Goal: Feedback & Contribution: Submit feedback/report problem

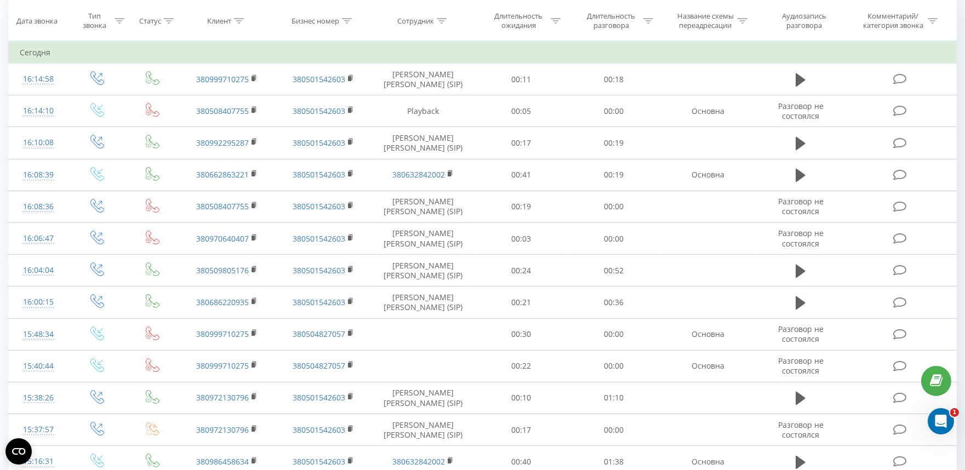
scroll to position [413, 0]
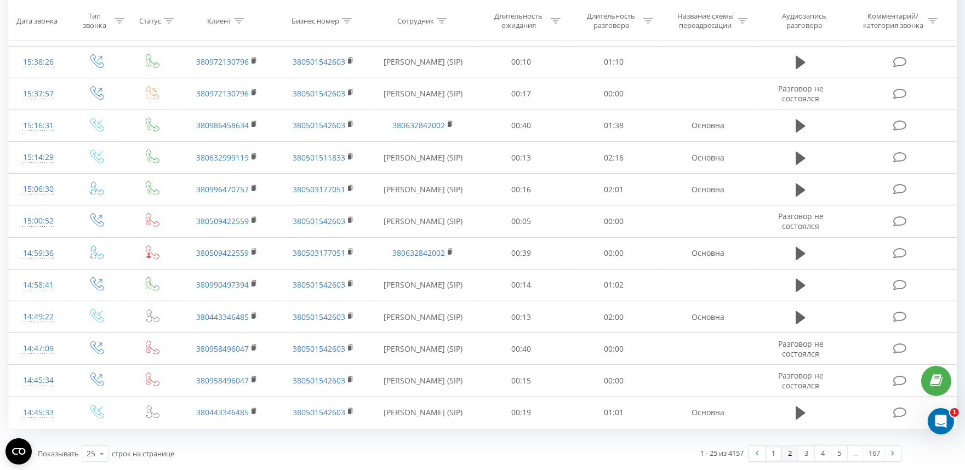
click at [791, 457] on link "2" at bounding box center [790, 453] width 16 height 15
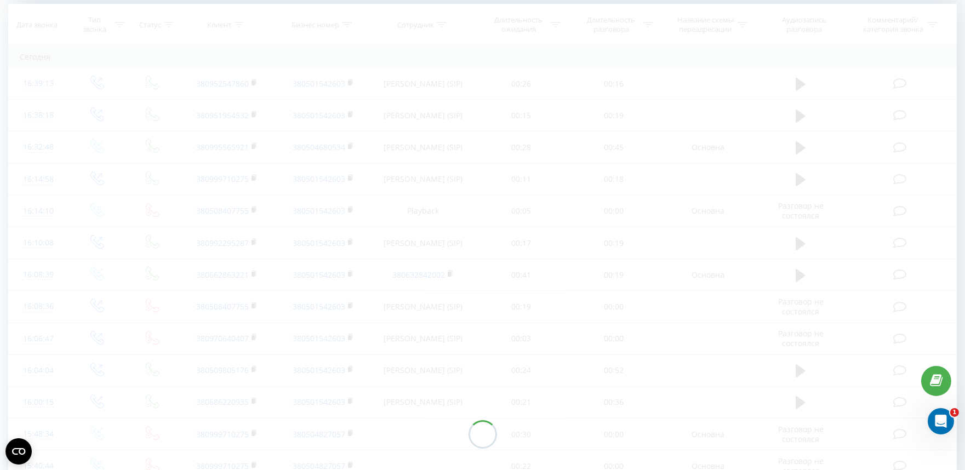
scroll to position [446, 0]
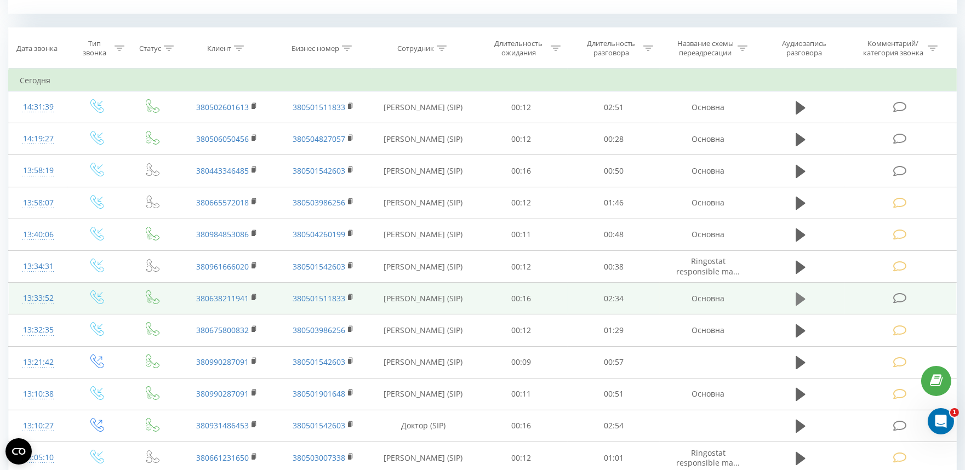
click at [798, 299] on icon at bounding box center [801, 299] width 10 height 13
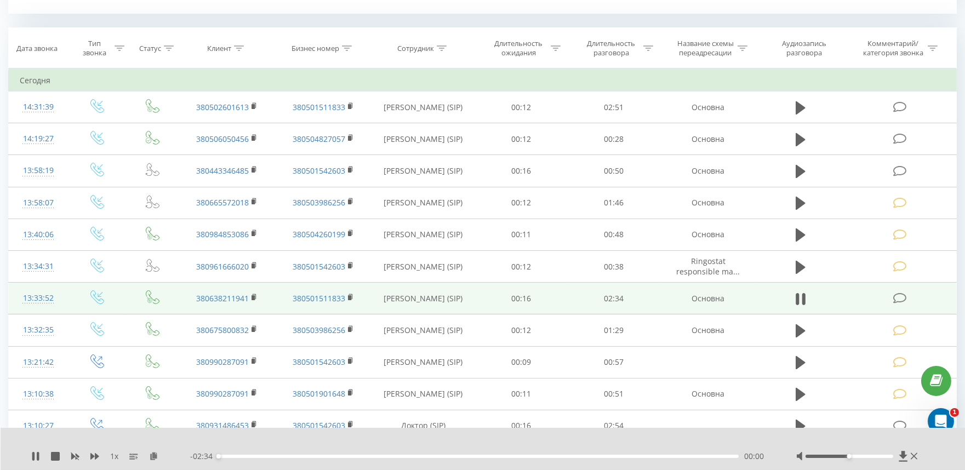
click at [350, 457] on div "00:00" at bounding box center [478, 456] width 521 height 3
click at [799, 300] on icon at bounding box center [797, 299] width 3 height 12
click at [904, 295] on icon at bounding box center [900, 299] width 14 height 12
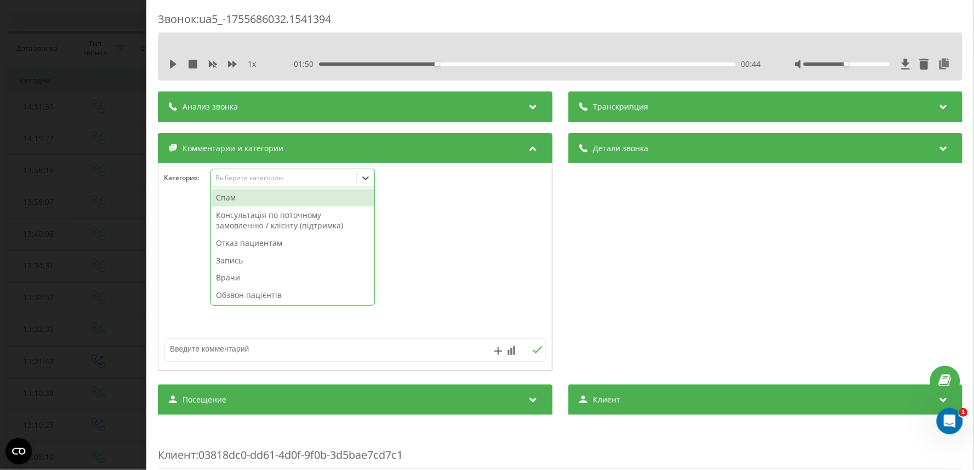
click at [250, 179] on div "Выберите категорию" at bounding box center [283, 178] width 137 height 9
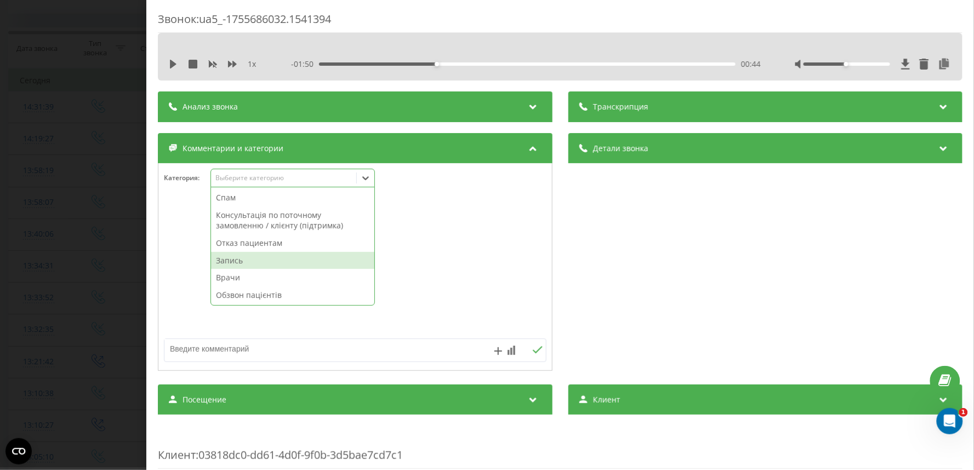
click at [247, 262] on div "Запись" at bounding box center [292, 261] width 163 height 18
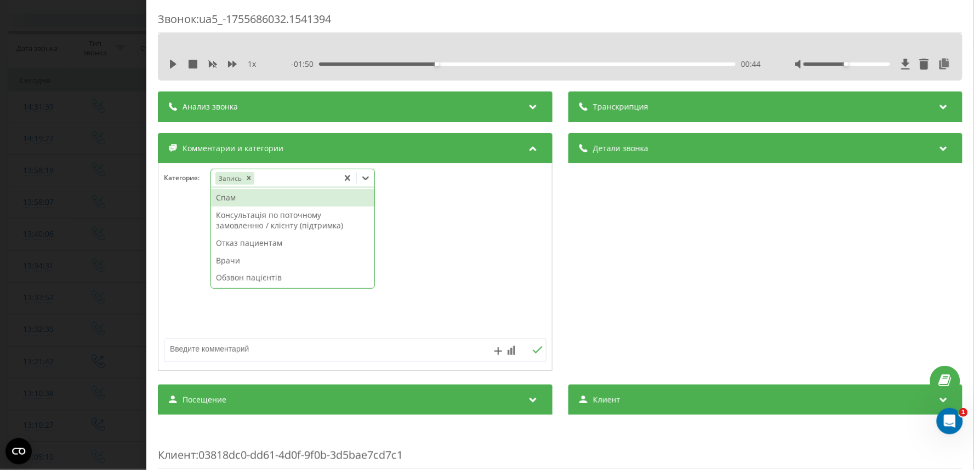
click at [50, 278] on div "Звонок : ua5_-1755686032.1541394 1 x - 01:50 00:44 00:44 Транскрипция Для анали…" at bounding box center [487, 235] width 974 height 470
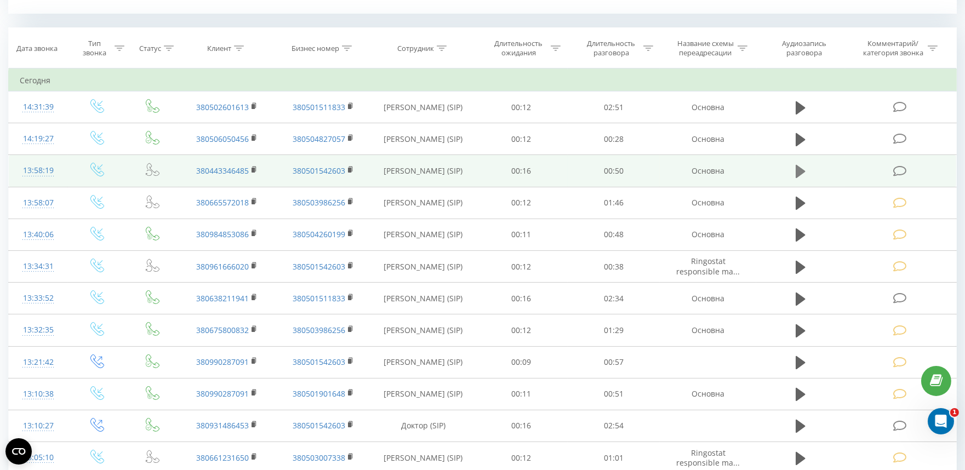
click at [798, 168] on icon at bounding box center [801, 171] width 10 height 13
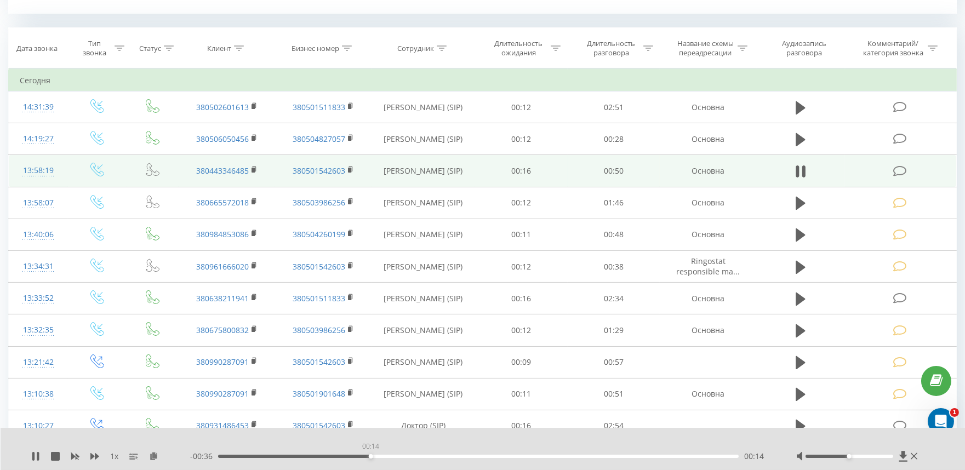
click at [370, 457] on div "00:14" at bounding box center [478, 456] width 521 height 3
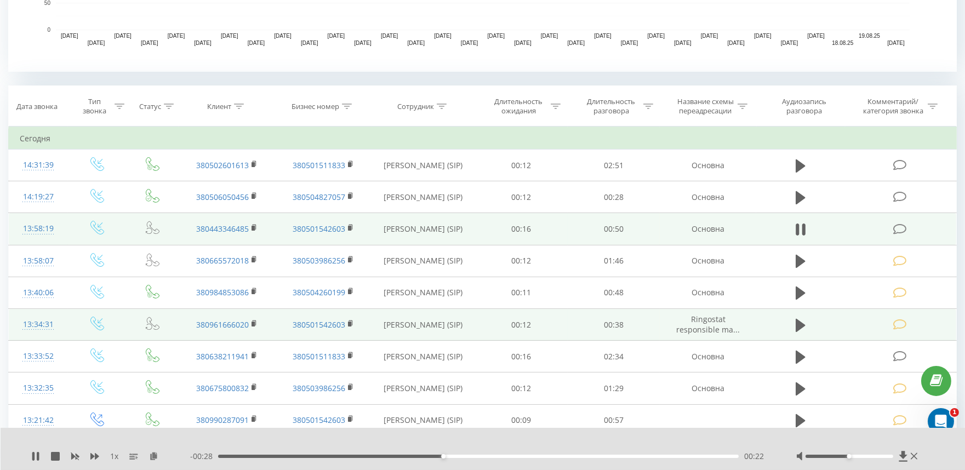
scroll to position [385, 0]
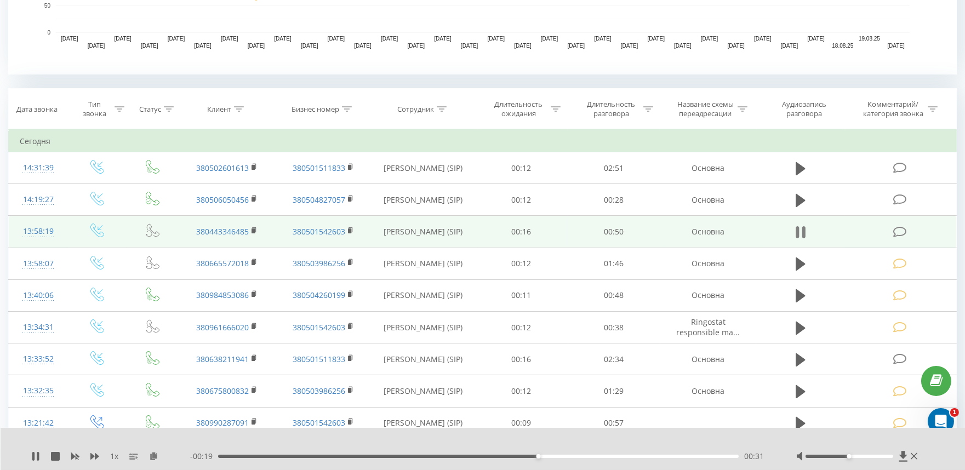
click at [795, 232] on button at bounding box center [801, 232] width 16 height 16
click at [898, 232] on icon at bounding box center [900, 232] width 14 height 12
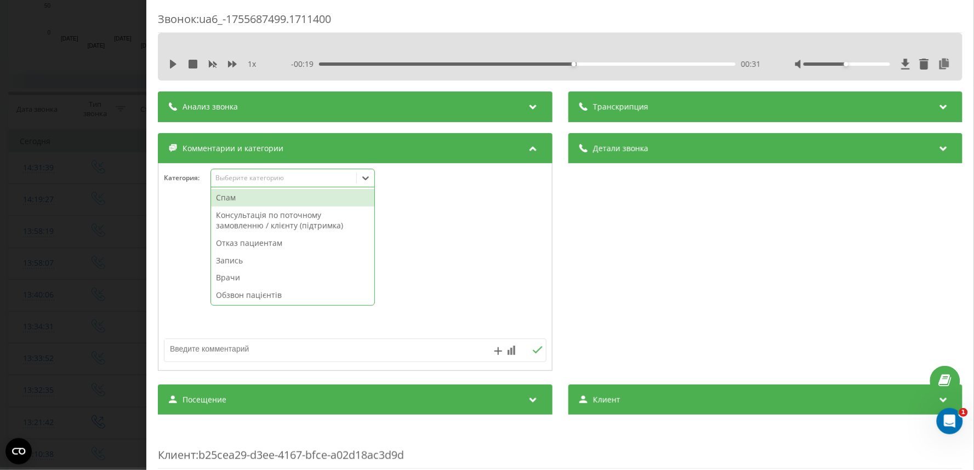
click at [254, 184] on div "Выберите категорию" at bounding box center [283, 178] width 145 height 10
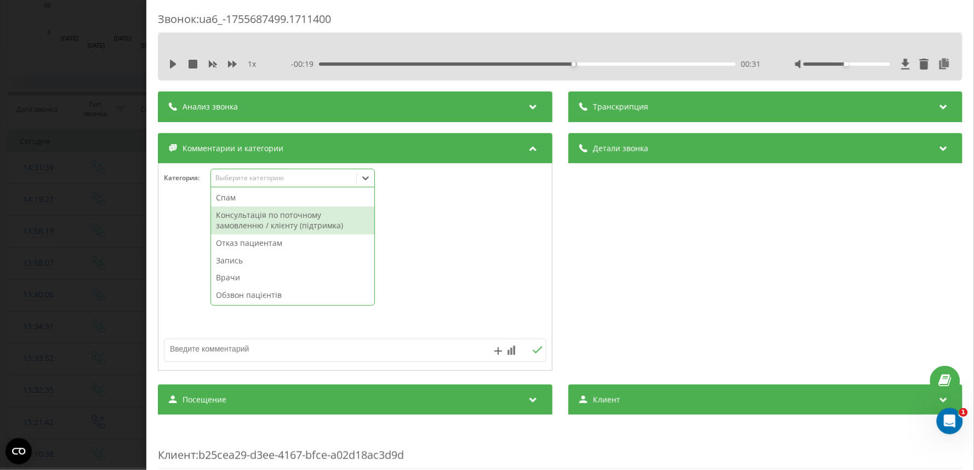
click at [253, 215] on div "Консультація по поточному замовленню / клієнту (підтримка)" at bounding box center [292, 221] width 163 height 28
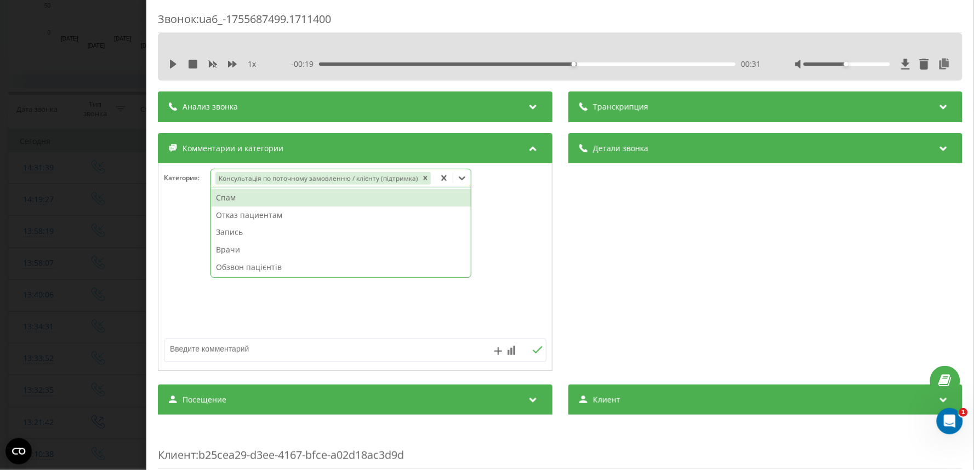
click at [46, 286] on div "Звонок : ua6_-1755687499.1711400 1 x - 00:19 00:31 00:31 Транскрипция Для анали…" at bounding box center [487, 235] width 974 height 470
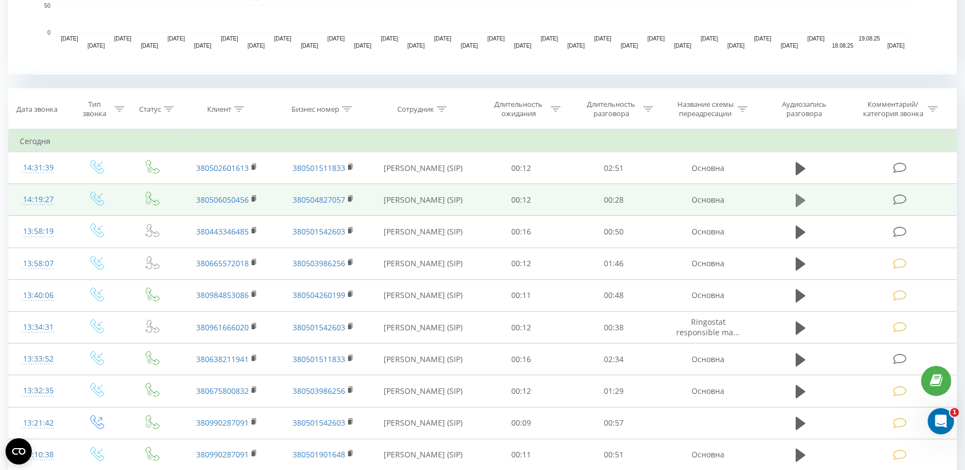
click at [799, 199] on icon at bounding box center [801, 200] width 10 height 13
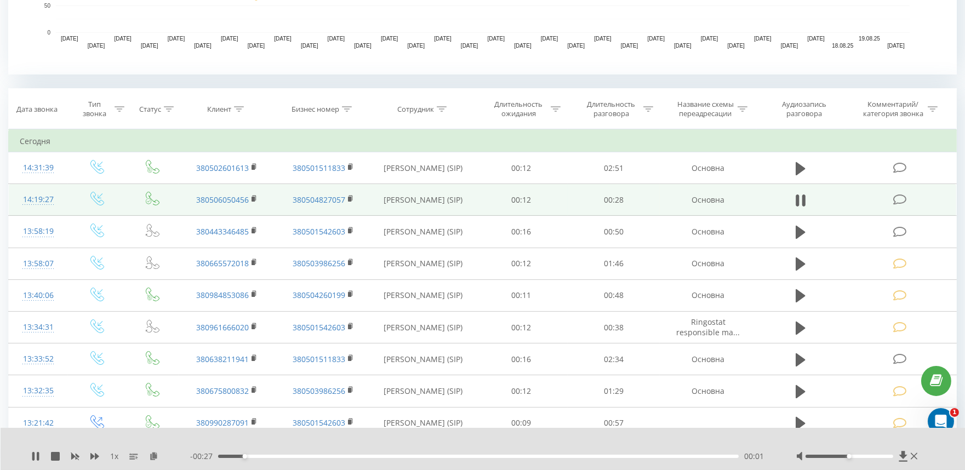
click at [329, 455] on div "00:01" at bounding box center [478, 456] width 521 height 3
click at [799, 199] on icon at bounding box center [797, 201] width 3 height 12
click at [904, 204] on icon at bounding box center [900, 200] width 14 height 12
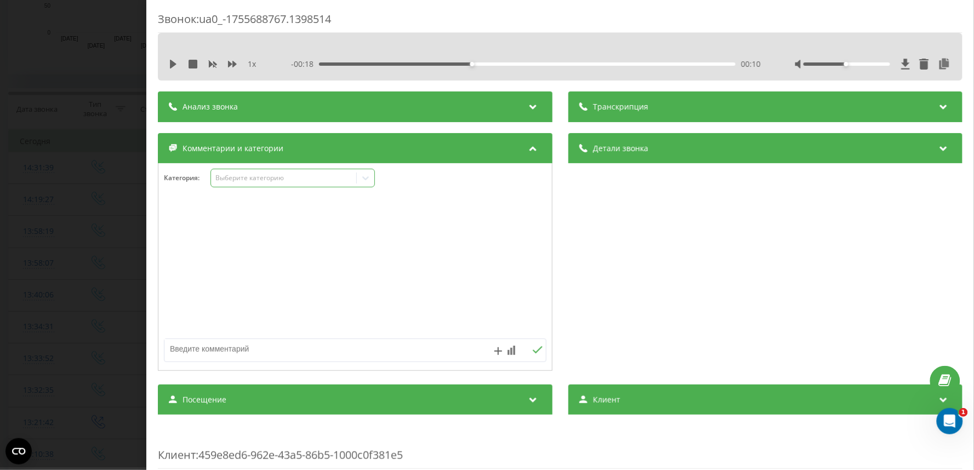
drag, startPoint x: 237, startPoint y: 177, endPoint x: 237, endPoint y: 185, distance: 7.7
click at [237, 177] on div "Выберите категорию" at bounding box center [283, 178] width 137 height 9
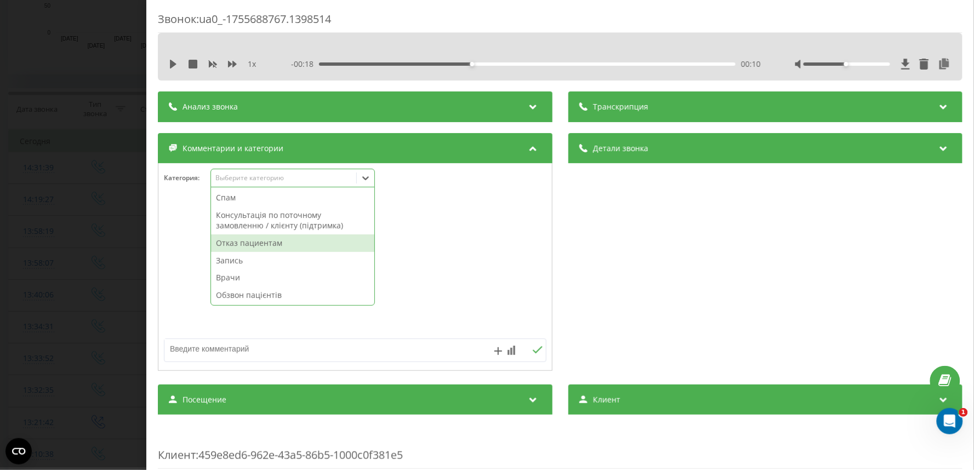
click at [242, 243] on div "Отказ пациентам" at bounding box center [292, 244] width 163 height 18
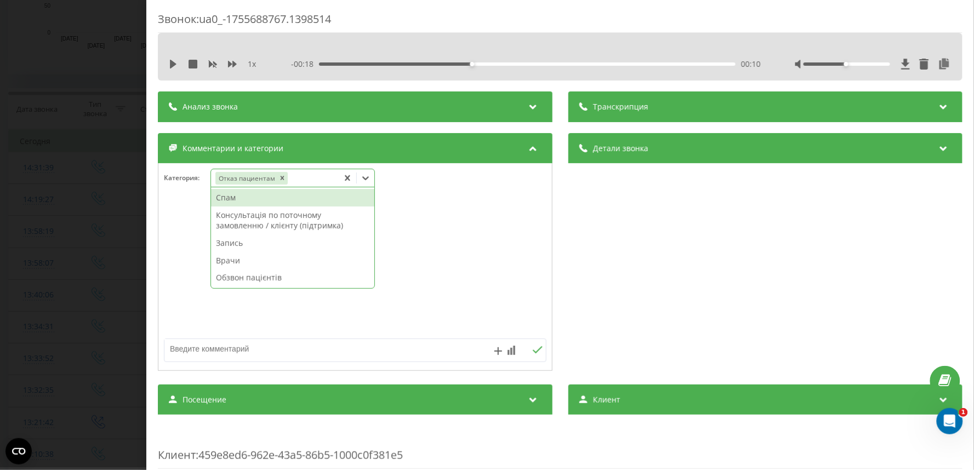
click at [231, 350] on textarea at bounding box center [316, 349] width 305 height 20
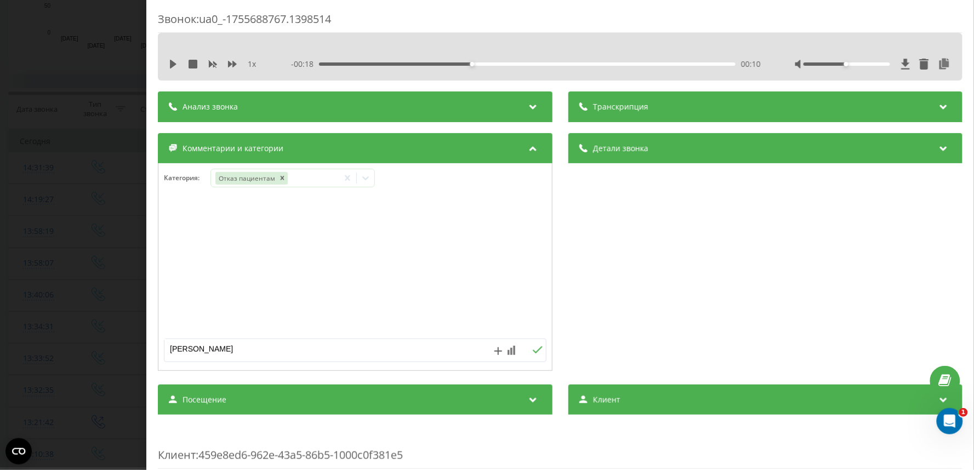
type textarea "[PERSON_NAME]"
click at [47, 248] on div "Звонок : ua0_-1755688767.1398514 1 x - 00:18 00:10 00:10 Транскрипция Для анали…" at bounding box center [487, 235] width 974 height 470
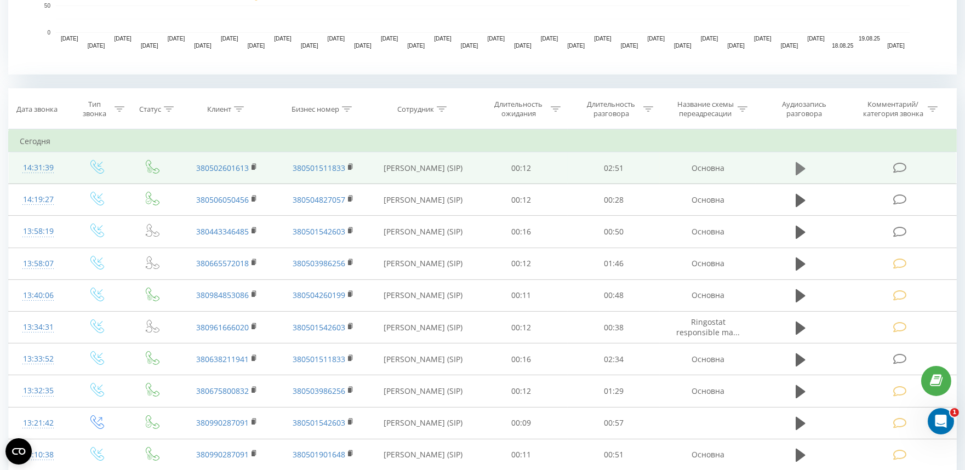
click at [804, 161] on icon at bounding box center [801, 168] width 10 height 15
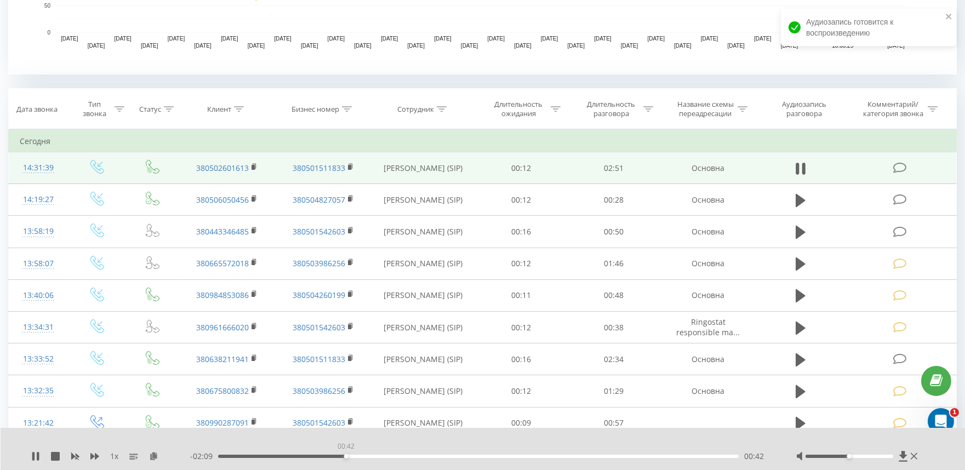
click at [346, 457] on div "00:42" at bounding box center [478, 456] width 521 height 3
click at [505, 458] on div "- 02:04 00:46 00:46" at bounding box center [479, 456] width 579 height 11
click at [505, 457] on div "00:47" at bounding box center [478, 456] width 521 height 3
drag, startPoint x: 800, startPoint y: 167, endPoint x: 904, endPoint y: 168, distance: 104.1
click at [802, 167] on icon at bounding box center [801, 168] width 10 height 15
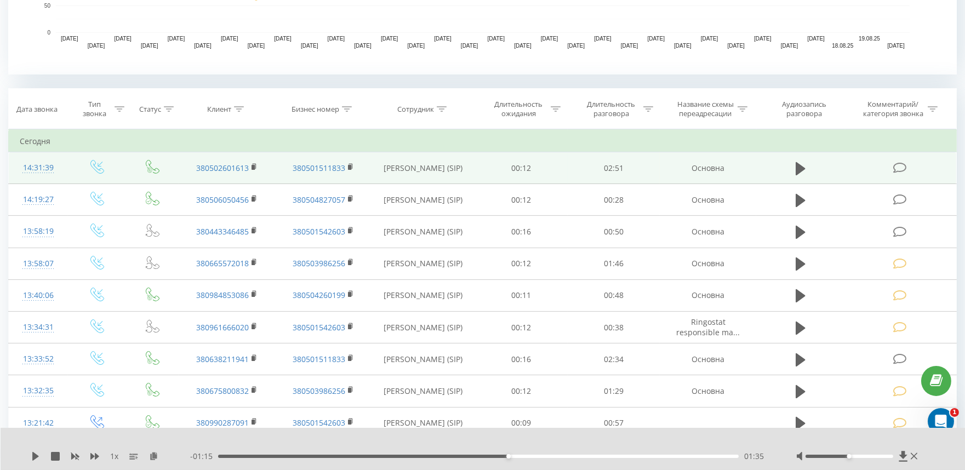
click at [906, 168] on icon at bounding box center [900, 168] width 14 height 12
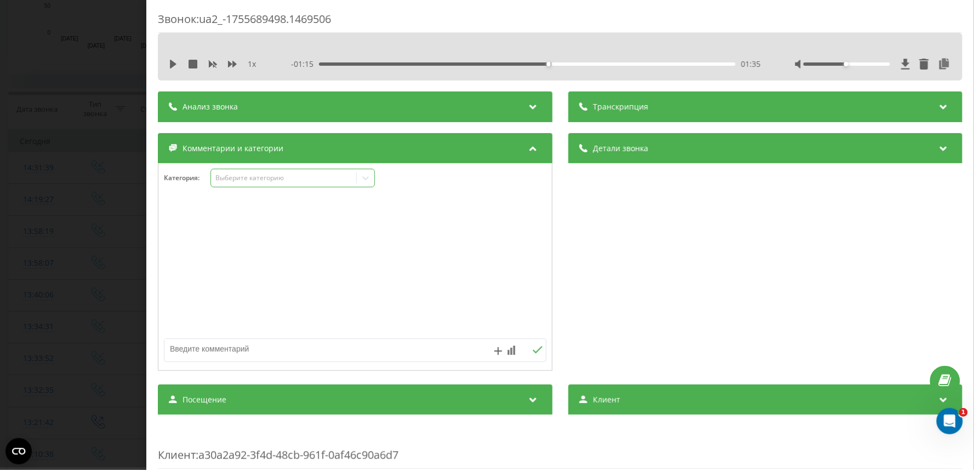
click at [247, 179] on div "Выберите категорию" at bounding box center [283, 178] width 137 height 9
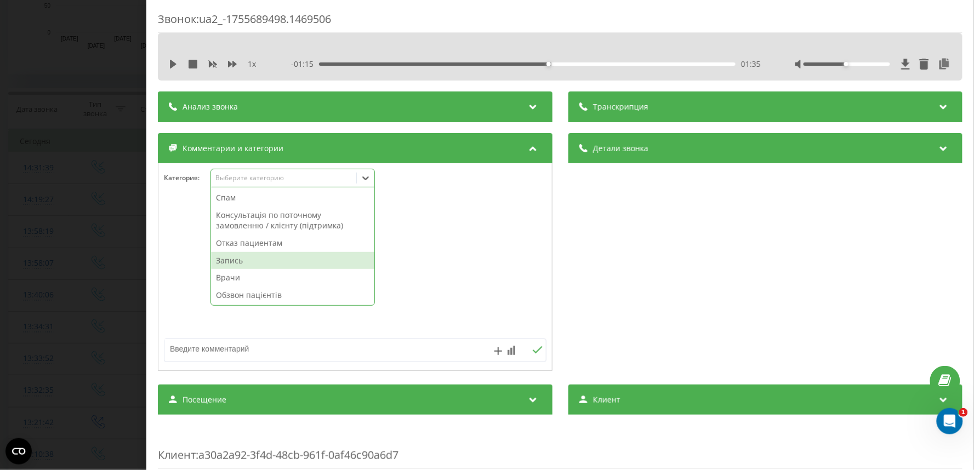
click at [239, 258] on div "Запись" at bounding box center [292, 261] width 163 height 18
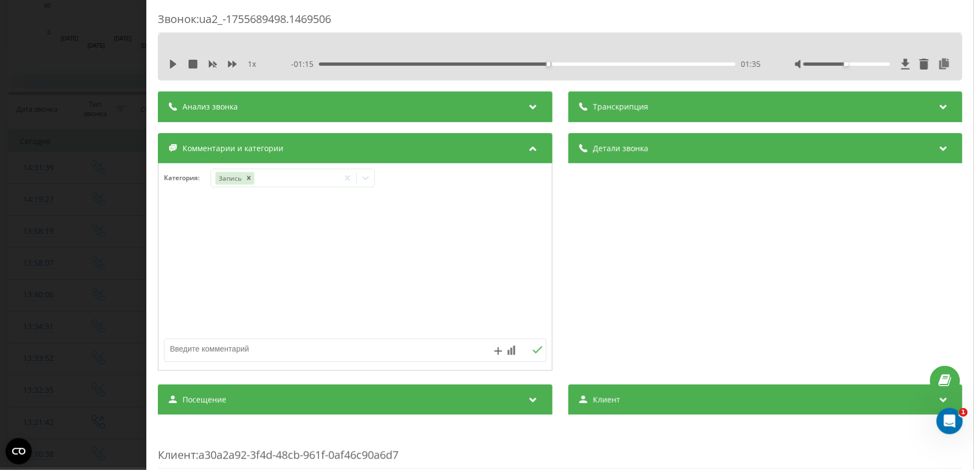
click at [38, 260] on div "Звонок : ua2_-1755689498.1469506 1 x - 01:15 01:35 01:35 Транскрипция Для анали…" at bounding box center [487, 235] width 974 height 470
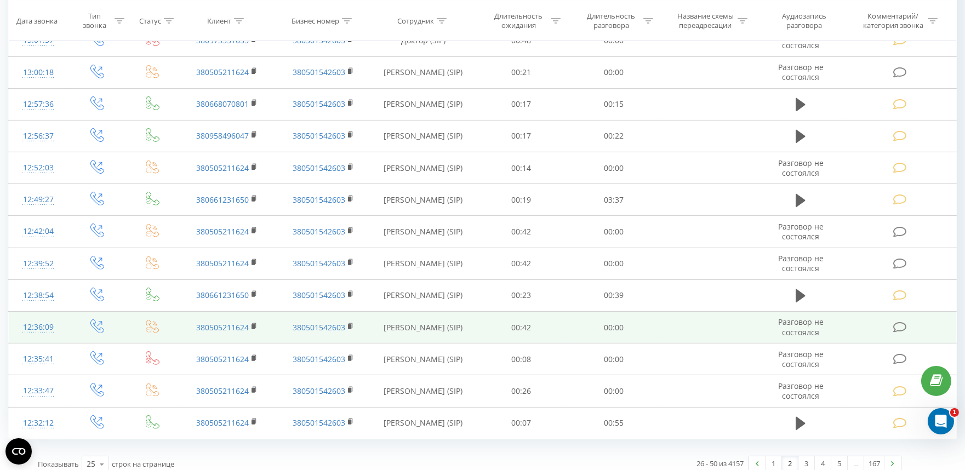
scroll to position [905, 0]
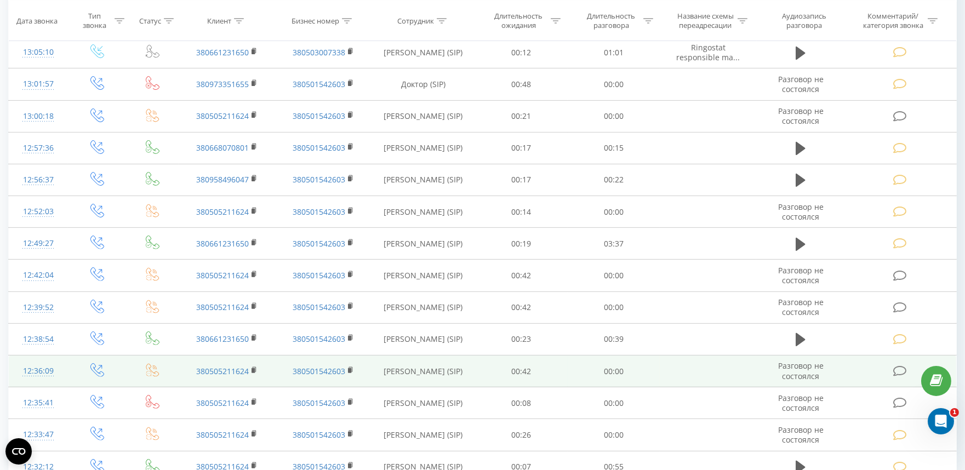
scroll to position [905, 0]
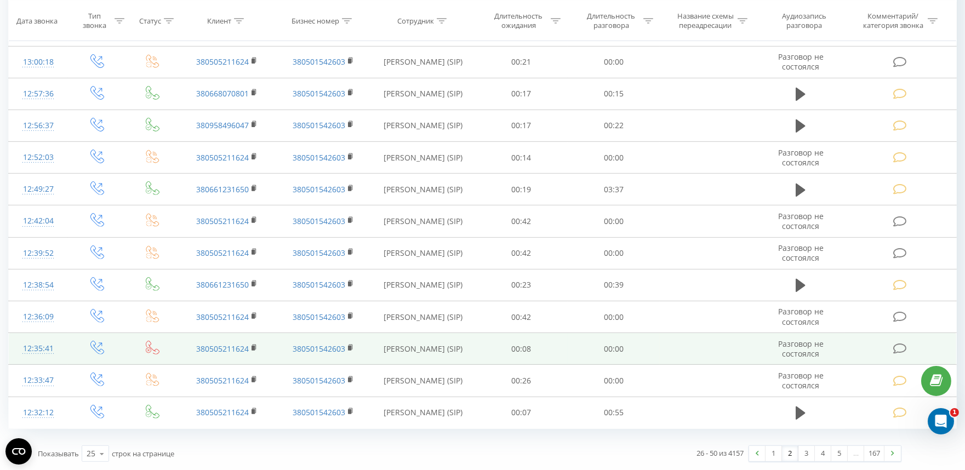
click at [896, 348] on icon at bounding box center [900, 349] width 14 height 12
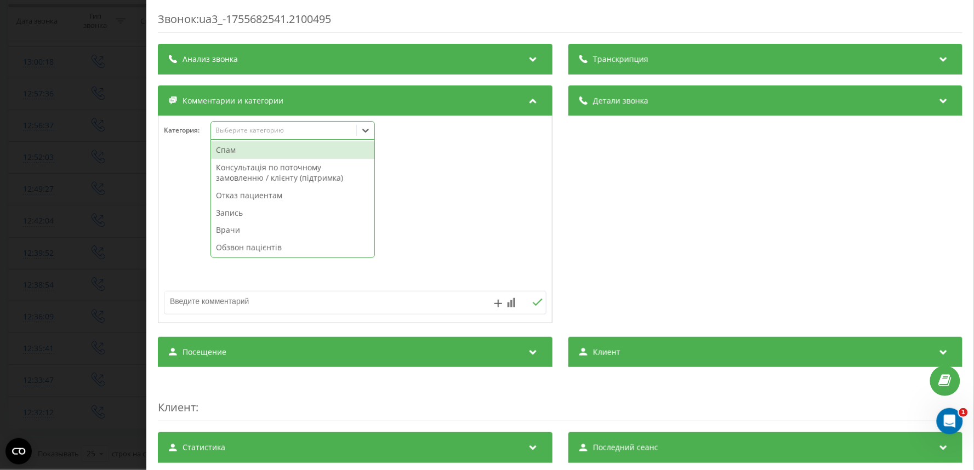
click at [250, 136] on div "Выберите категорию" at bounding box center [283, 131] width 145 height 10
click at [247, 152] on div "Спам" at bounding box center [292, 150] width 163 height 18
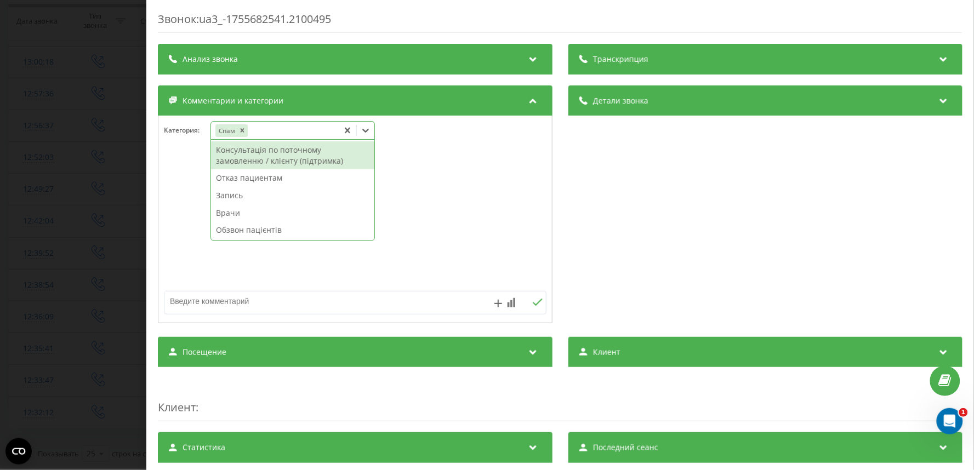
click at [0, 291] on div "Звонок : ua3_-1755682541.2100495 Транскрипция Для анализа AI будущих звонков на…" at bounding box center [487, 235] width 974 height 470
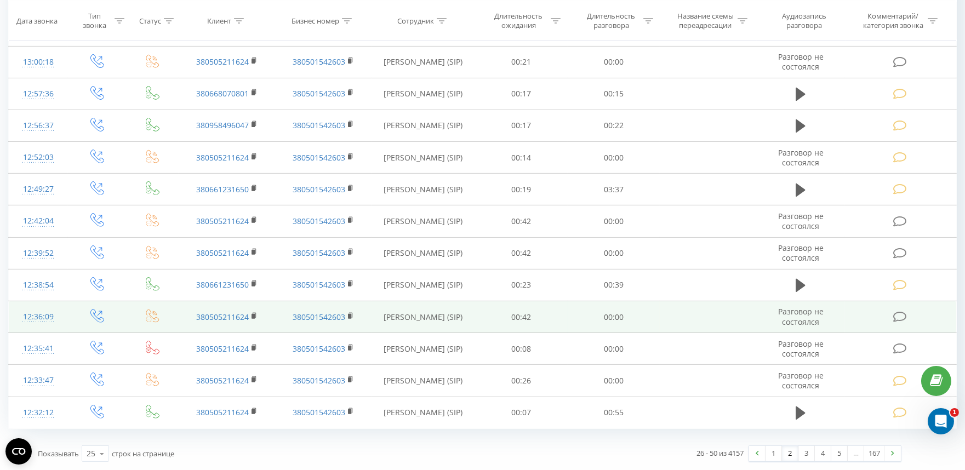
click at [897, 320] on icon at bounding box center [900, 317] width 14 height 12
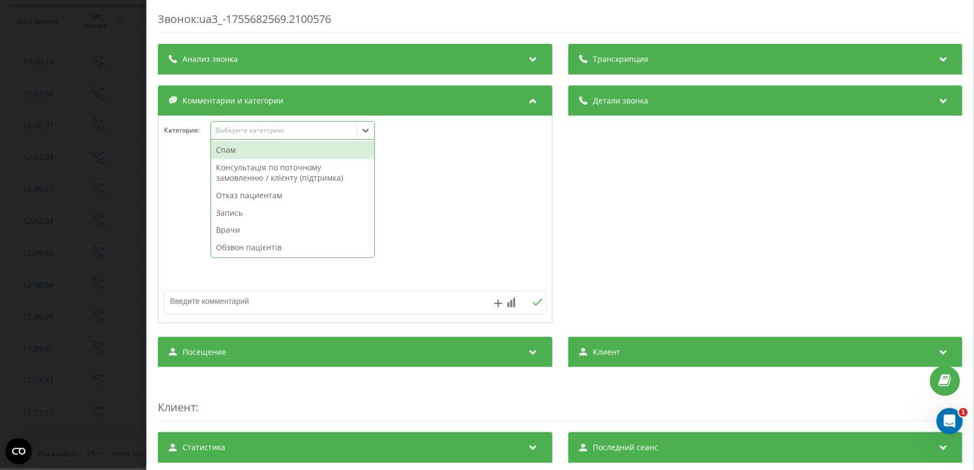
click at [241, 137] on div "Выберите категорию" at bounding box center [292, 130] width 164 height 19
click at [241, 149] on div "Спам" at bounding box center [292, 150] width 163 height 18
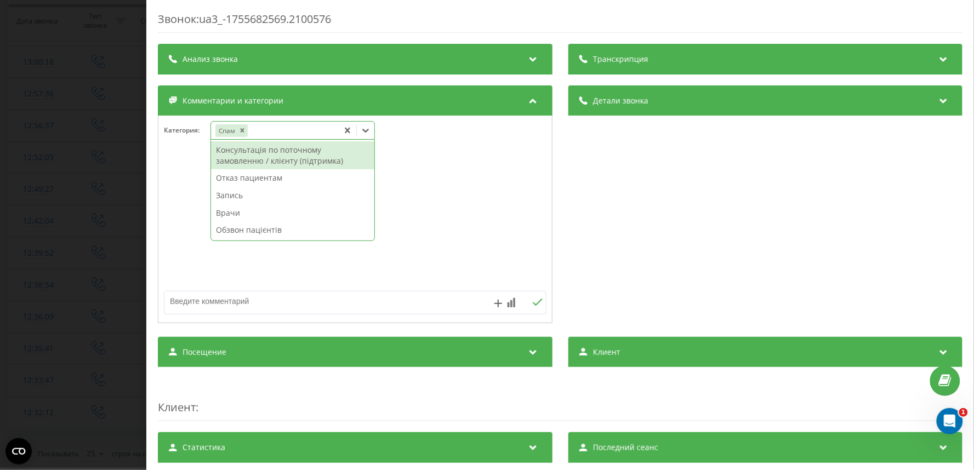
click at [53, 256] on div "Звонок : ua3_-1755682569.2100576 Транскрипция Для анализа AI будущих звонков на…" at bounding box center [487, 235] width 974 height 470
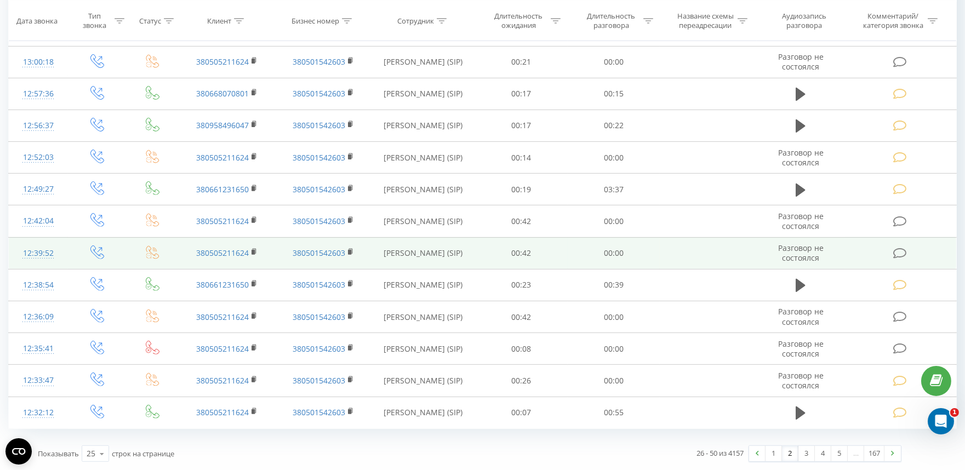
click at [897, 252] on icon at bounding box center [900, 254] width 14 height 12
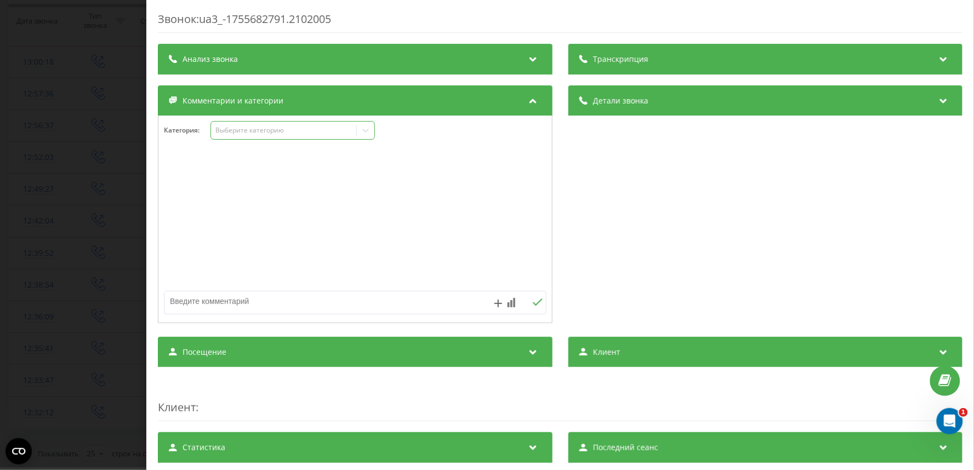
click at [235, 134] on div "Выберите категорию" at bounding box center [283, 130] width 137 height 9
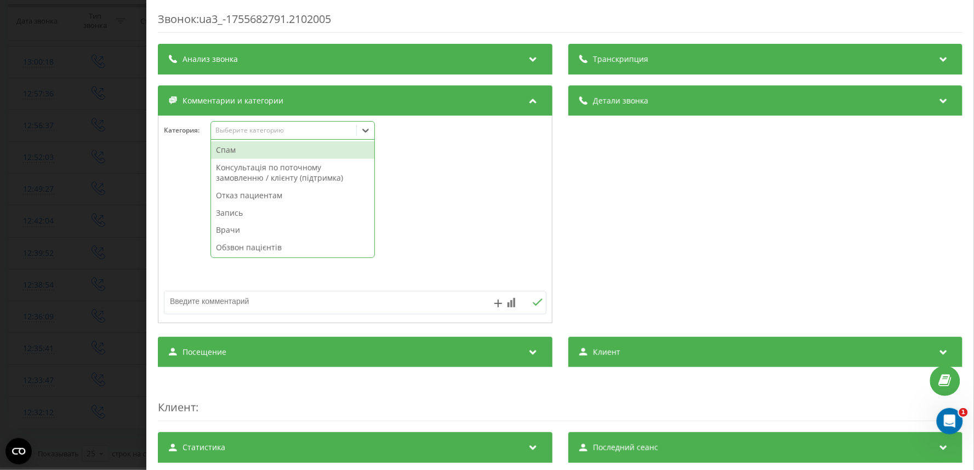
click at [233, 150] on div "Спам" at bounding box center [292, 150] width 163 height 18
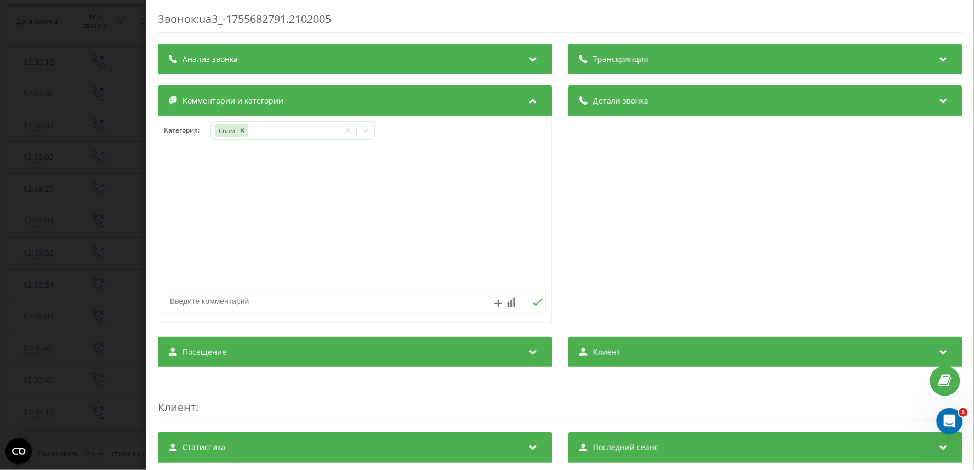
click at [88, 251] on div "Звонок : ua3_-1755682791.2102005 Транскрипция Для анализа AI будущих звонков на…" at bounding box center [487, 235] width 974 height 470
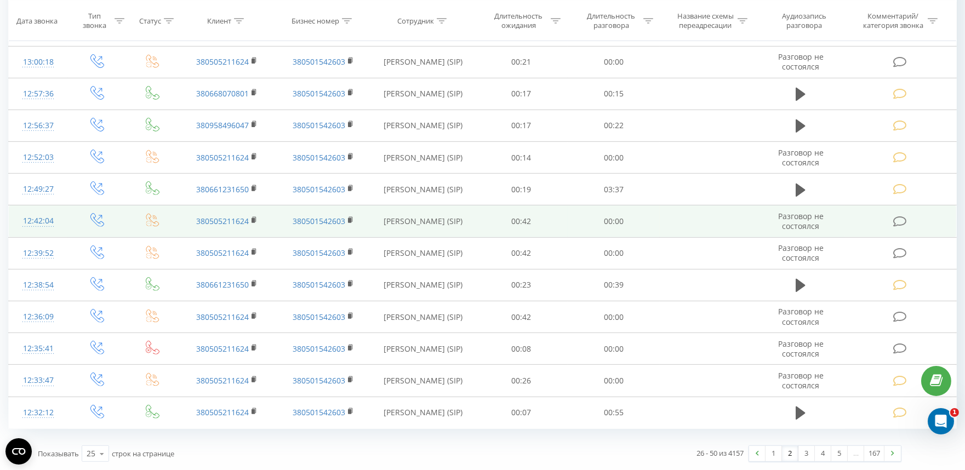
click at [897, 219] on icon at bounding box center [900, 222] width 14 height 12
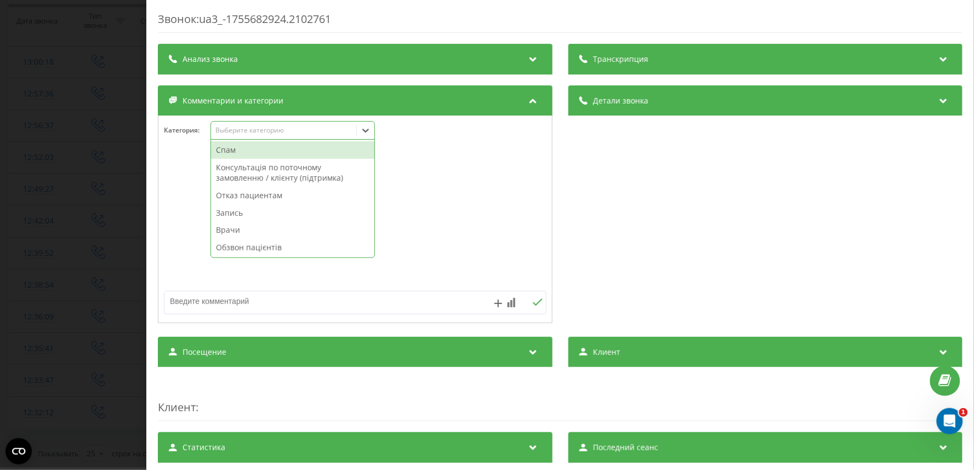
click at [242, 129] on div "Выберите категорию" at bounding box center [283, 130] width 137 height 9
click at [240, 151] on div "Спам" at bounding box center [292, 150] width 163 height 18
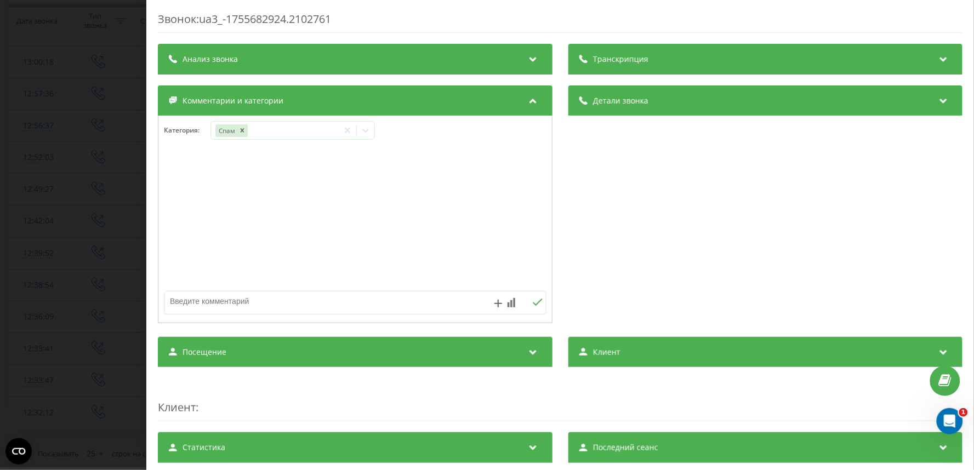
drag, startPoint x: 47, startPoint y: 271, endPoint x: 66, endPoint y: 274, distance: 19.5
click at [46, 272] on div "Звонок : ua3_-1755682924.2102761 Транскрипция Для анализа AI будущих звонков на…" at bounding box center [487, 235] width 974 height 470
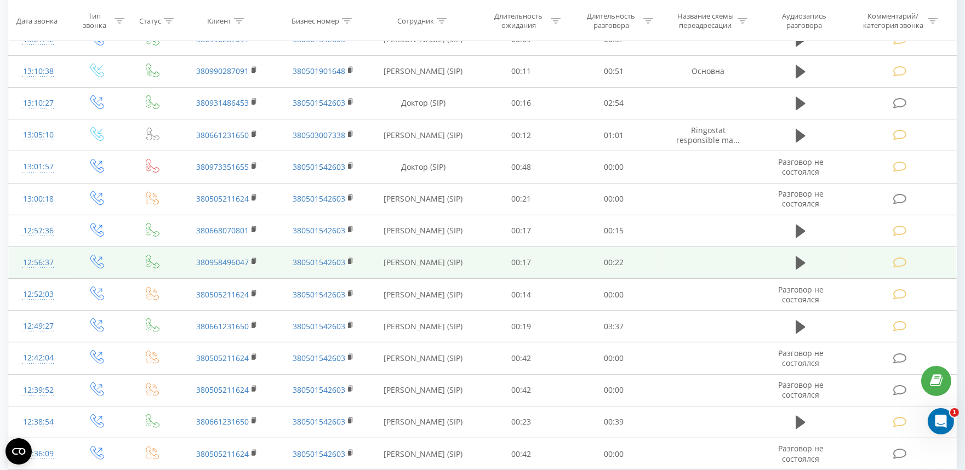
scroll to position [722, 0]
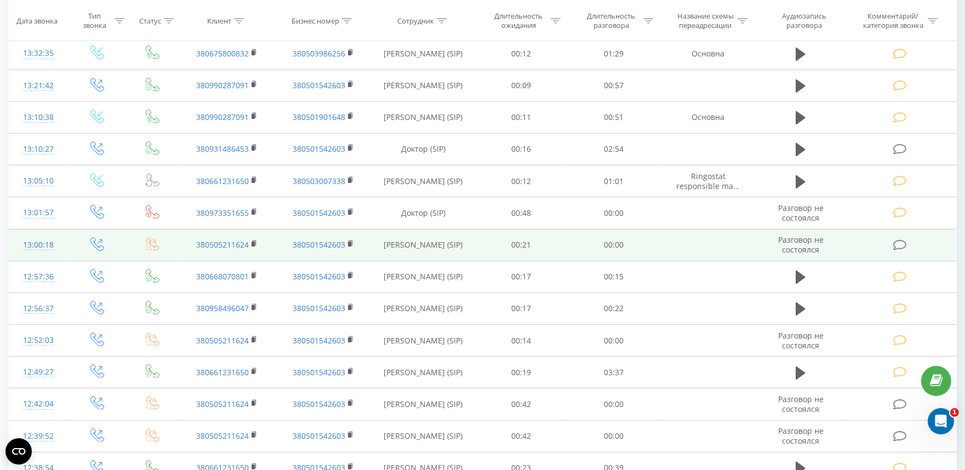
click at [898, 244] on icon at bounding box center [900, 246] width 14 height 12
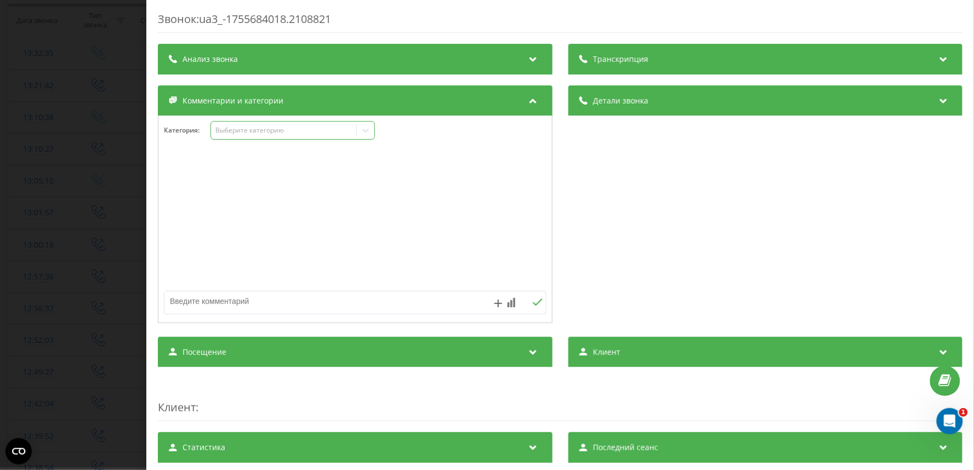
click at [231, 139] on div "Выберите категорию" at bounding box center [292, 130] width 164 height 19
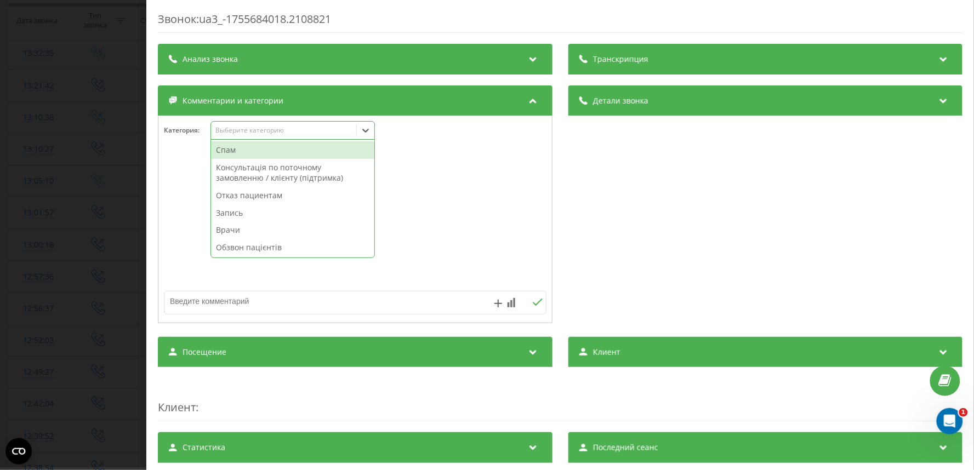
click at [231, 150] on div "Спам" at bounding box center [292, 150] width 163 height 18
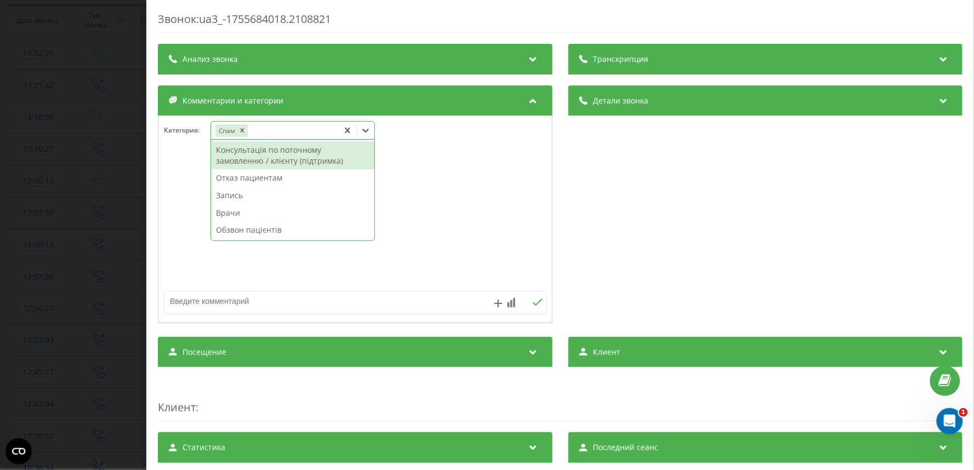
click at [22, 299] on div "Звонок : ua3_-1755684018.2108821 Транскрипция Для анализа AI будущих звонков на…" at bounding box center [487, 235] width 974 height 470
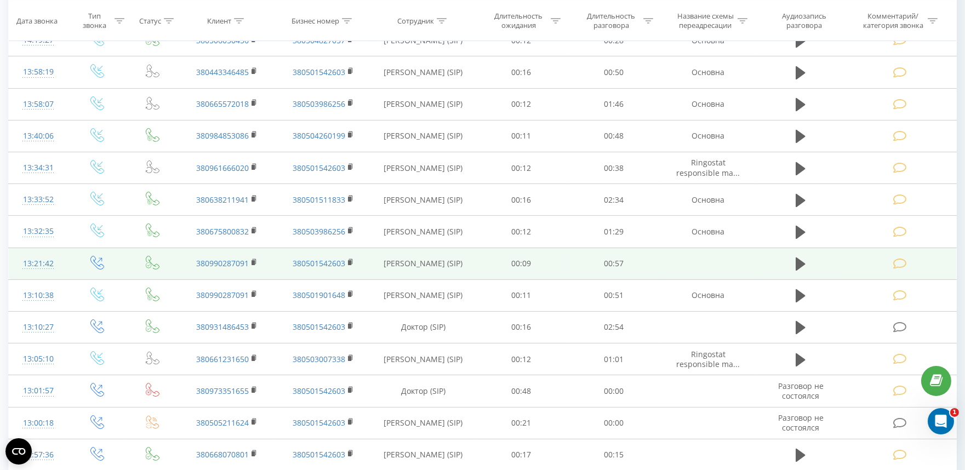
scroll to position [540, 0]
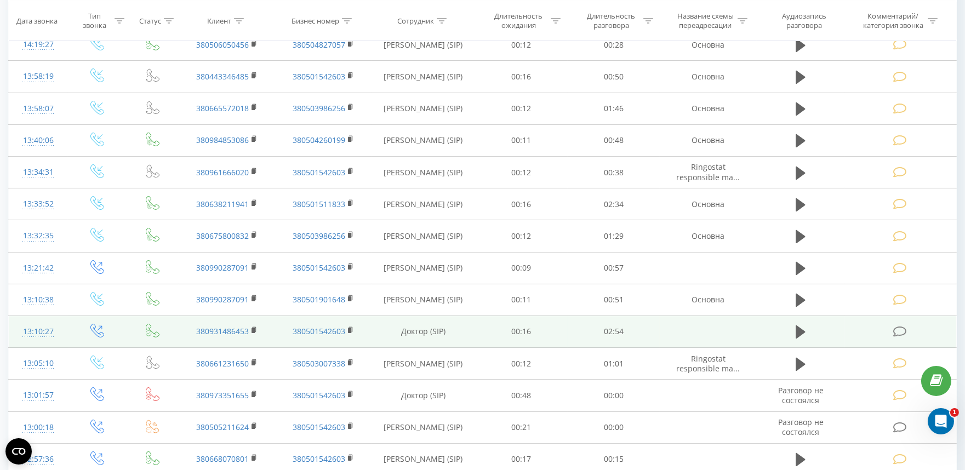
click at [897, 333] on icon at bounding box center [900, 332] width 14 height 12
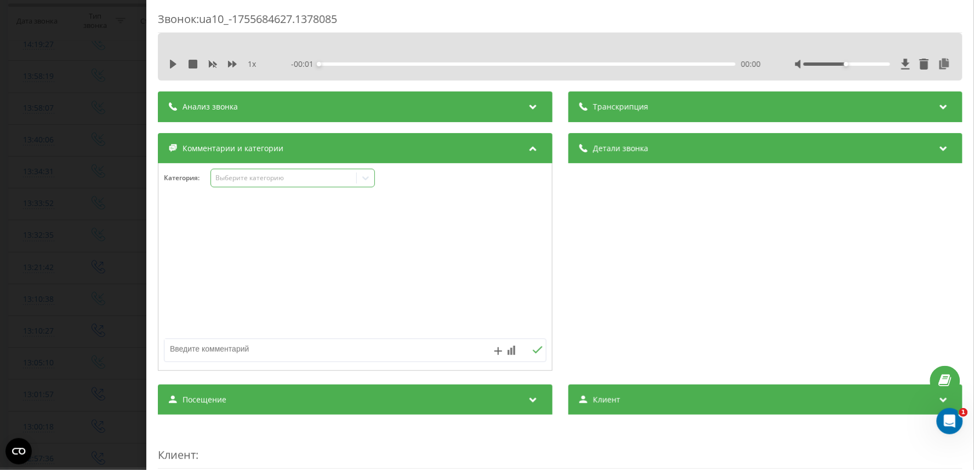
click at [247, 180] on div "Выберите категорию" at bounding box center [283, 178] width 137 height 9
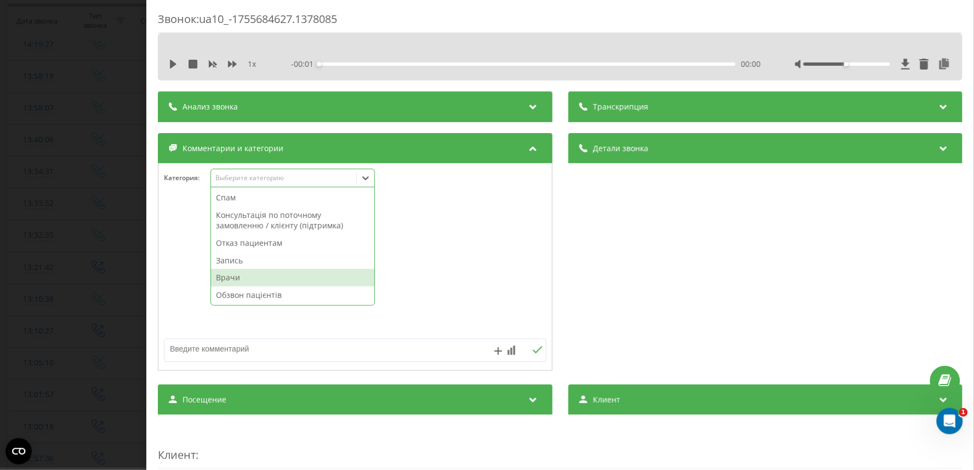
click at [242, 281] on div "Врачи" at bounding box center [292, 278] width 163 height 18
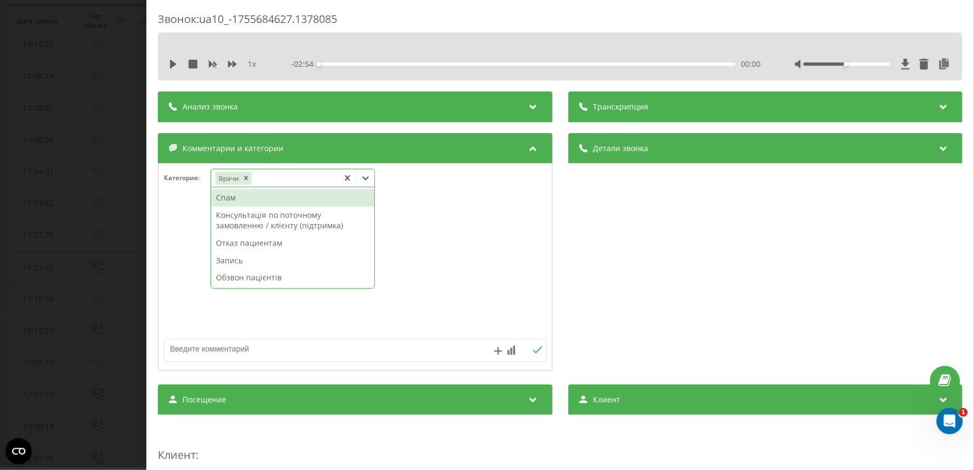
click at [56, 311] on div "Звонок : ua10_-1755684627.1378085 1 x - 02:54 00:00 00:00 Транскрипция Для анал…" at bounding box center [487, 235] width 974 height 470
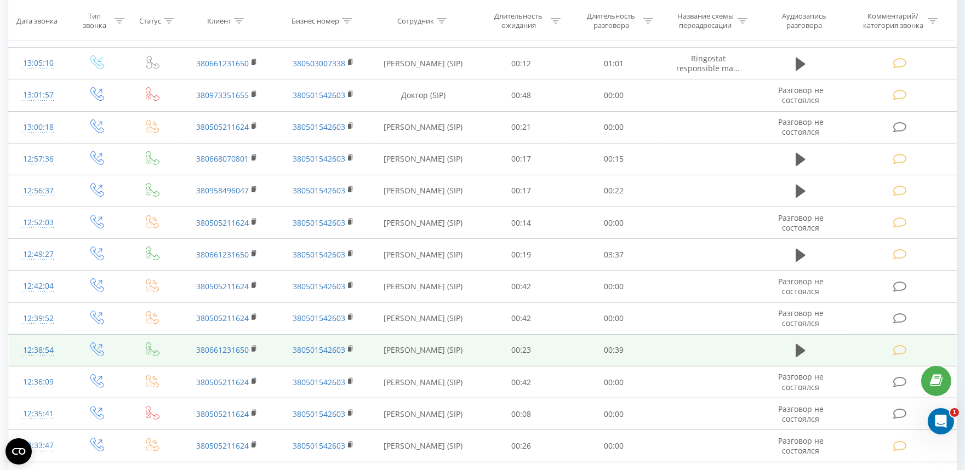
scroll to position [905, 0]
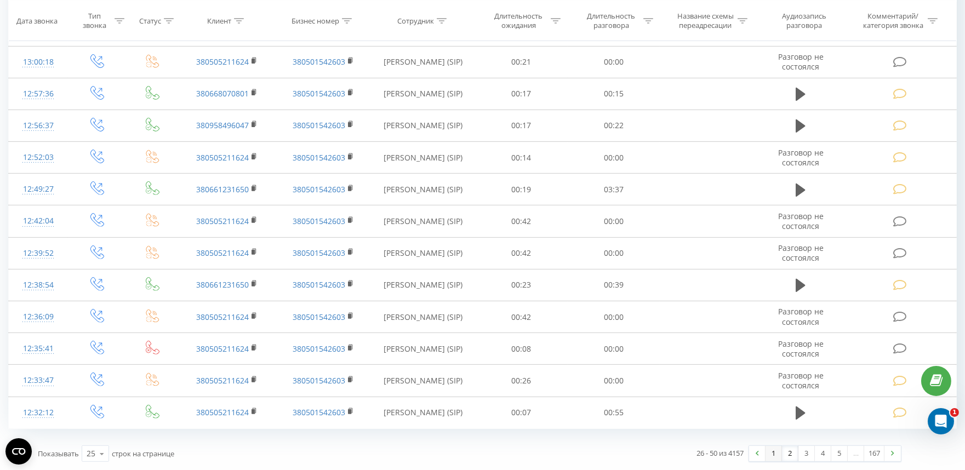
click at [773, 455] on link "1" at bounding box center [774, 453] width 16 height 15
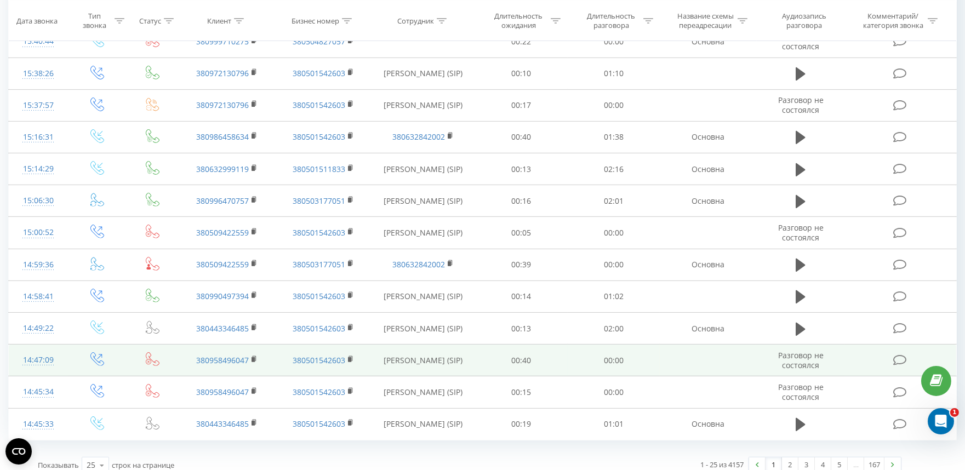
scroll to position [905, 0]
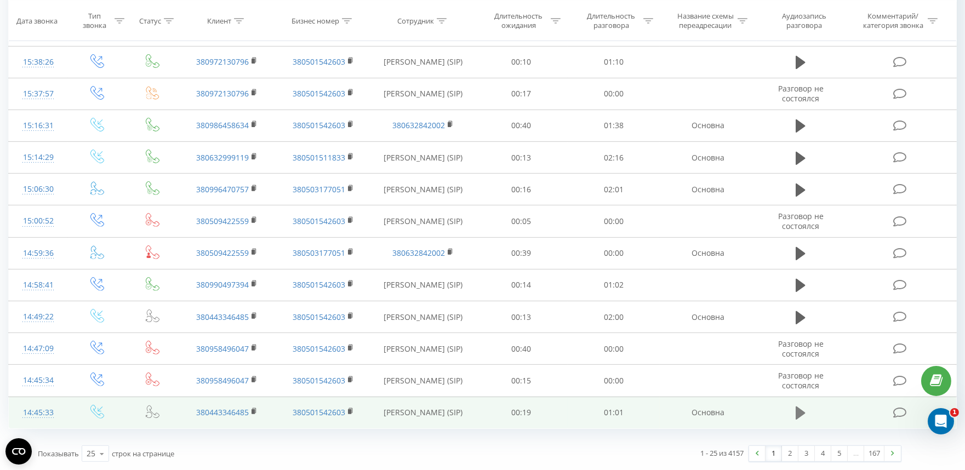
click at [803, 412] on icon at bounding box center [801, 413] width 10 height 13
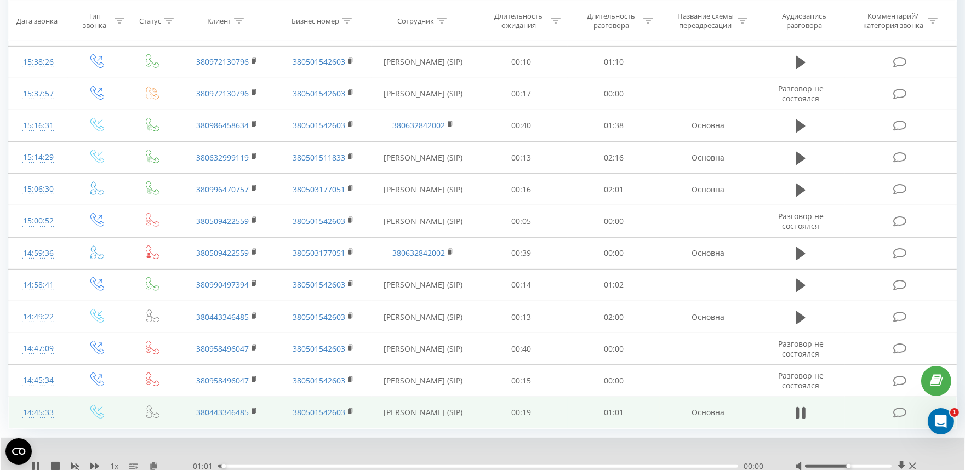
click at [307, 466] on div "00:00" at bounding box center [478, 466] width 520 height 3
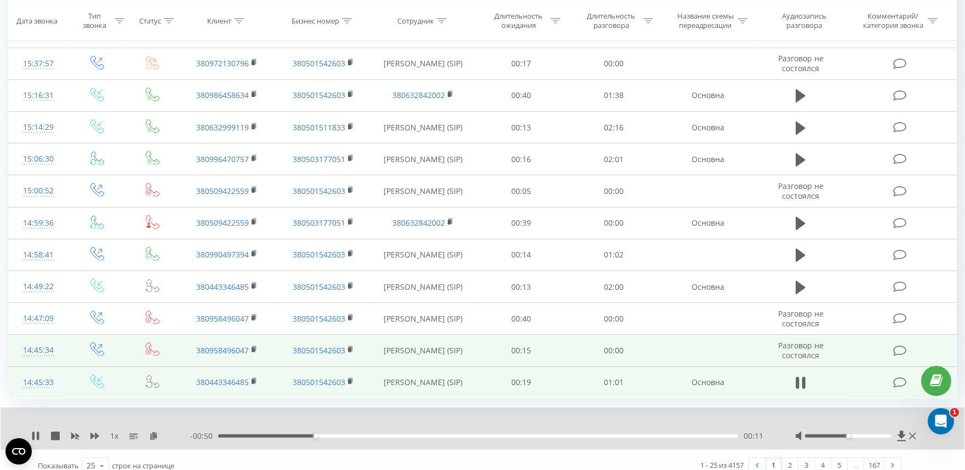
scroll to position [948, 0]
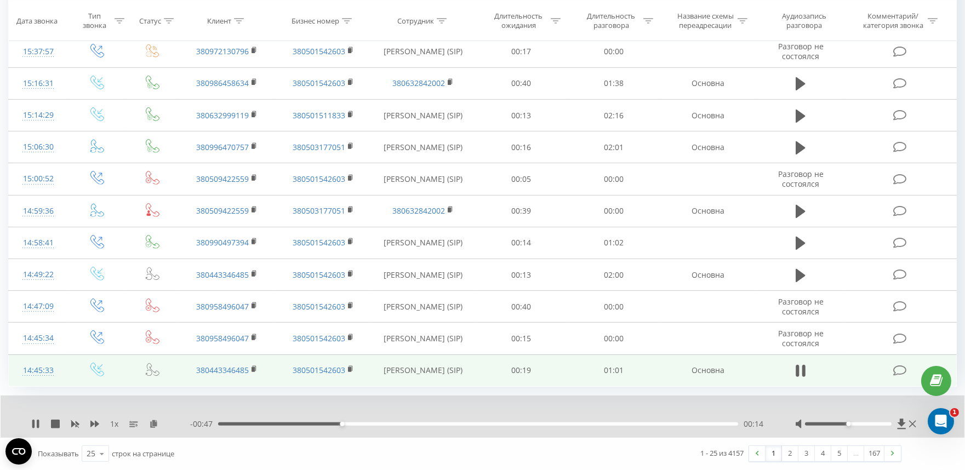
click at [440, 426] on div "- 00:47 00:14 00:14" at bounding box center [479, 424] width 578 height 11
click at [445, 423] on div "00:15" at bounding box center [478, 424] width 520 height 3
click at [802, 370] on icon at bounding box center [801, 370] width 10 height 15
click at [898, 368] on icon at bounding box center [900, 371] width 14 height 12
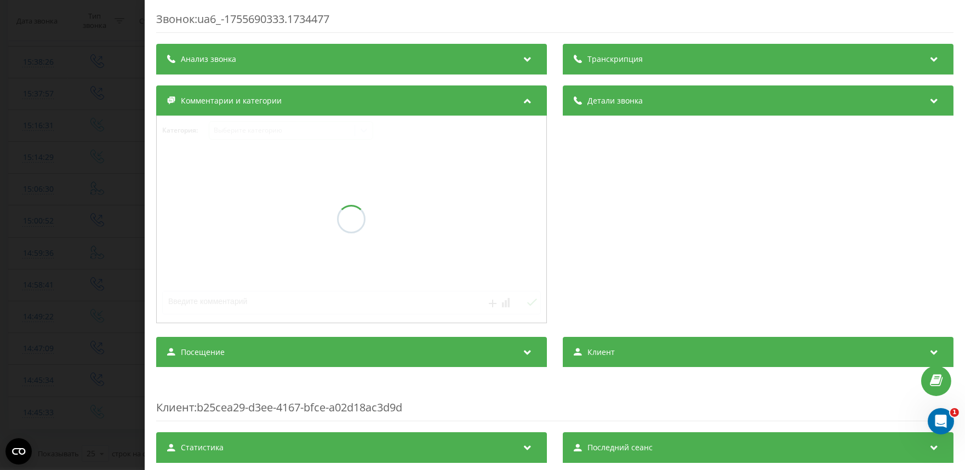
scroll to position [905, 0]
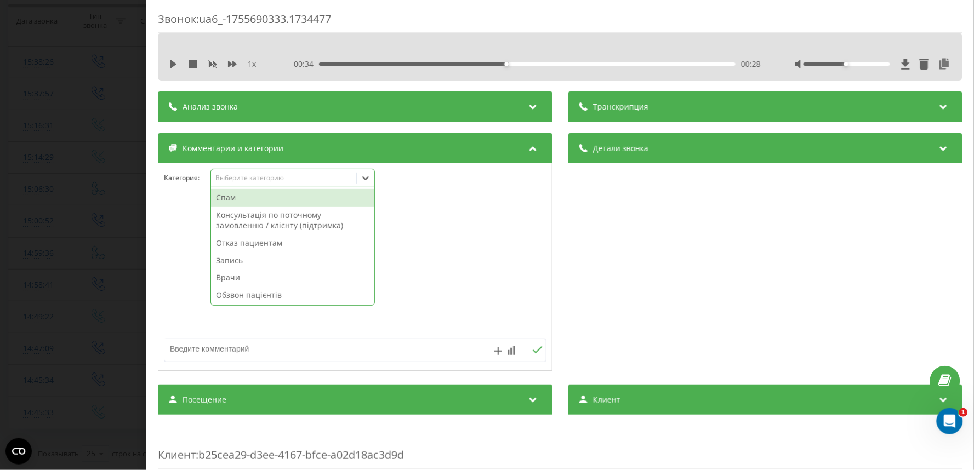
click at [251, 176] on div "Выберите категорию" at bounding box center [283, 178] width 137 height 9
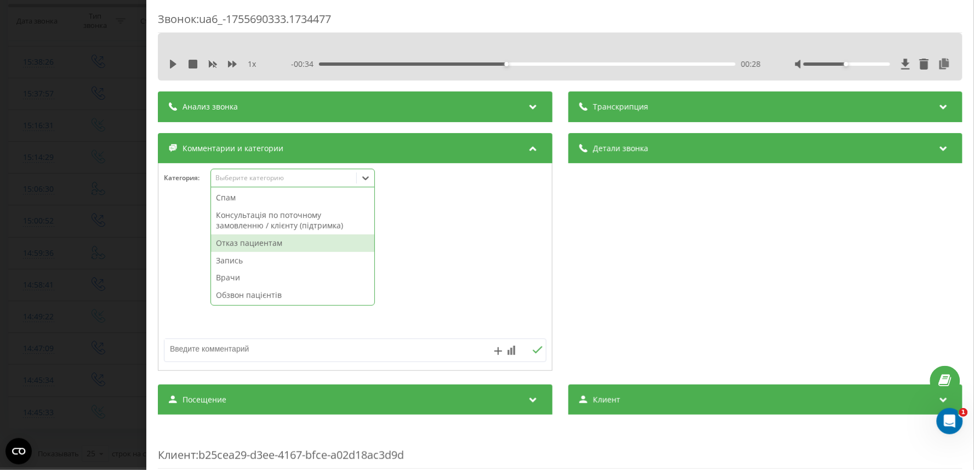
click at [244, 247] on div "Отказ пациентам" at bounding box center [292, 244] width 163 height 18
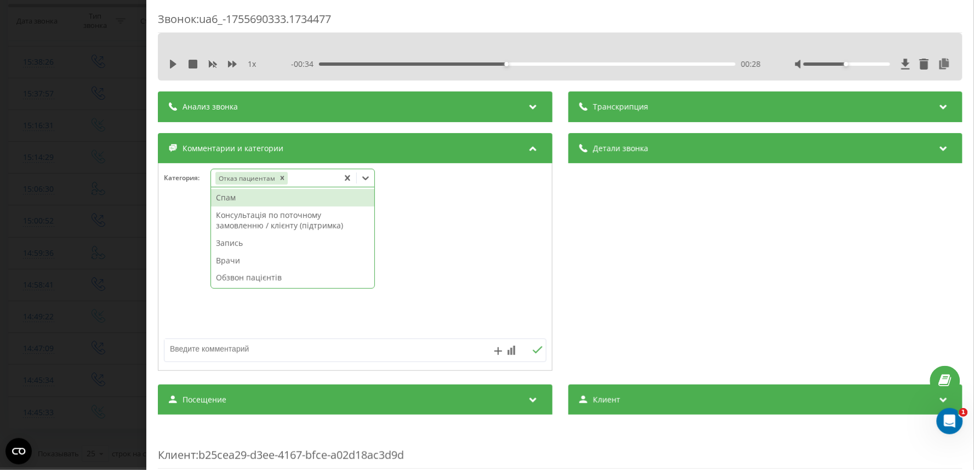
click at [250, 351] on textarea at bounding box center [316, 349] width 305 height 20
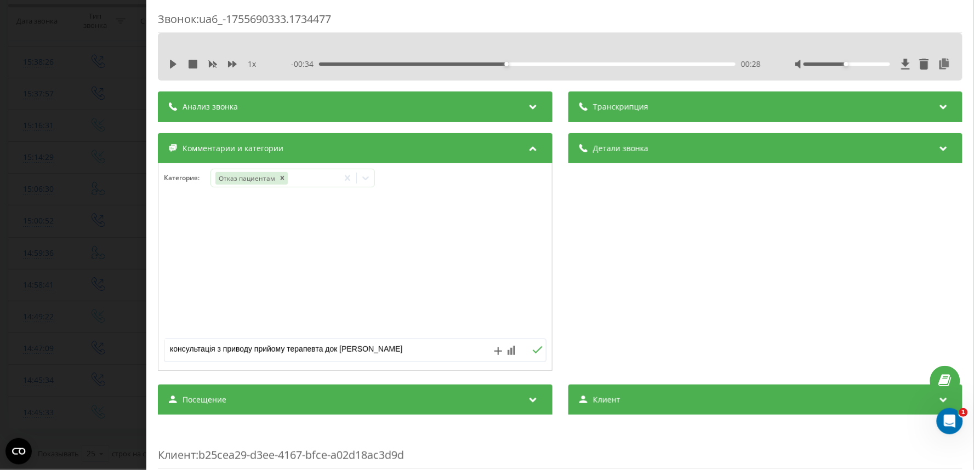
click at [369, 345] on textarea "консультація з приводу прийому терапевта док юа - Полпович" at bounding box center [316, 349] width 305 height 20
type textarea "консультація з приводу прийому терапевта док юа - Попович"
click at [532, 352] on icon at bounding box center [537, 350] width 10 height 8
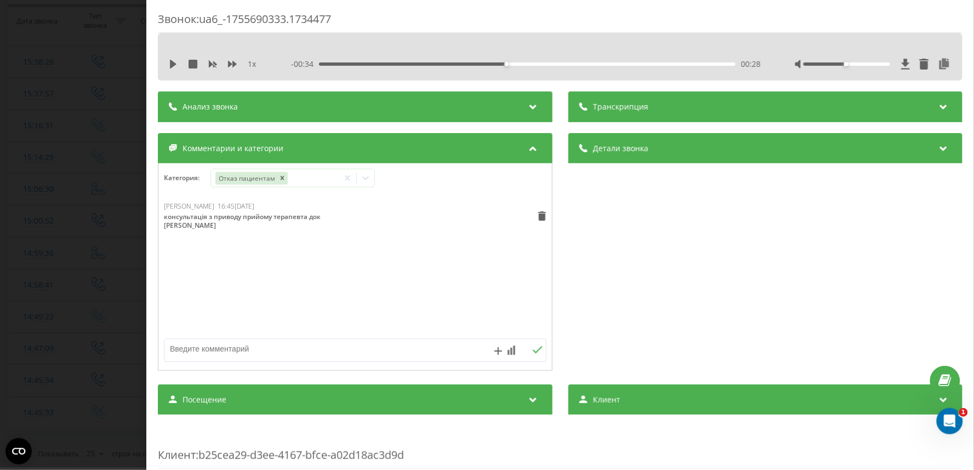
click at [55, 255] on div "Звонок : ua6_-1755690333.1734477 1 x - 00:34 00:28 00:28 Транскрипция Для анали…" at bounding box center [487, 235] width 974 height 470
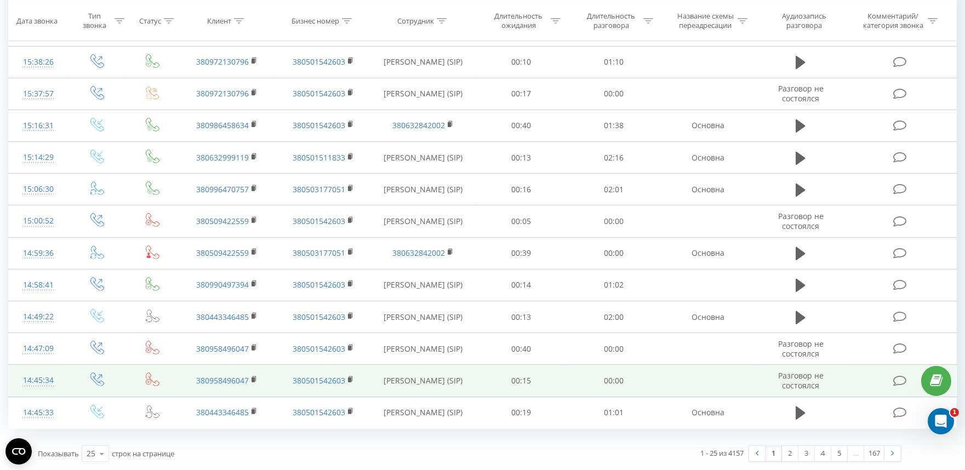
click at [892, 385] on td at bounding box center [900, 381] width 111 height 32
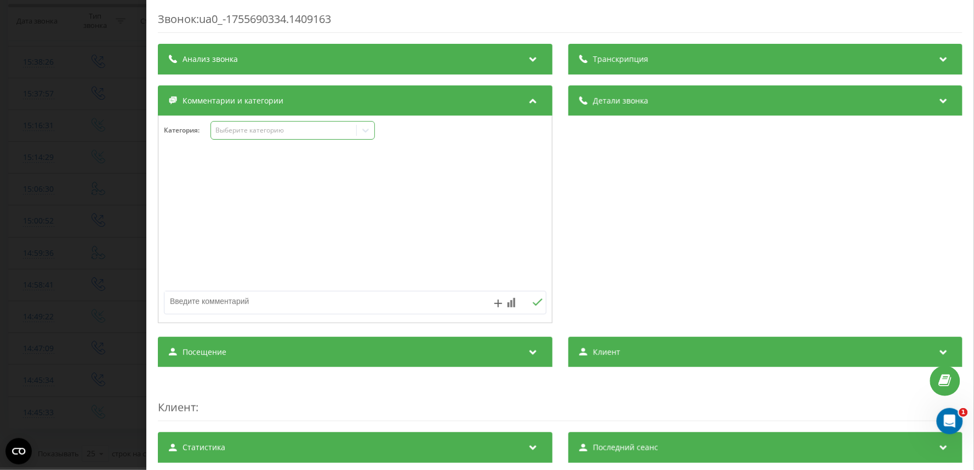
click at [250, 133] on div "Выберите категорию" at bounding box center [283, 130] width 137 height 9
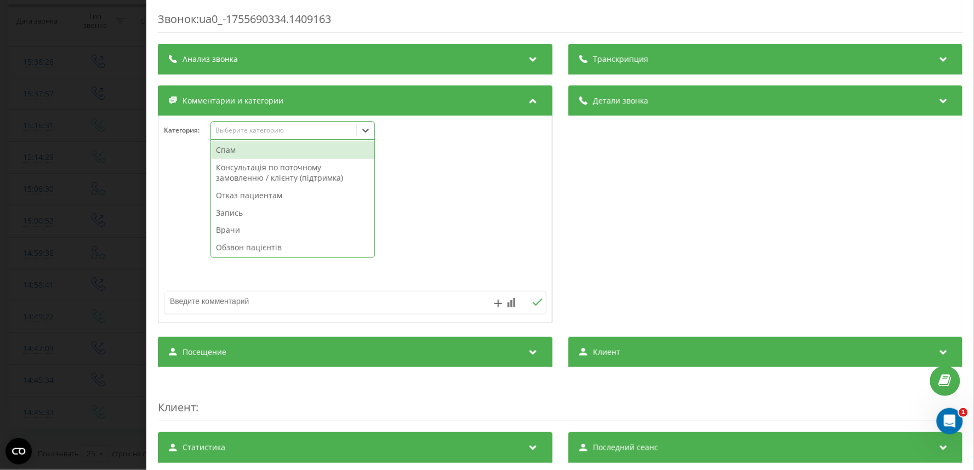
click at [248, 150] on div "Спам" at bounding box center [292, 150] width 163 height 18
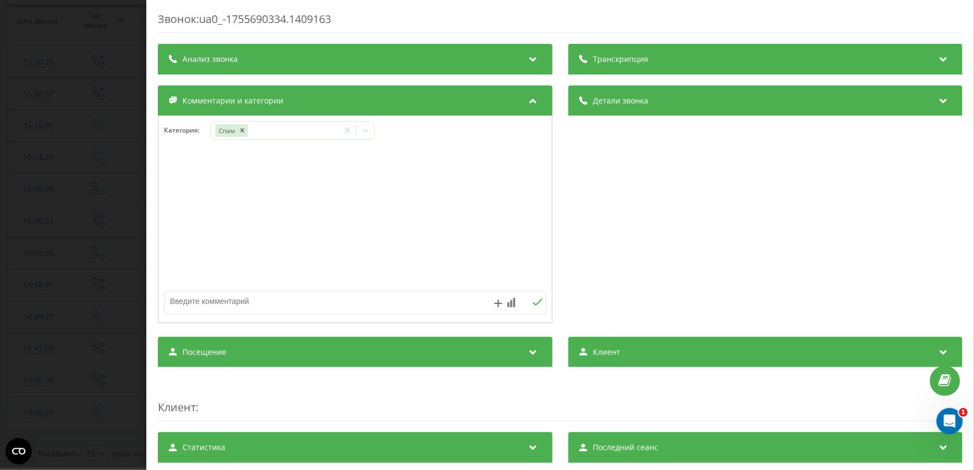
click at [52, 276] on div "Звонок : ua0_-1755690334.1409163 Транскрипция Для анализа AI будущих звонков на…" at bounding box center [487, 235] width 974 height 470
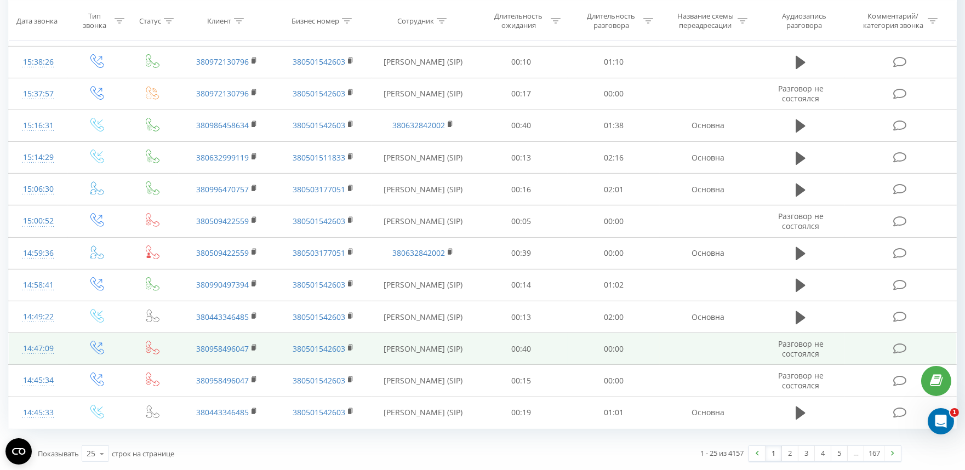
click at [910, 348] on td at bounding box center [900, 349] width 111 height 32
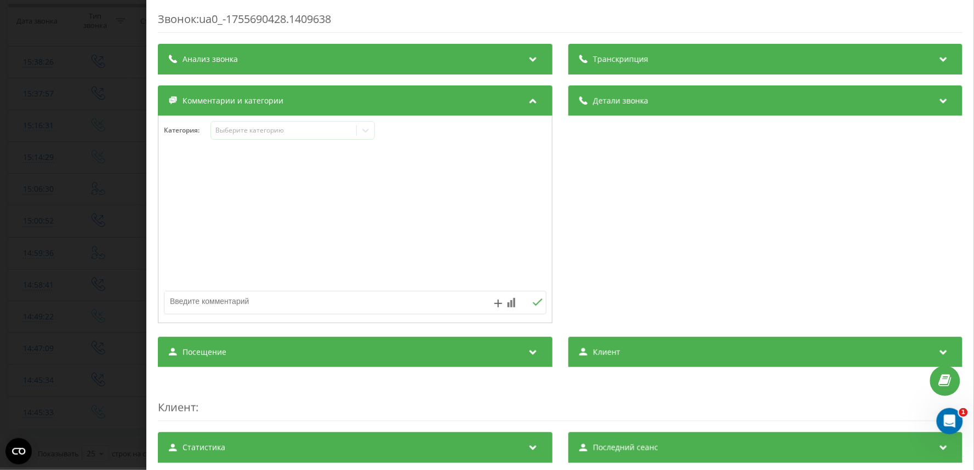
click at [250, 144] on div "Категория : Выберите категорию" at bounding box center [355, 137] width 394 height 33
click at [243, 135] on div "Выберите категорию" at bounding box center [283, 130] width 137 height 9
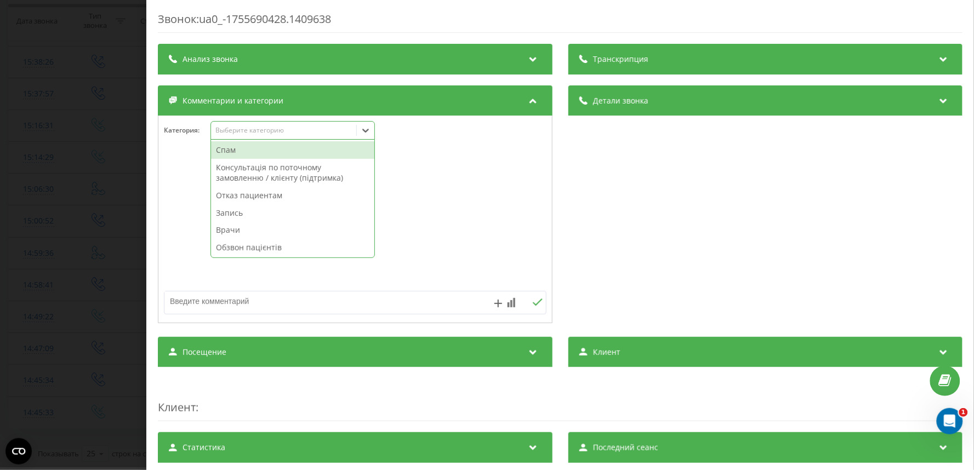
click at [236, 146] on div "Спам" at bounding box center [292, 150] width 163 height 18
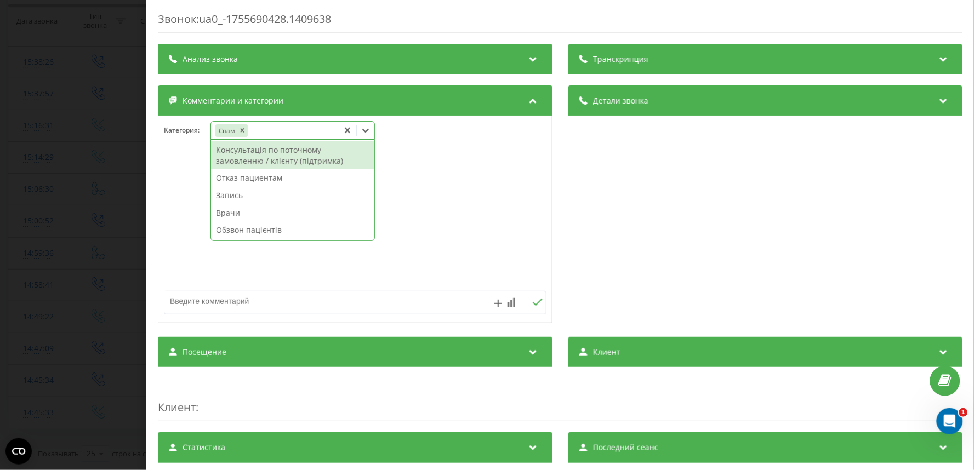
click at [19, 270] on div "Звонок : ua0_-1755690428.1409638 Транскрипция Для анализа AI будущих звонков на…" at bounding box center [487, 235] width 974 height 470
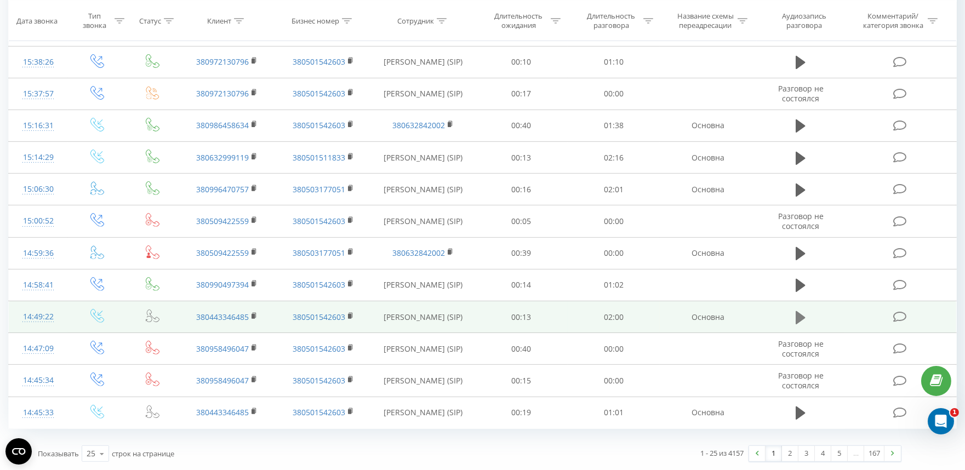
click at [803, 324] on icon at bounding box center [801, 317] width 10 height 15
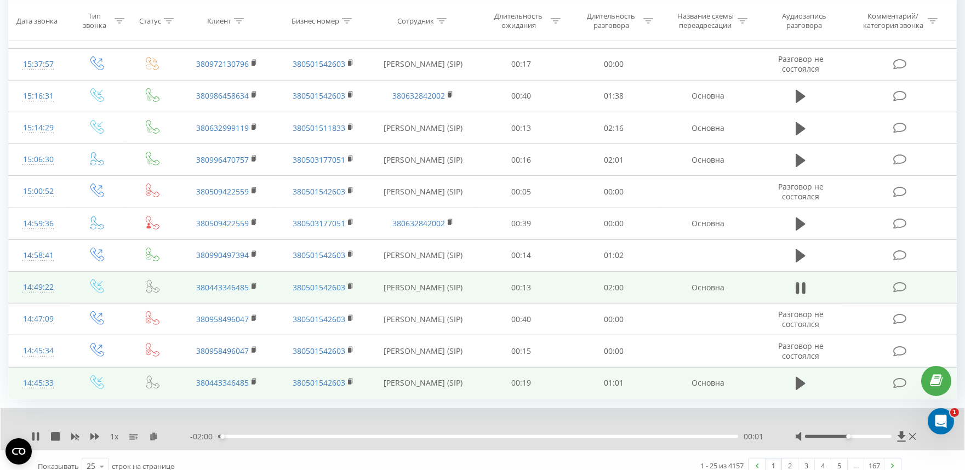
scroll to position [948, 0]
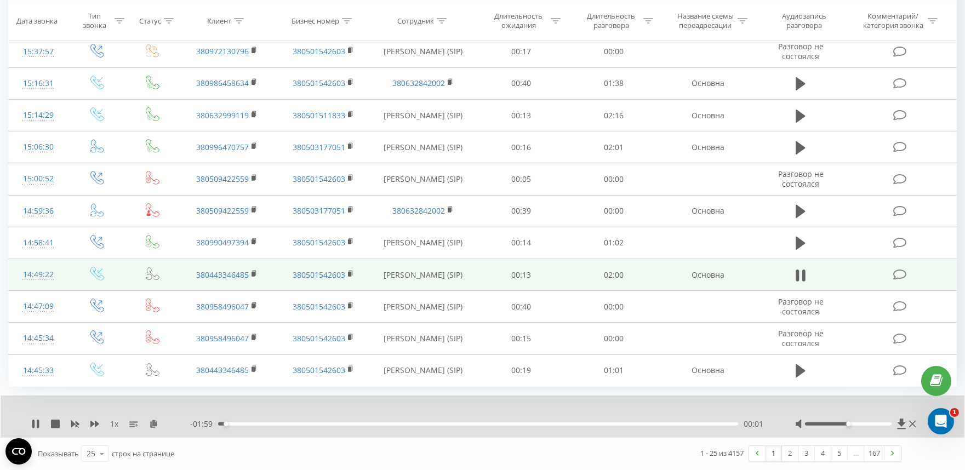
click at [316, 426] on div "- 01:59 00:01 00:01" at bounding box center [479, 424] width 578 height 11
click at [322, 424] on div "00:24" at bounding box center [478, 424] width 520 height 3
click at [805, 270] on icon at bounding box center [803, 276] width 3 height 12
click at [899, 272] on icon at bounding box center [900, 275] width 14 height 12
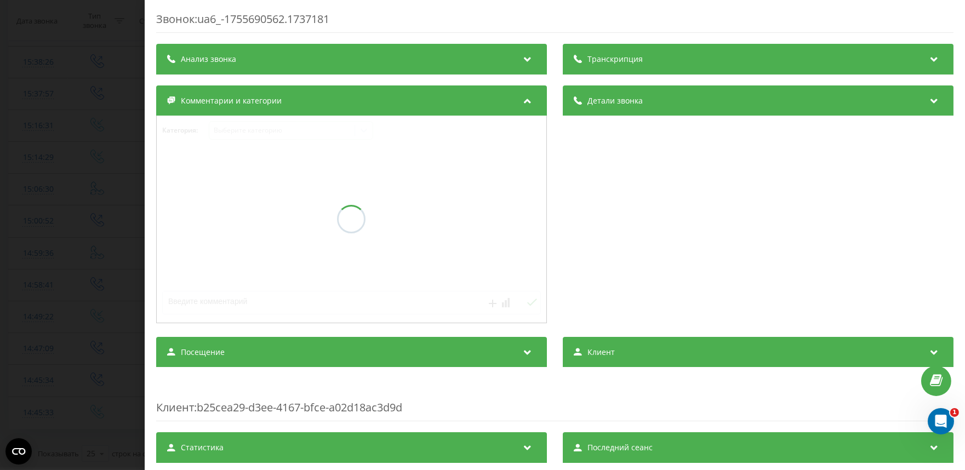
scroll to position [905, 0]
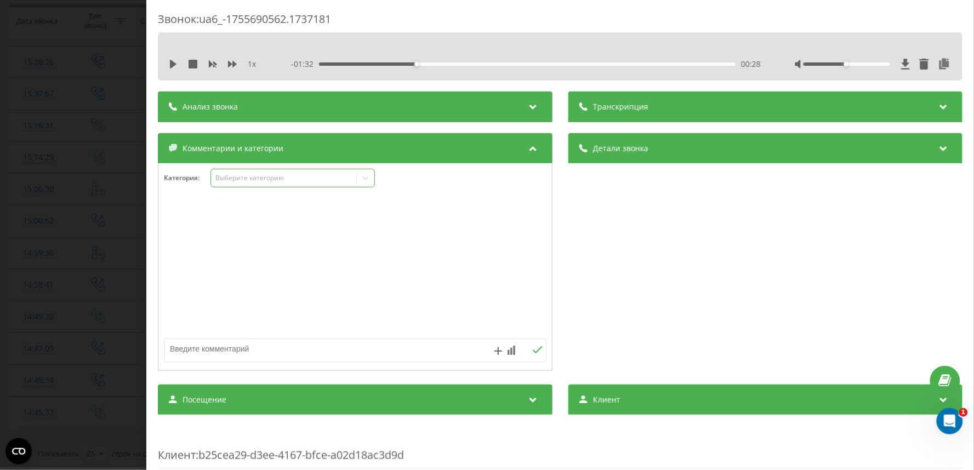
click at [237, 174] on div "Выберите категорию" at bounding box center [283, 178] width 137 height 9
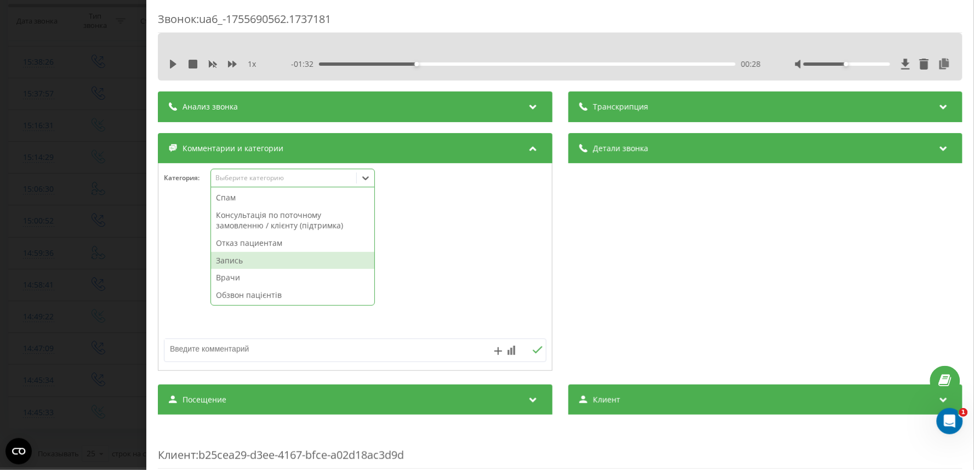
click at [238, 259] on div "Запись" at bounding box center [292, 261] width 163 height 18
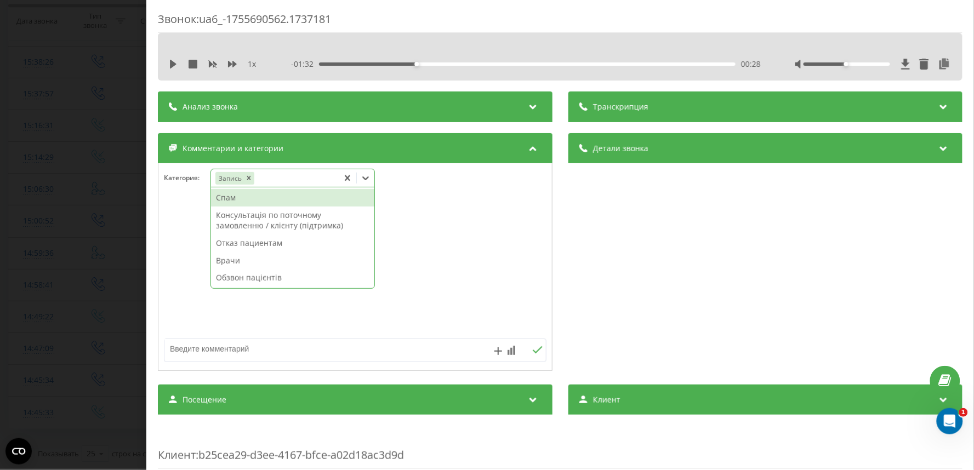
drag, startPoint x: 32, startPoint y: 340, endPoint x: 41, endPoint y: 336, distance: 10.1
click at [33, 340] on div "Звонок : ua6_-1755690562.1737181 1 x - 01:32 00:28 00:28 Транскрипция Для анали…" at bounding box center [487, 235] width 974 height 470
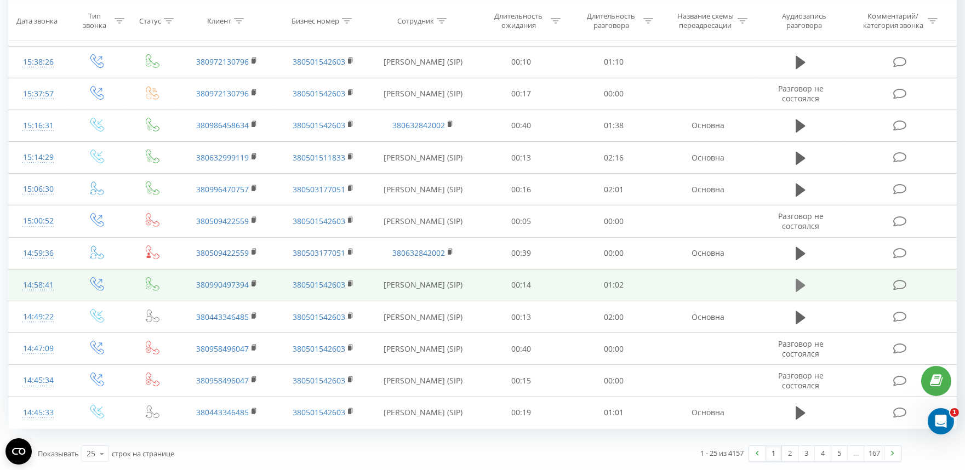
click at [807, 288] on button at bounding box center [801, 285] width 16 height 16
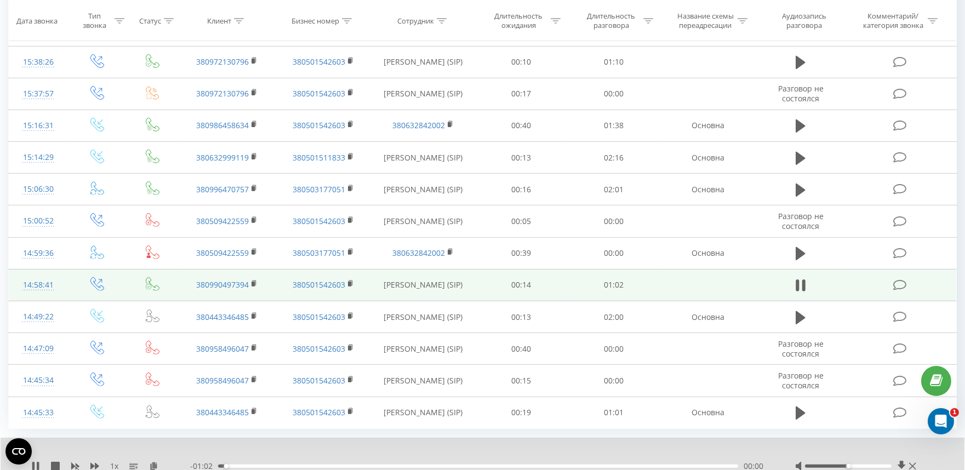
click at [374, 466] on div "00:00" at bounding box center [478, 466] width 520 height 3
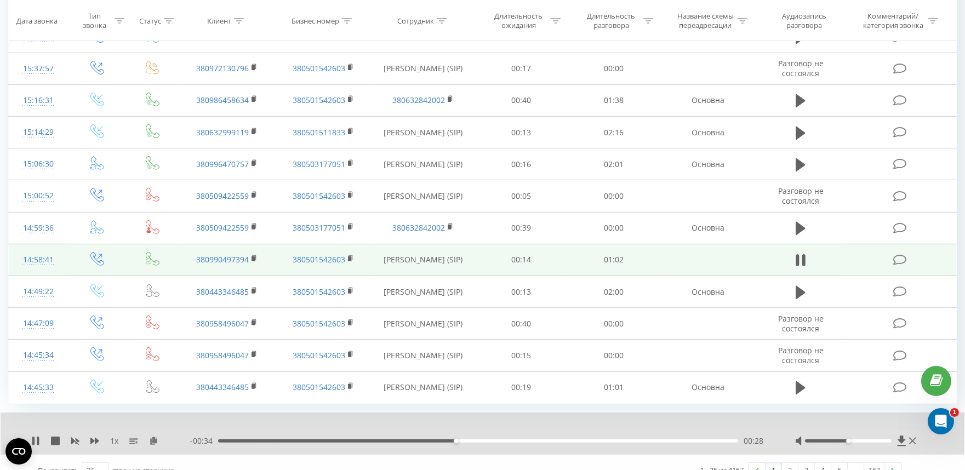
scroll to position [948, 0]
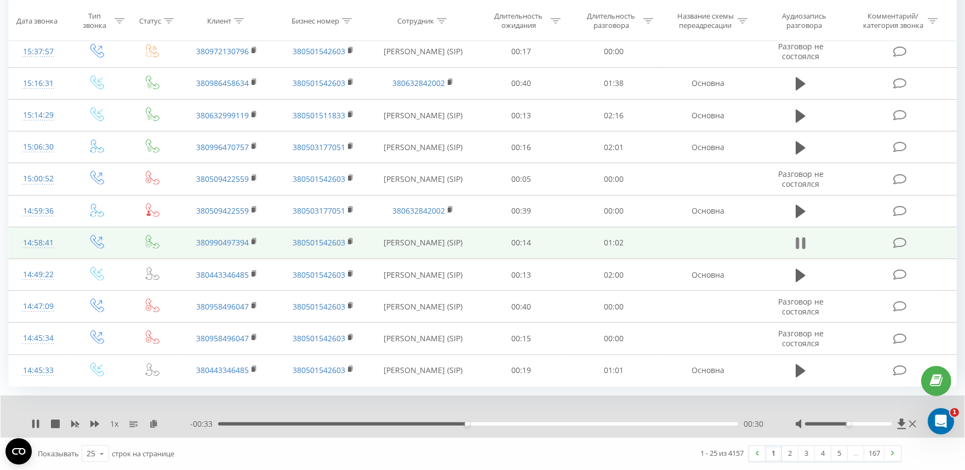
click at [797, 244] on icon at bounding box center [797, 243] width 3 height 12
click at [903, 242] on icon at bounding box center [900, 243] width 14 height 12
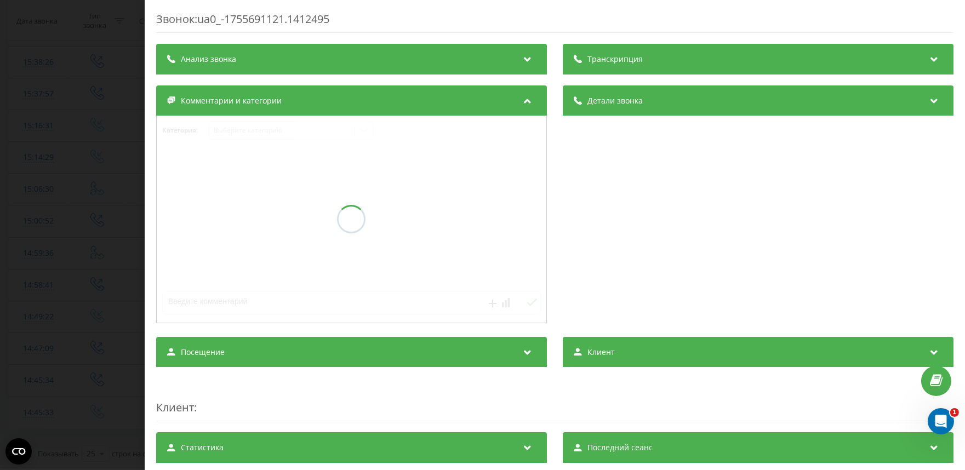
scroll to position [905, 0]
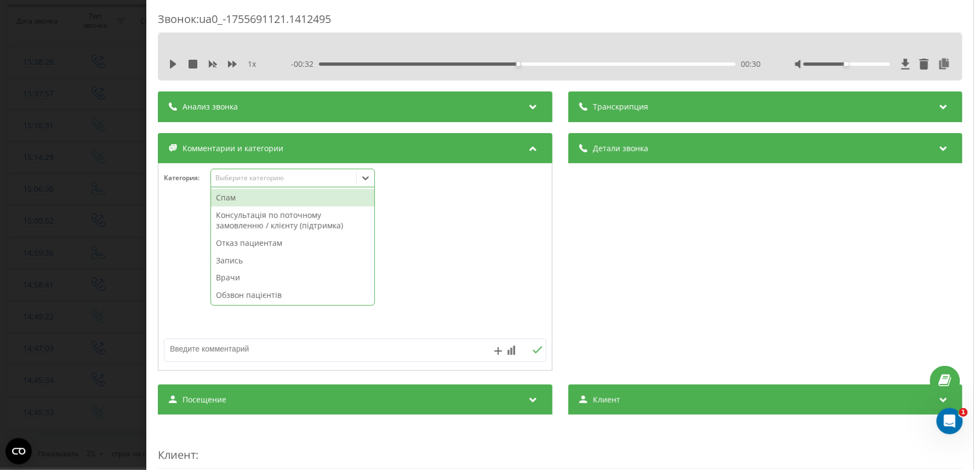
click at [250, 183] on div "Выберите категорию" at bounding box center [283, 178] width 137 height 9
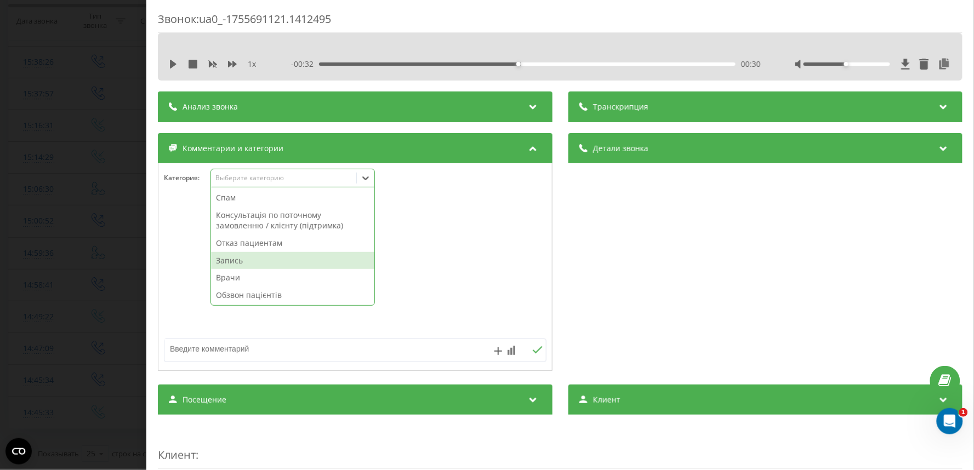
click at [246, 256] on div "Запись" at bounding box center [292, 261] width 163 height 18
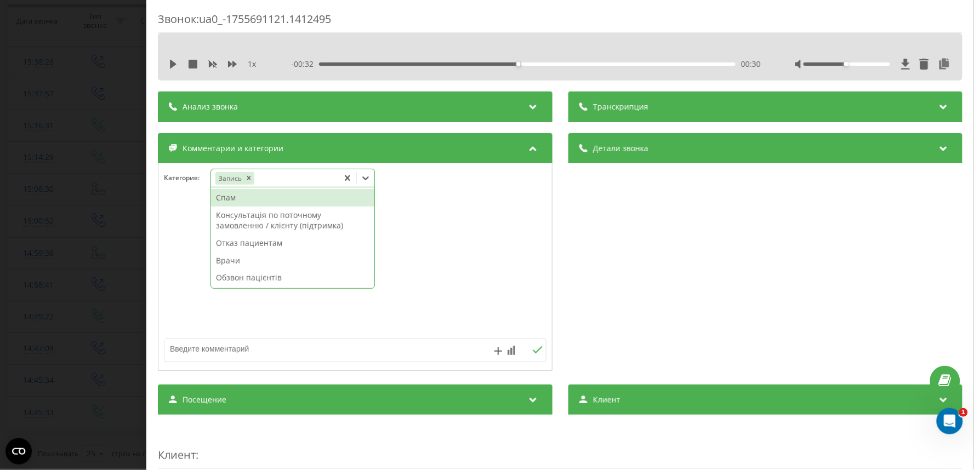
click at [34, 311] on div "Звонок : ua0_-1755691121.1412495 1 x - 00:32 00:30 00:30 Транскрипция Для анали…" at bounding box center [487, 235] width 974 height 470
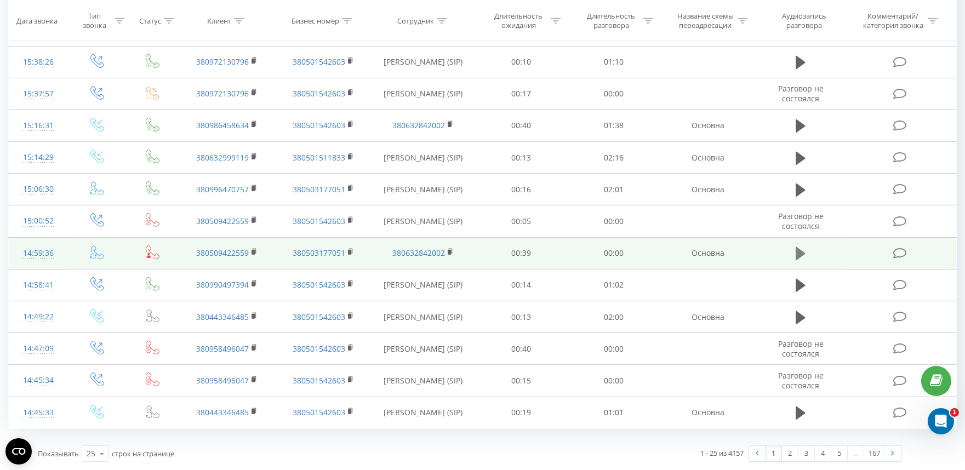
click at [799, 254] on icon at bounding box center [801, 253] width 10 height 13
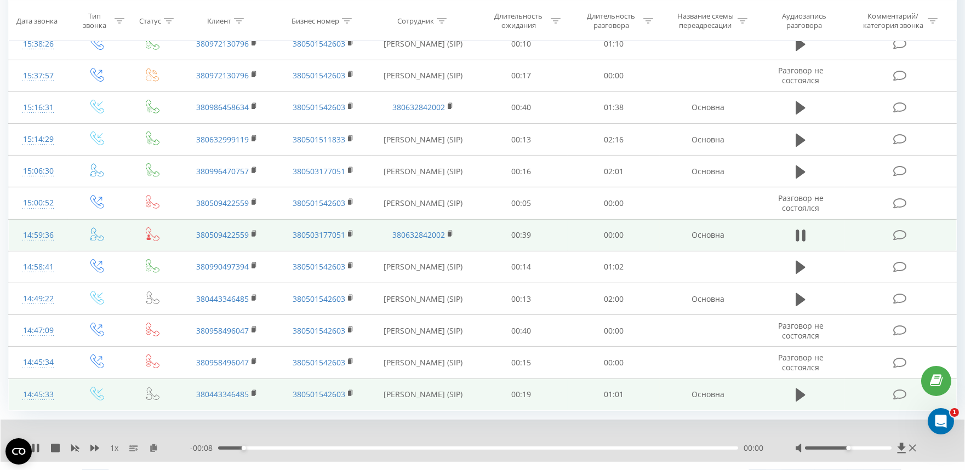
scroll to position [948, 0]
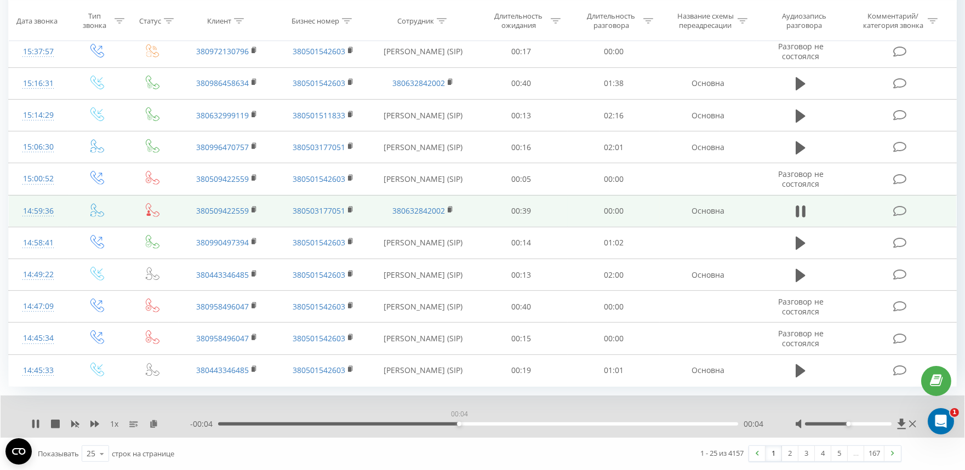
click at [459, 424] on div "00:04" at bounding box center [478, 424] width 520 height 3
click at [803, 207] on icon at bounding box center [803, 212] width 3 height 12
click at [896, 213] on icon at bounding box center [900, 212] width 14 height 12
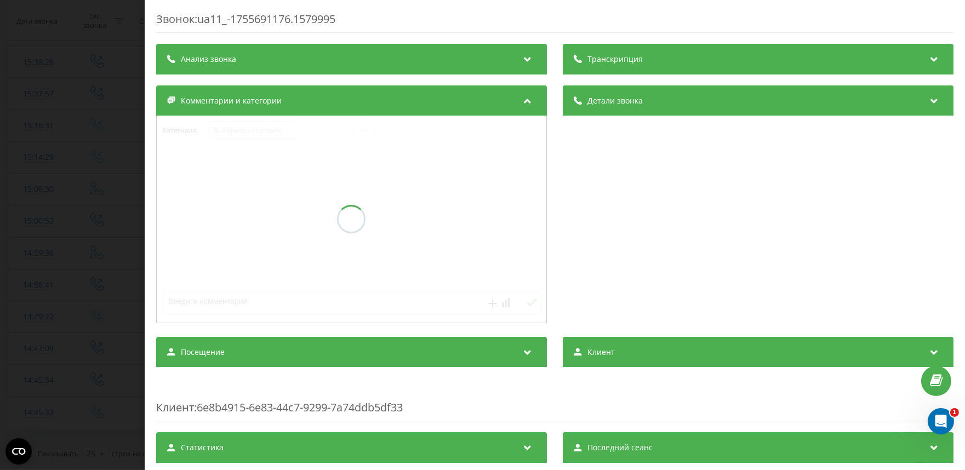
scroll to position [905, 0]
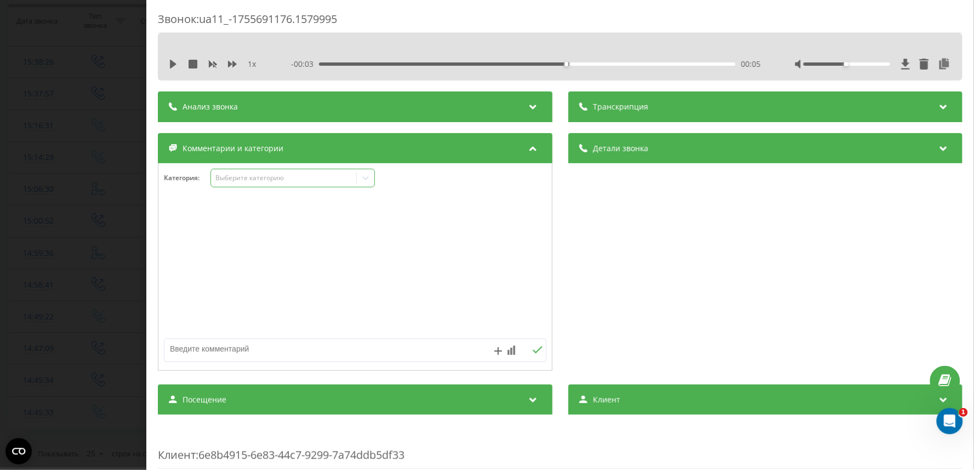
click at [243, 179] on div "Выберите категорию" at bounding box center [283, 178] width 137 height 9
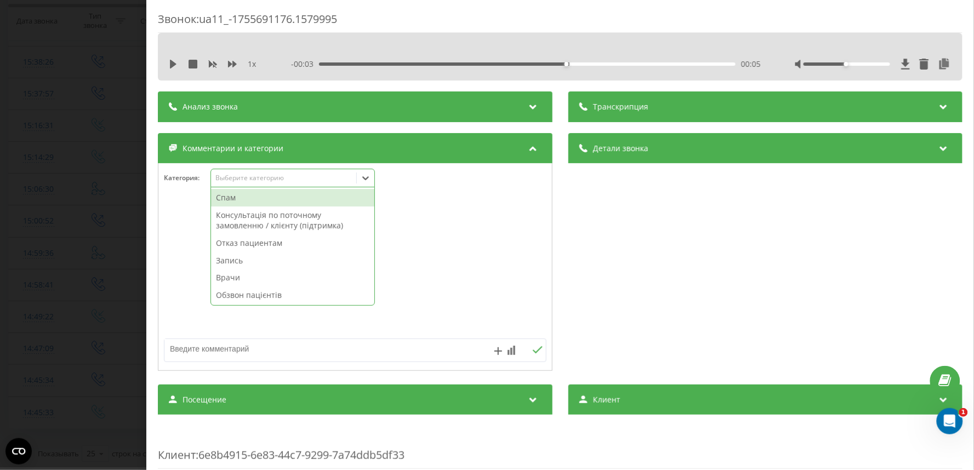
click at [236, 198] on div "Спам" at bounding box center [292, 198] width 163 height 18
click at [31, 293] on div "Звонок : ua11_-1755691176.1579995 1 x - 00:03 00:05 00:05 Транскрипция Для анал…" at bounding box center [487, 235] width 974 height 470
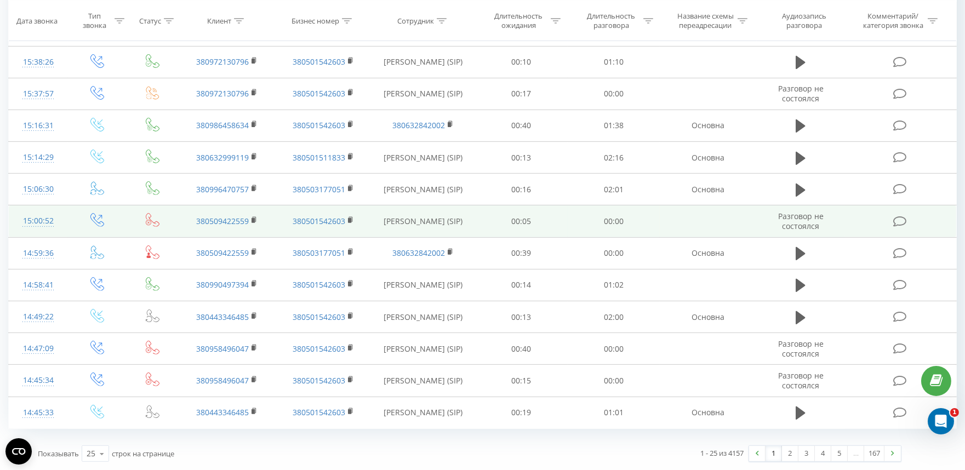
click at [896, 219] on icon at bounding box center [900, 222] width 14 height 12
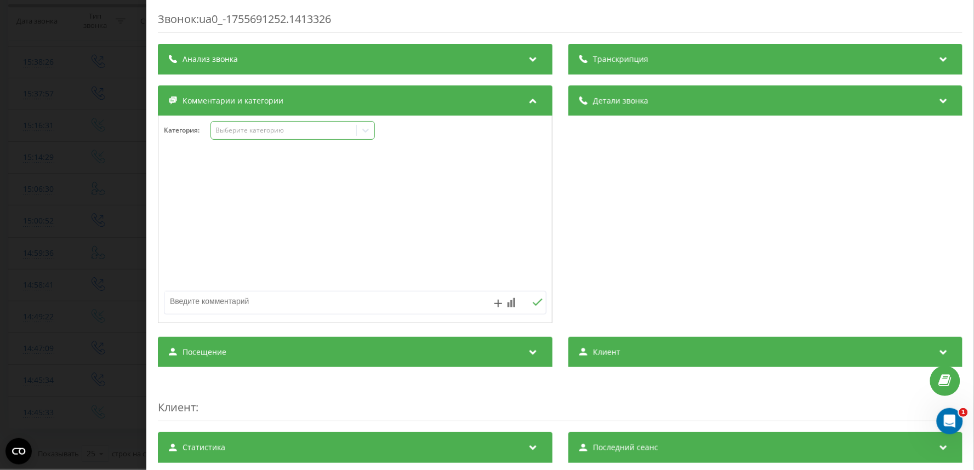
click at [248, 135] on div "Выберите категорию" at bounding box center [283, 131] width 145 height 10
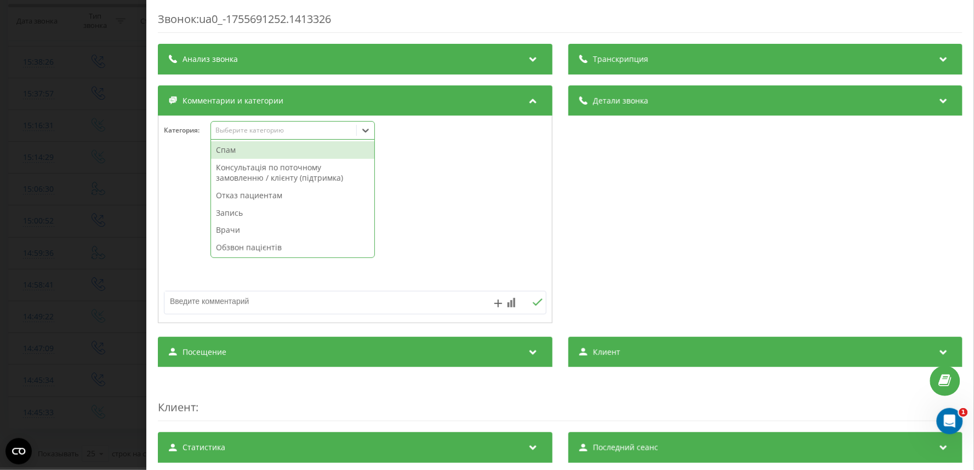
click at [245, 152] on div "Спам" at bounding box center [292, 150] width 163 height 18
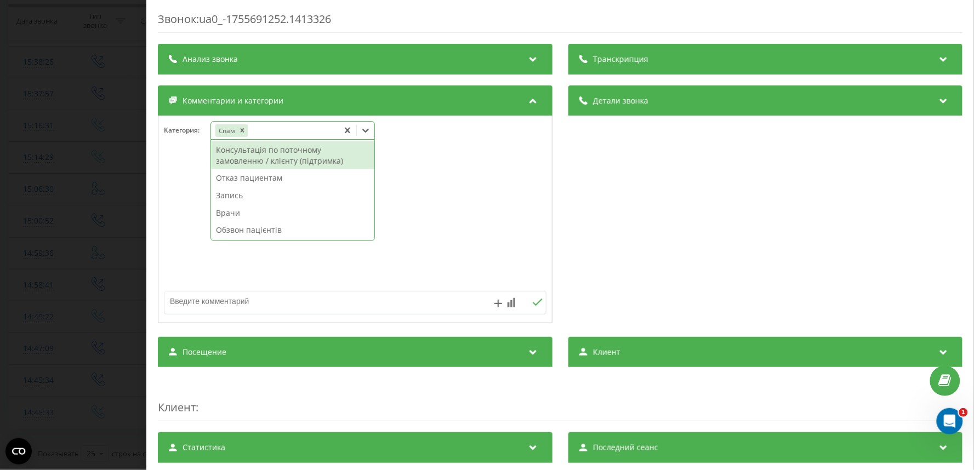
click at [51, 264] on div "Звонок : ua0_-1755691252.1413326 Транскрипция Для анализа AI будущих звонков на…" at bounding box center [487, 235] width 974 height 470
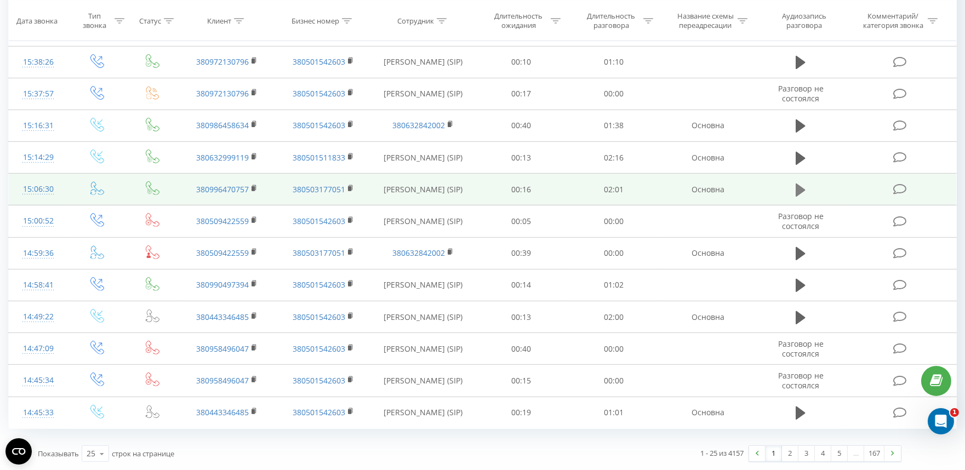
click at [798, 189] on icon at bounding box center [801, 190] width 10 height 13
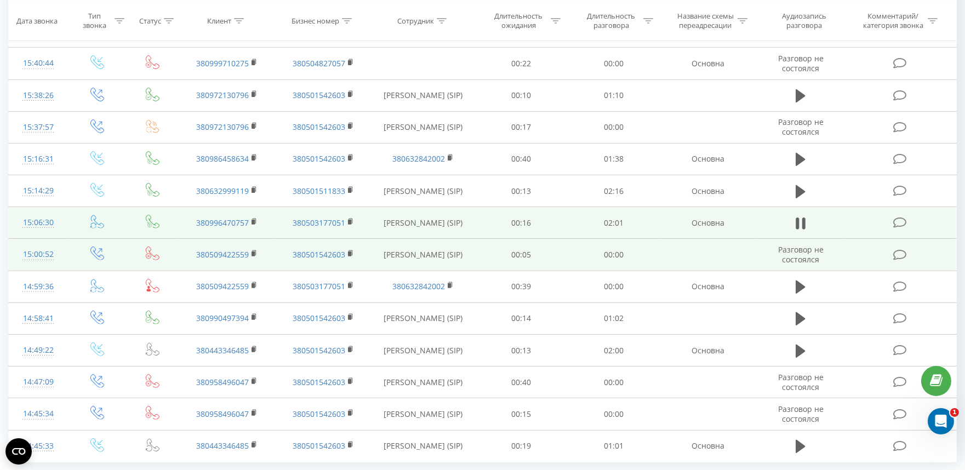
scroll to position [845, 0]
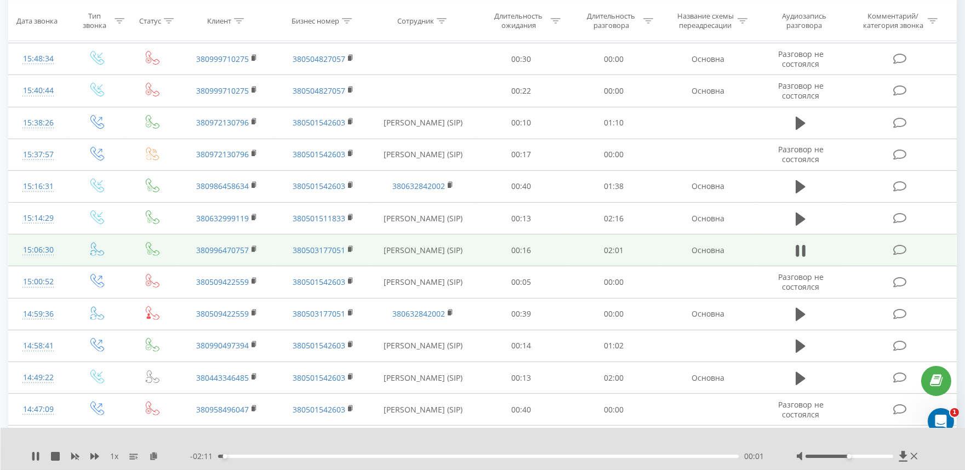
click at [318, 457] on div "00:01" at bounding box center [478, 456] width 521 height 3
click at [379, 455] on div "00:41" at bounding box center [478, 456] width 521 height 3
click at [418, 457] on div "00:51" at bounding box center [478, 456] width 521 height 3
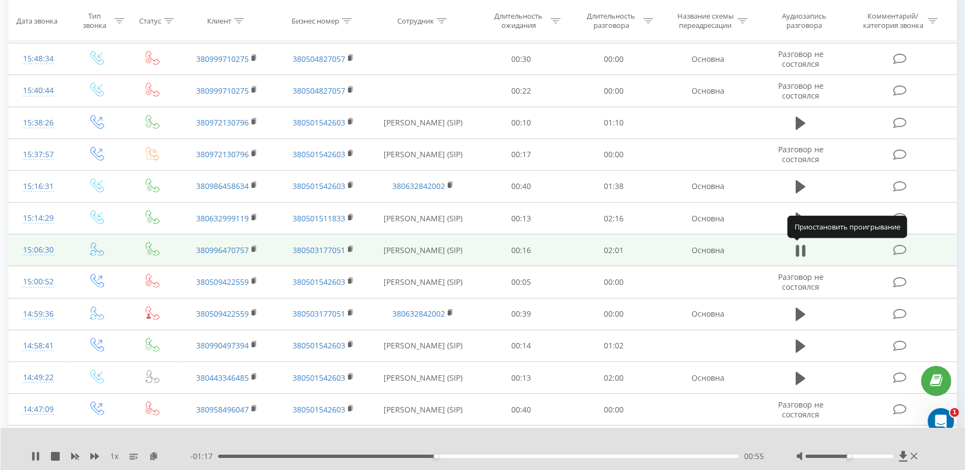
drag, startPoint x: 800, startPoint y: 251, endPoint x: 858, endPoint y: 248, distance: 58.2
click at [802, 251] on icon at bounding box center [801, 250] width 10 height 15
click at [900, 250] on icon at bounding box center [900, 250] width 14 height 12
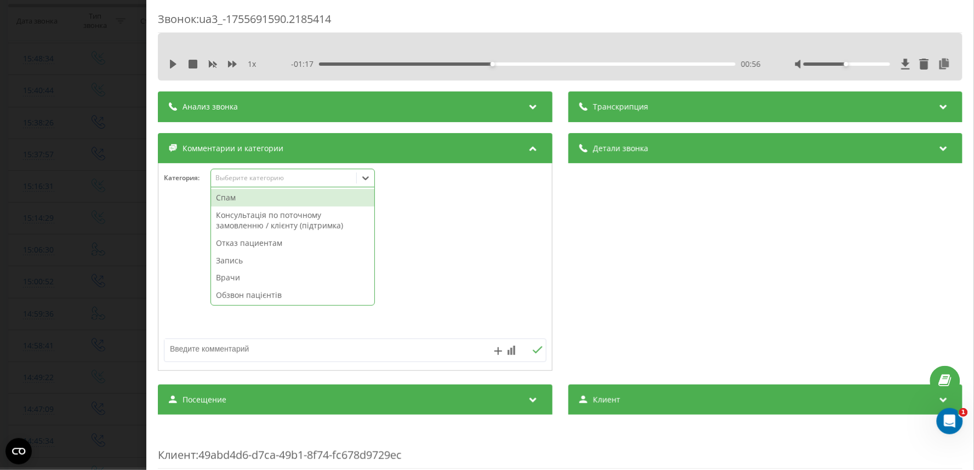
click at [254, 180] on div "Выберите категорию" at bounding box center [283, 178] width 137 height 9
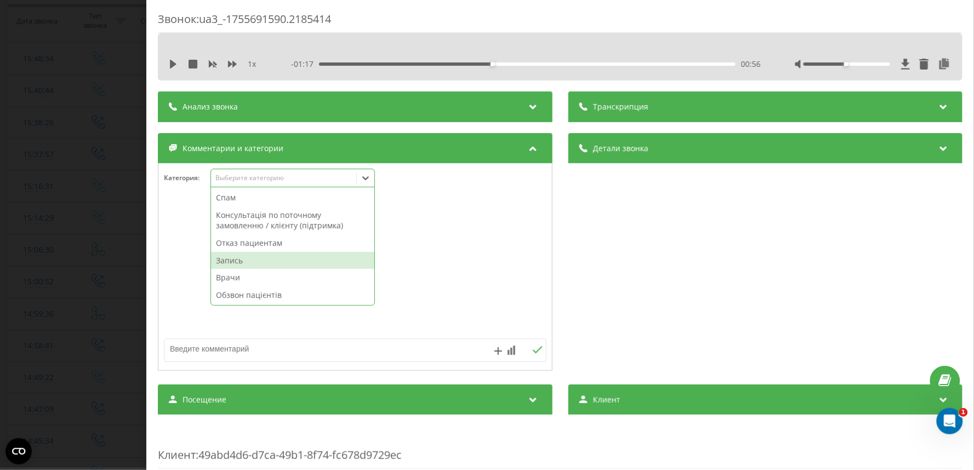
click at [245, 261] on div "Запись" at bounding box center [292, 261] width 163 height 18
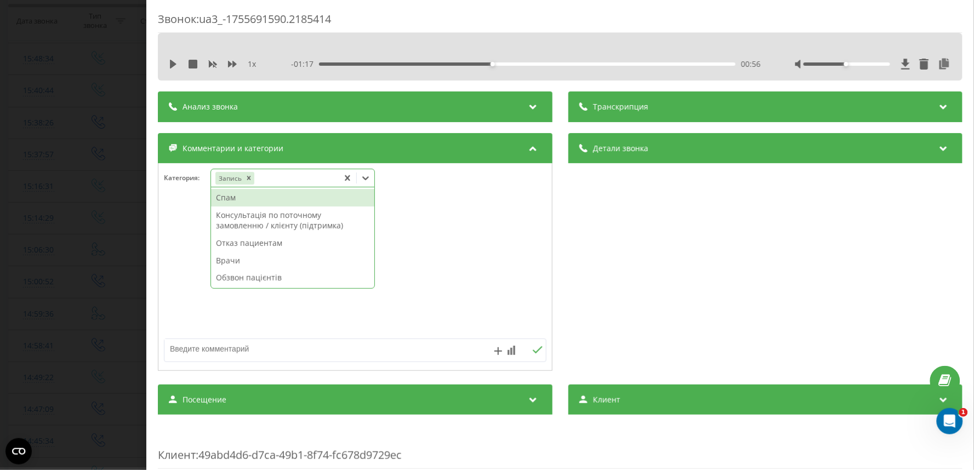
click at [31, 324] on div "Звонок : ua3_-1755691590.2185414 1 x - 01:17 00:56 00:56 Транскрипция Для анали…" at bounding box center [487, 235] width 974 height 470
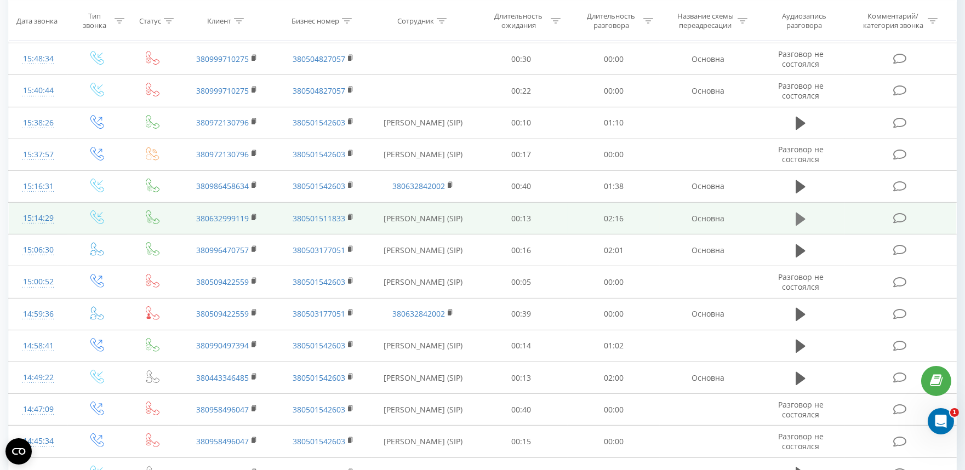
click at [803, 218] on icon at bounding box center [801, 218] width 10 height 13
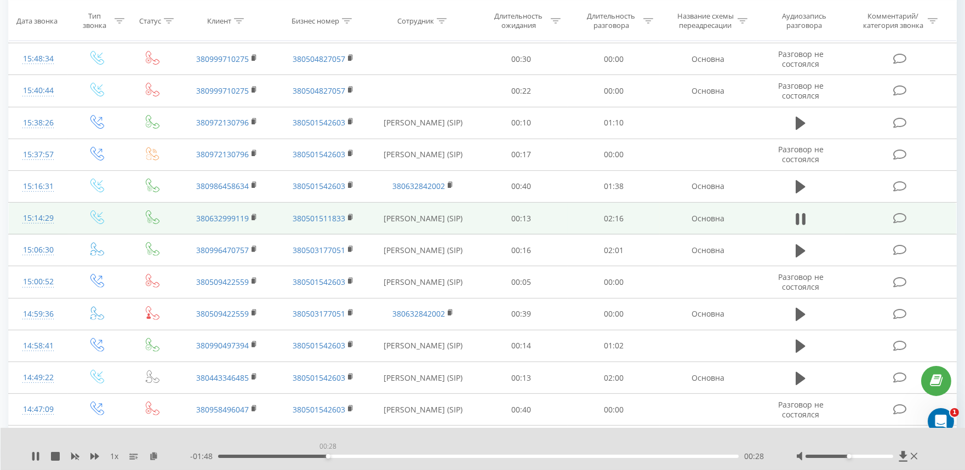
click at [328, 455] on div "00:28" at bounding box center [478, 456] width 521 height 3
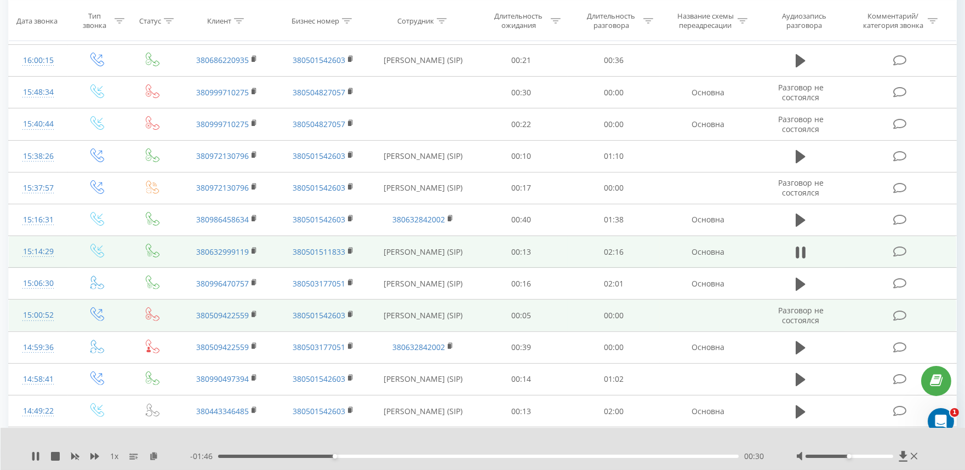
scroll to position [784, 0]
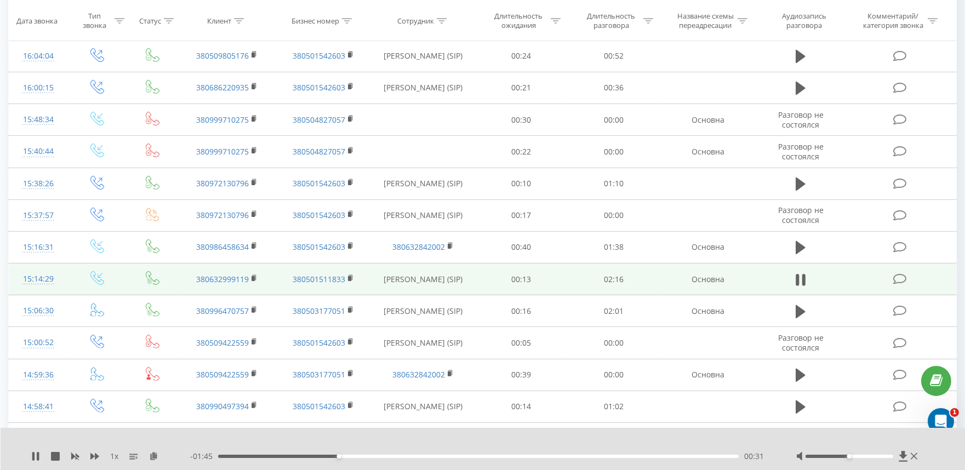
click at [463, 456] on div "00:31" at bounding box center [478, 456] width 521 height 3
click at [801, 280] on icon at bounding box center [801, 279] width 10 height 15
click at [917, 280] on td at bounding box center [900, 280] width 111 height 32
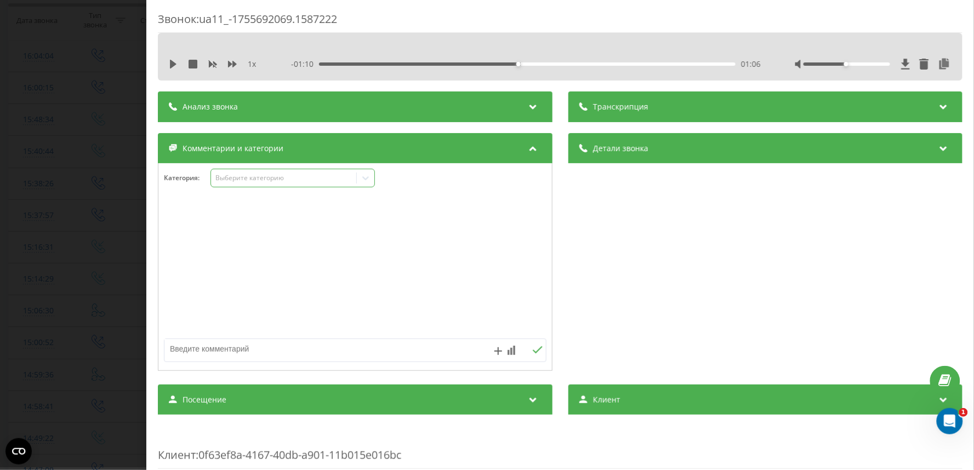
drag, startPoint x: 267, startPoint y: 177, endPoint x: 266, endPoint y: 185, distance: 8.3
click at [267, 179] on div "Выберите категорию" at bounding box center [283, 178] width 137 height 9
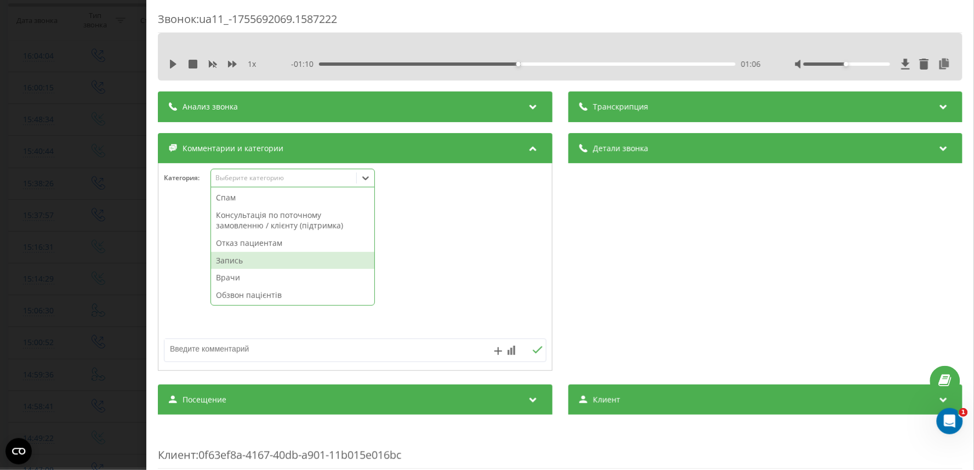
drag, startPoint x: 255, startPoint y: 258, endPoint x: 215, endPoint y: 250, distance: 41.4
click at [255, 259] on div "Запись" at bounding box center [292, 261] width 163 height 18
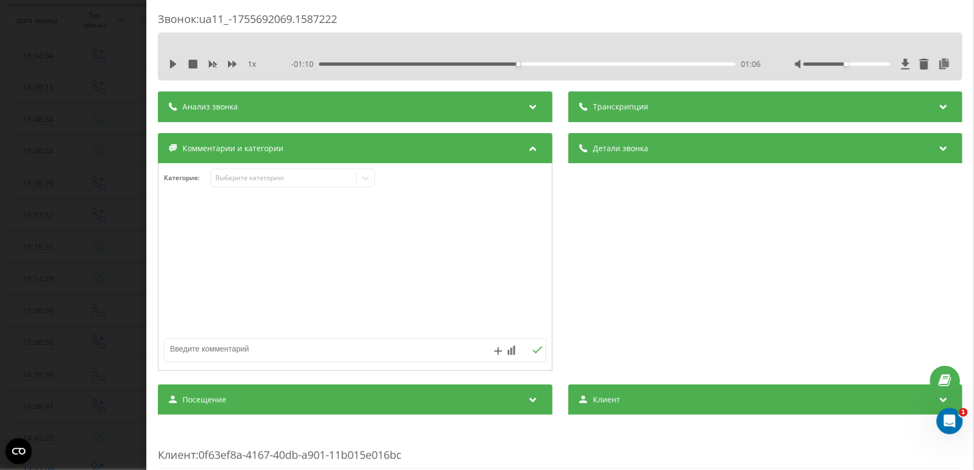
click at [0, 254] on div "Звонок : ua11_-1755692069.1587222 1 x - 01:10 01:06 01:06 Транскрипция Для анал…" at bounding box center [487, 235] width 974 height 470
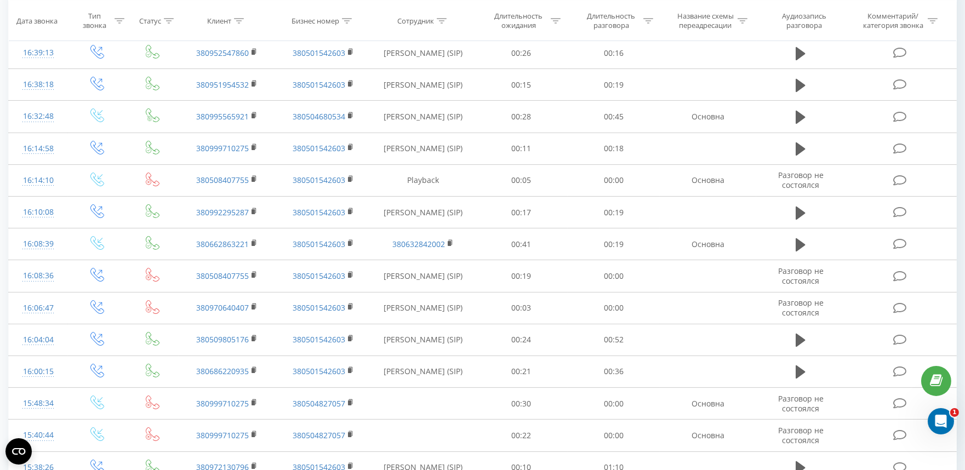
scroll to position [791, 0]
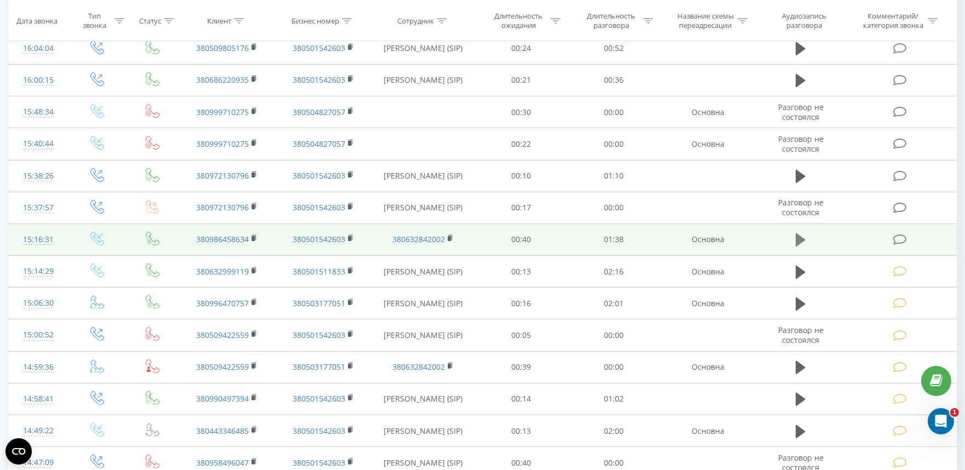
click at [802, 242] on icon at bounding box center [801, 239] width 10 height 13
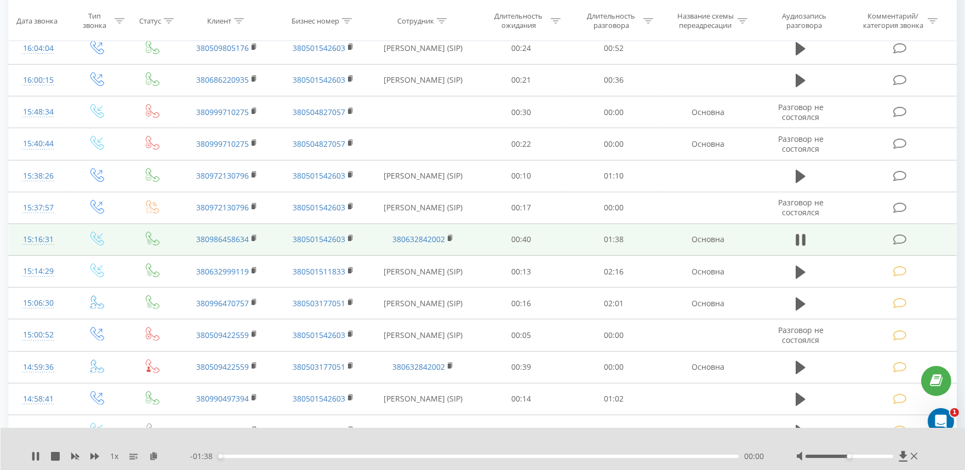
click at [413, 458] on div "- 01:38 00:00 00:00" at bounding box center [479, 456] width 579 height 11
click at [409, 455] on div "00:00" at bounding box center [478, 456] width 521 height 3
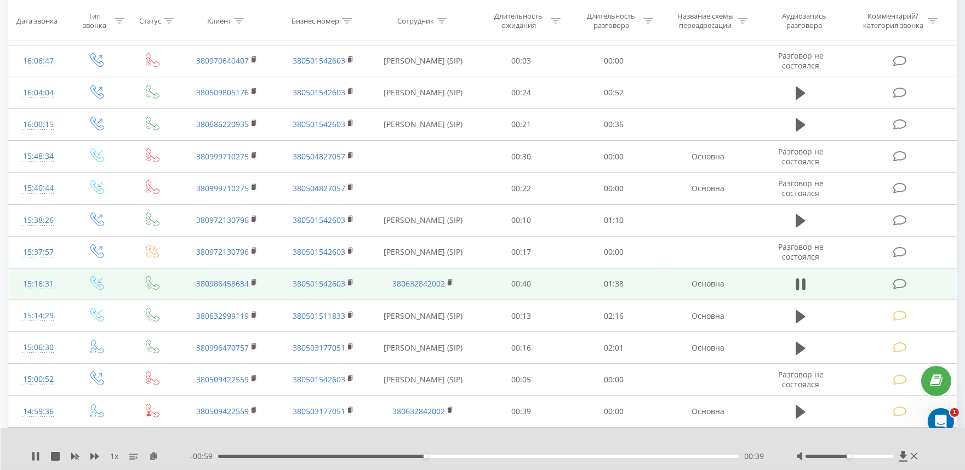
scroll to position [731, 0]
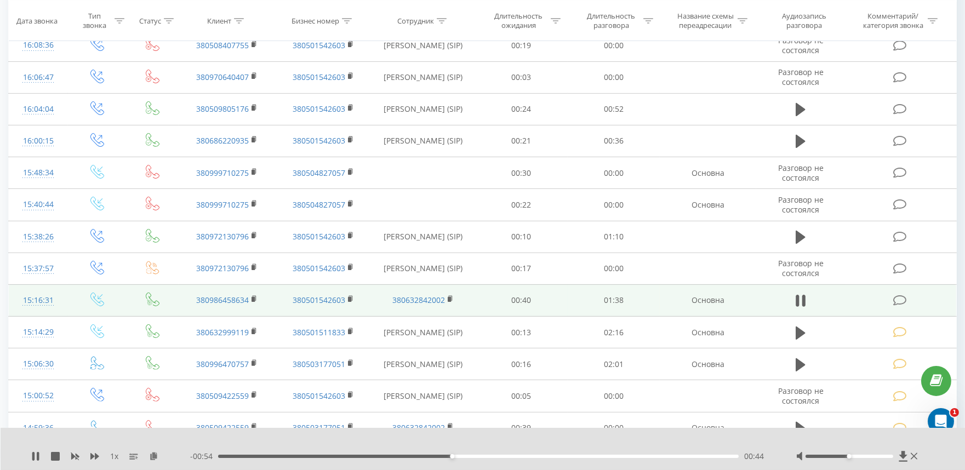
click at [799, 303] on icon at bounding box center [797, 301] width 3 height 12
click at [899, 299] on icon at bounding box center [900, 301] width 14 height 12
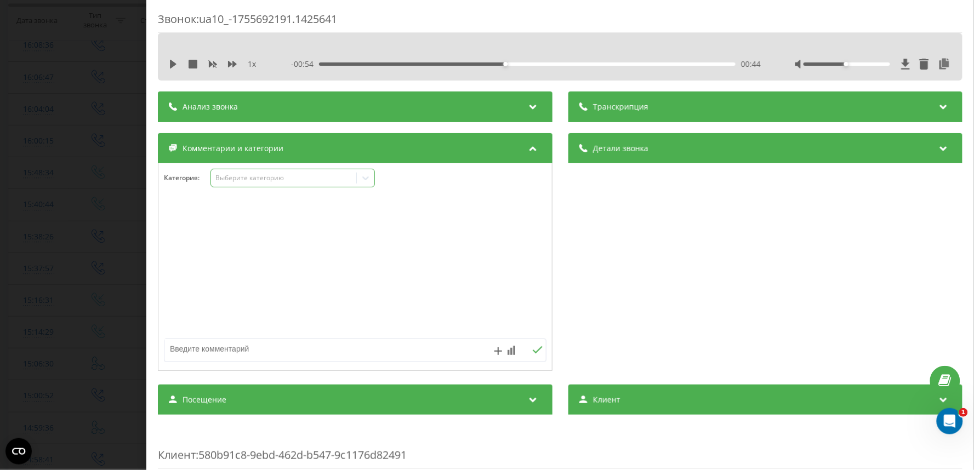
click at [255, 178] on div "Выберите категорию" at bounding box center [283, 178] width 137 height 9
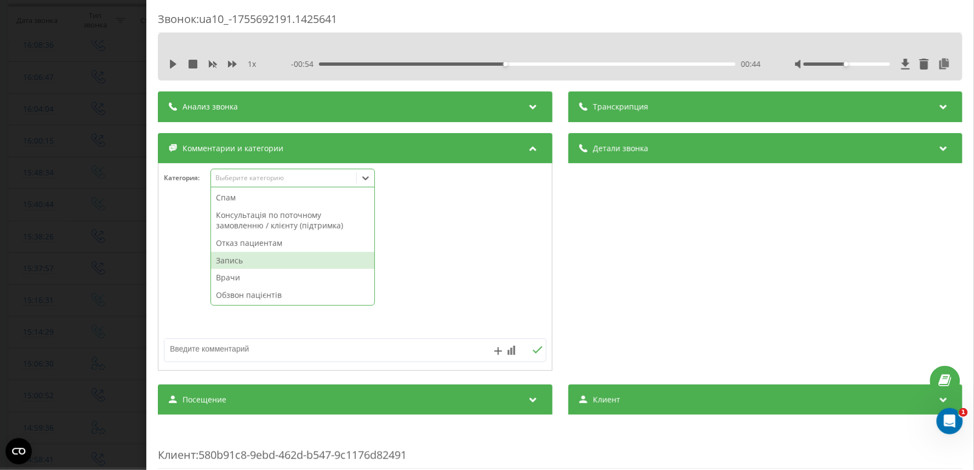
click at [243, 260] on div "Запись" at bounding box center [292, 261] width 163 height 18
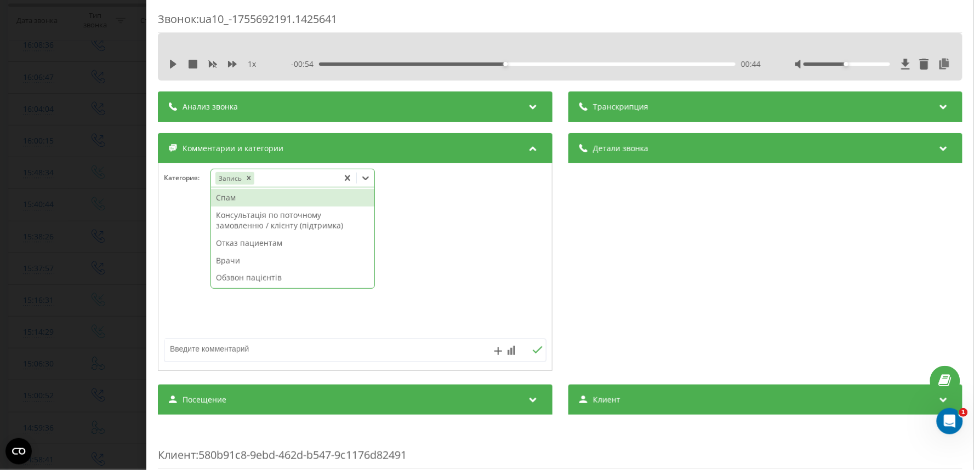
click at [7, 250] on div "Звонок : ua10_-1755692191.1425641 1 x - 00:54 00:44 00:44 Транскрипция Для анал…" at bounding box center [487, 235] width 974 height 470
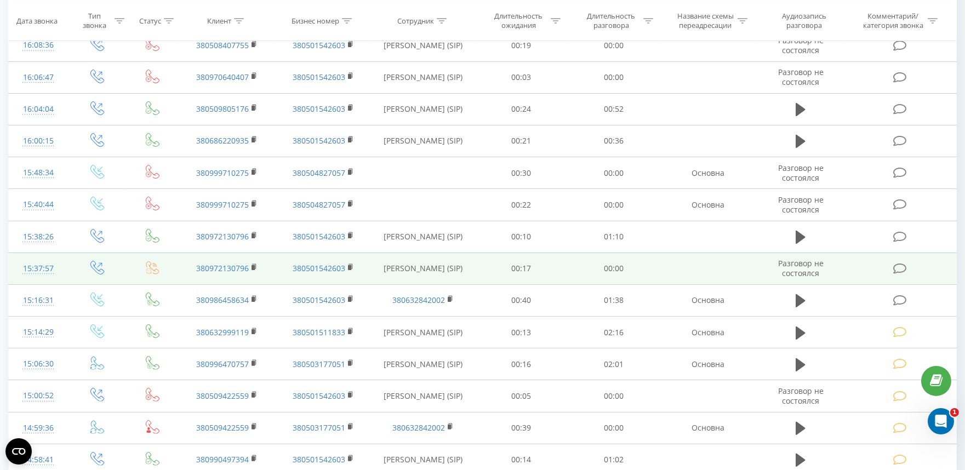
click at [903, 266] on icon at bounding box center [900, 269] width 14 height 12
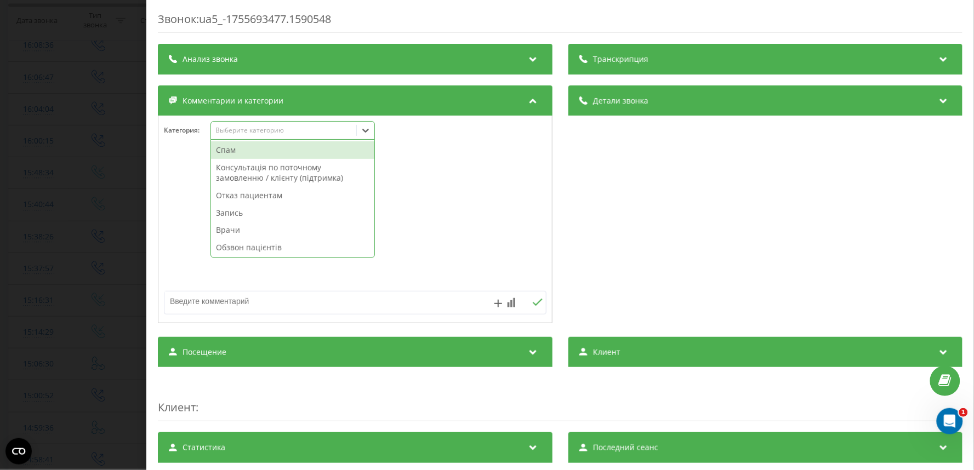
drag, startPoint x: 246, startPoint y: 135, endPoint x: 244, endPoint y: 140, distance: 5.7
click at [246, 135] on div "Выберите категорию" at bounding box center [283, 131] width 145 height 10
click at [237, 151] on div "Спам" at bounding box center [292, 150] width 163 height 18
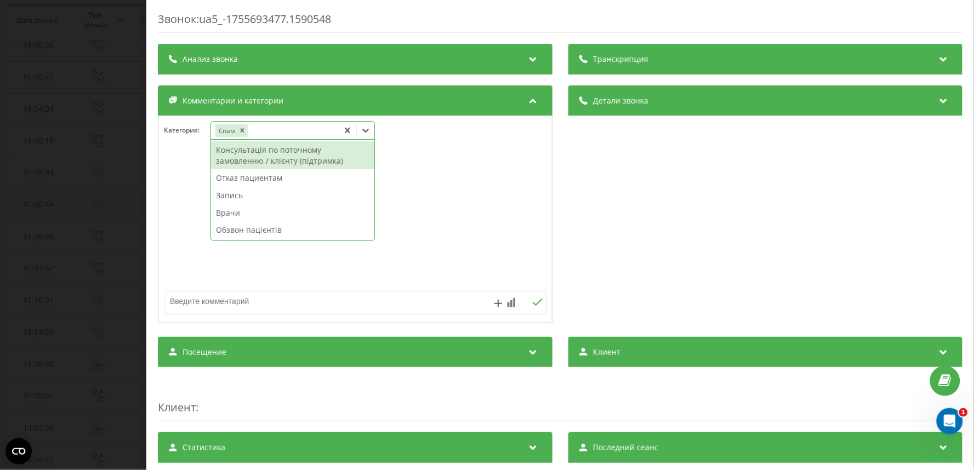
drag, startPoint x: 61, startPoint y: 264, endPoint x: 483, endPoint y: 208, distance: 425.2
click at [61, 264] on div "Звонок : ua5_-1755693477.1590548 Транскрипция Для анализа AI будущих звонков на…" at bounding box center [487, 235] width 974 height 470
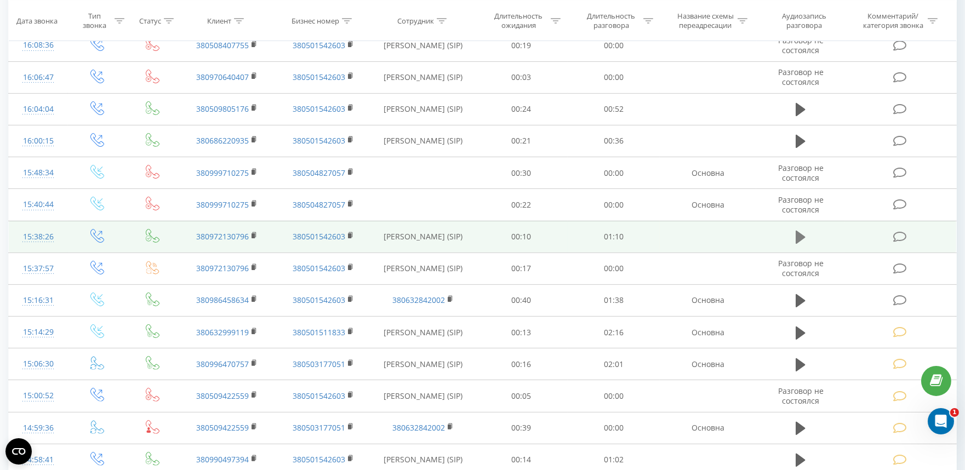
click at [799, 235] on icon at bounding box center [801, 237] width 10 height 13
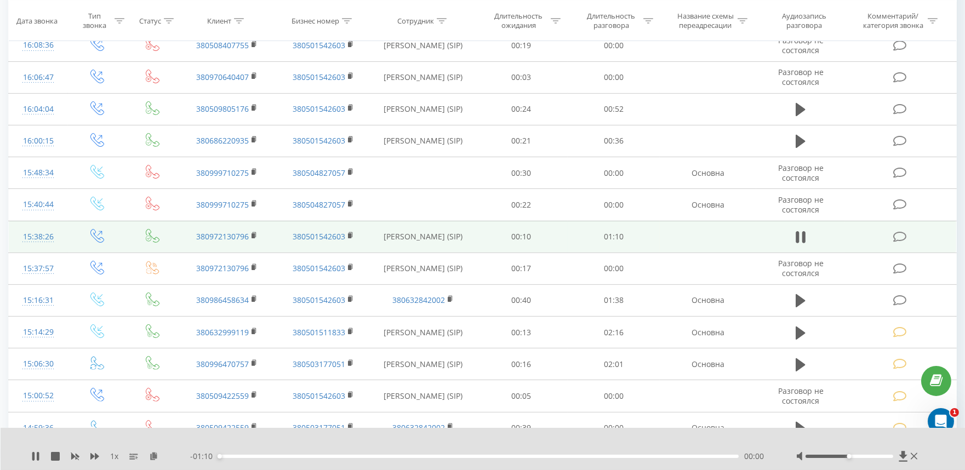
click at [374, 457] on div "00:00" at bounding box center [478, 456] width 521 height 3
drag, startPoint x: 799, startPoint y: 237, endPoint x: 845, endPoint y: 236, distance: 45.5
click at [800, 237] on icon at bounding box center [801, 237] width 10 height 15
click at [898, 238] on icon at bounding box center [900, 237] width 14 height 12
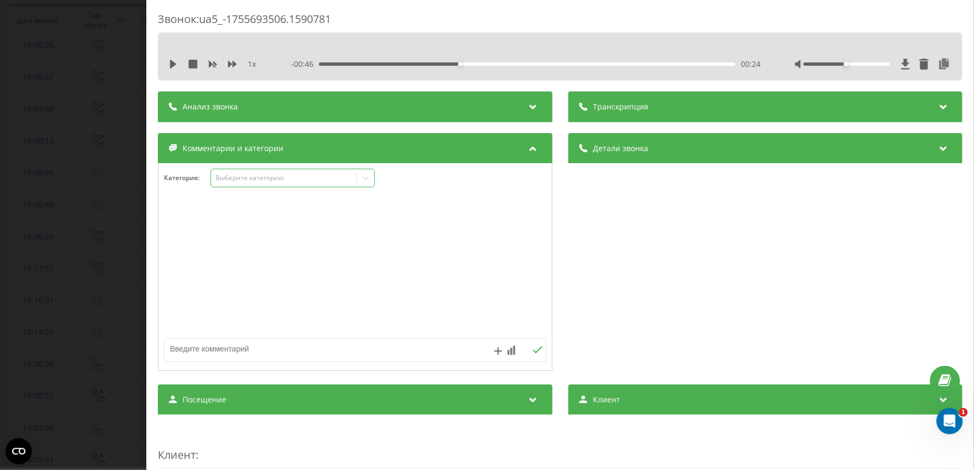
click at [245, 183] on div "Выберите категорию" at bounding box center [283, 178] width 137 height 9
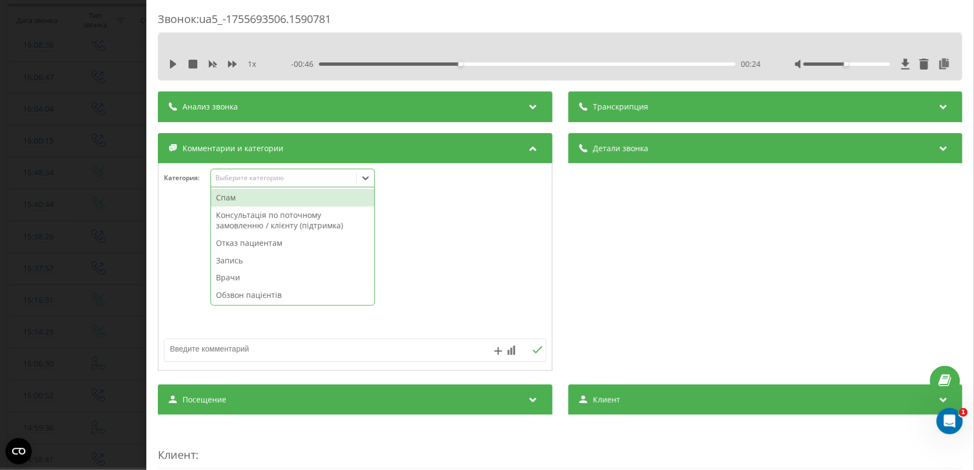
click at [229, 196] on div "Спам" at bounding box center [292, 198] width 163 height 18
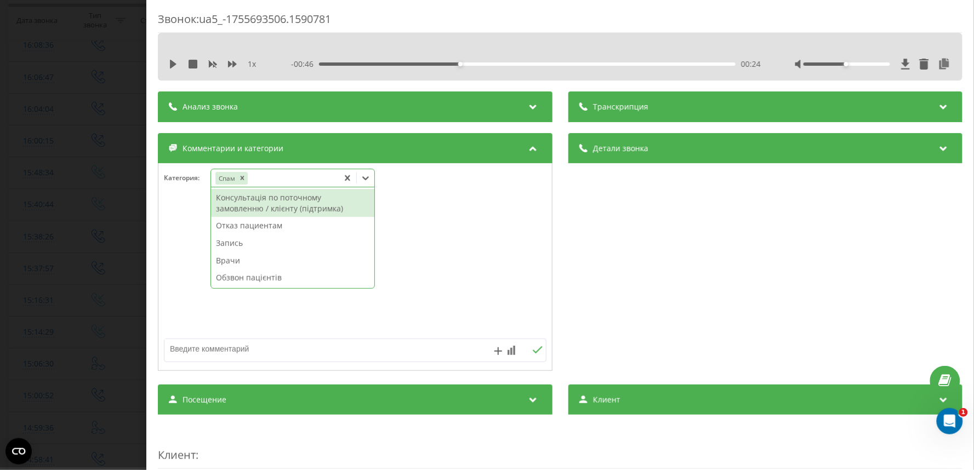
click at [23, 269] on div "Звонок : ua5_-1755693506.1590781 1 x - 00:46 00:24 00:24 Транскрипция Для анали…" at bounding box center [487, 235] width 974 height 470
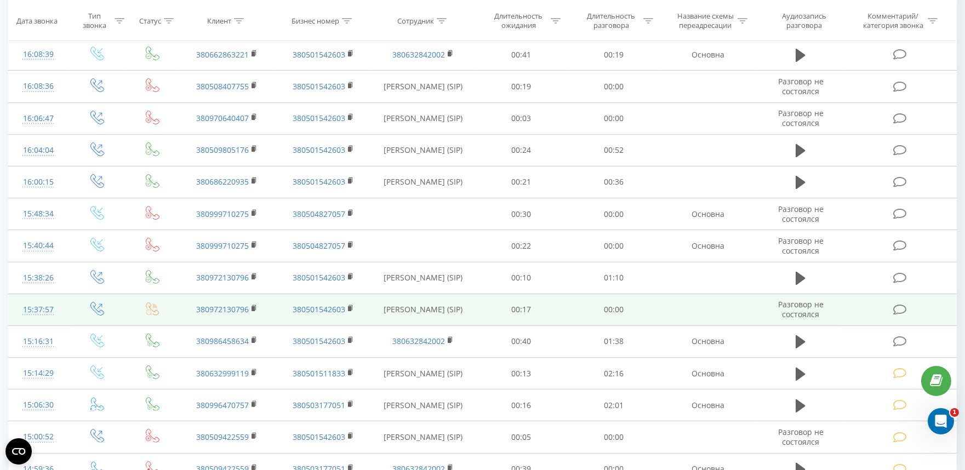
scroll to position [670, 0]
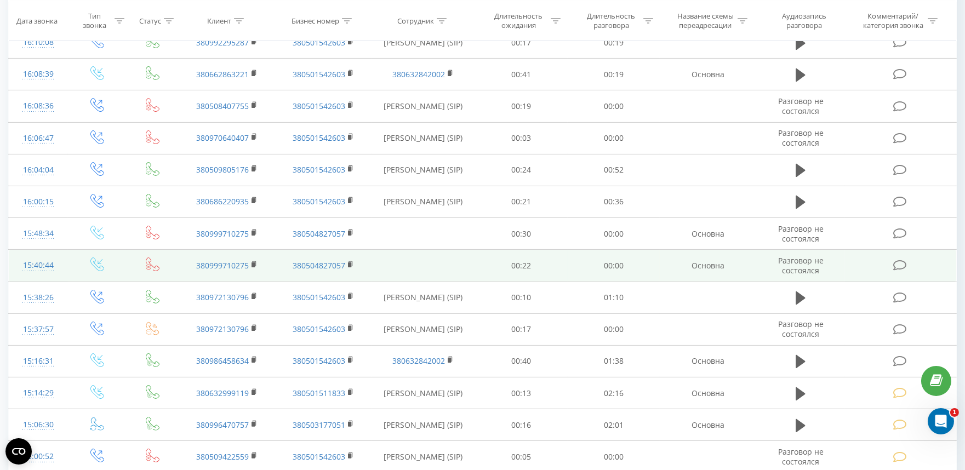
click at [902, 265] on icon at bounding box center [900, 266] width 14 height 12
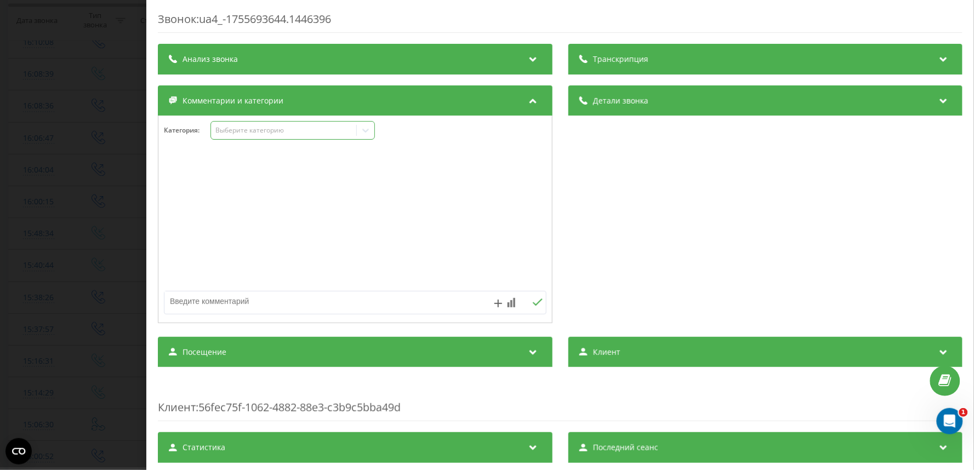
click at [245, 136] on div "Выберите категорию" at bounding box center [283, 131] width 145 height 10
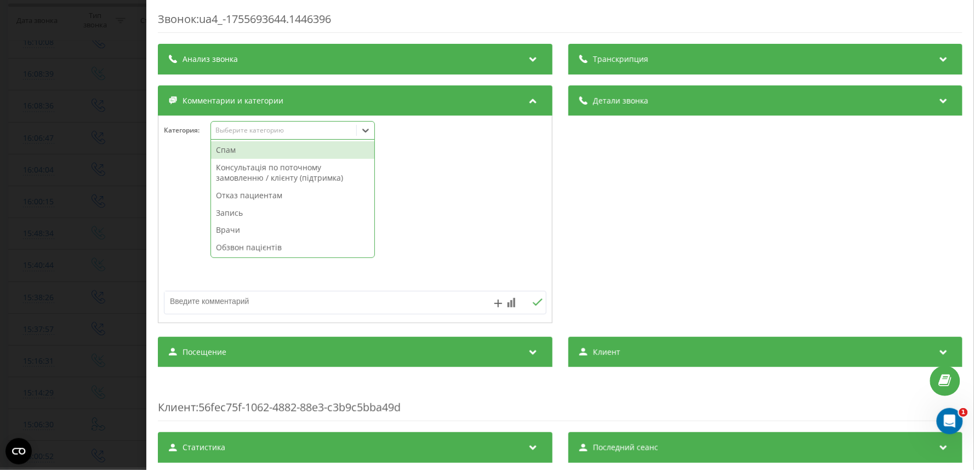
click at [242, 149] on div "Спам" at bounding box center [292, 150] width 163 height 18
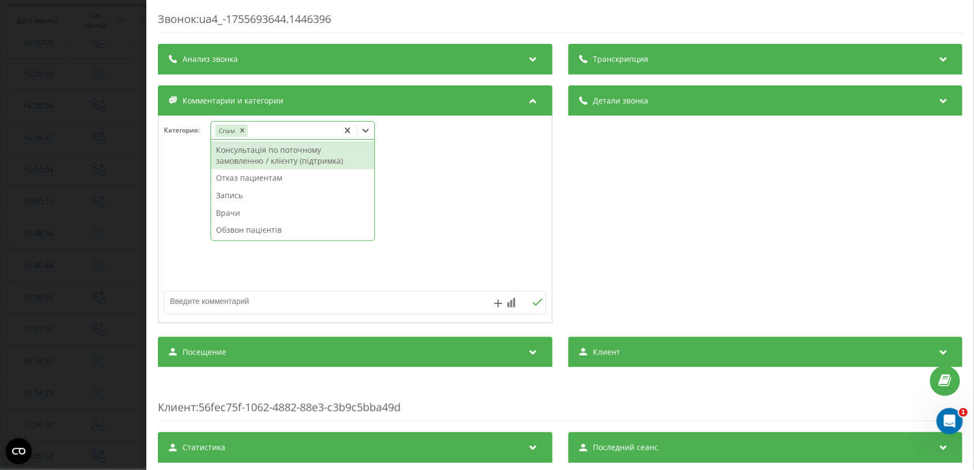
click at [12, 292] on div "Звонок : ua4_-1755693644.1446396 Транскрипция Для анализа AI будущих звонков на…" at bounding box center [487, 235] width 974 height 470
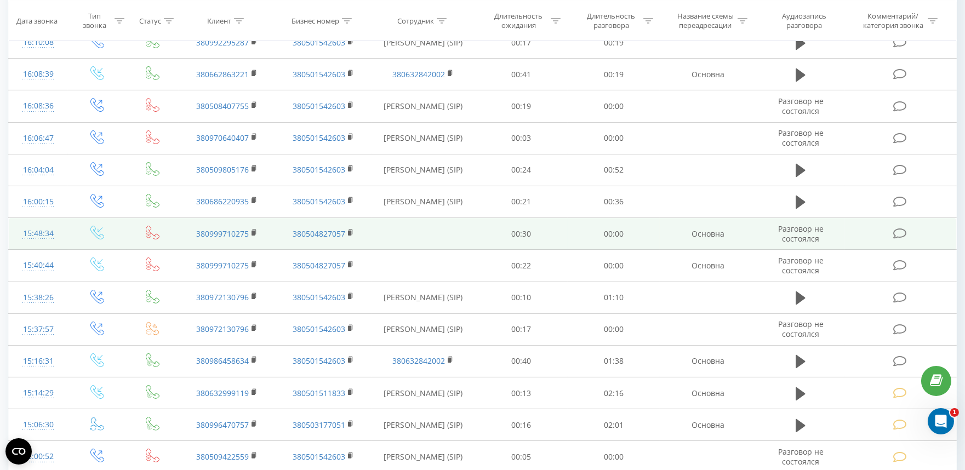
click at [900, 229] on icon at bounding box center [900, 234] width 14 height 12
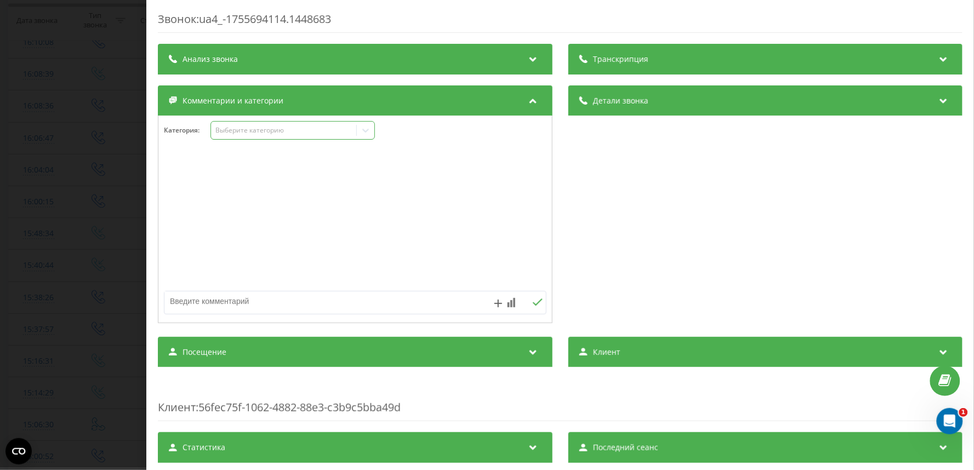
click at [232, 130] on div "Выберите категорию" at bounding box center [283, 130] width 137 height 9
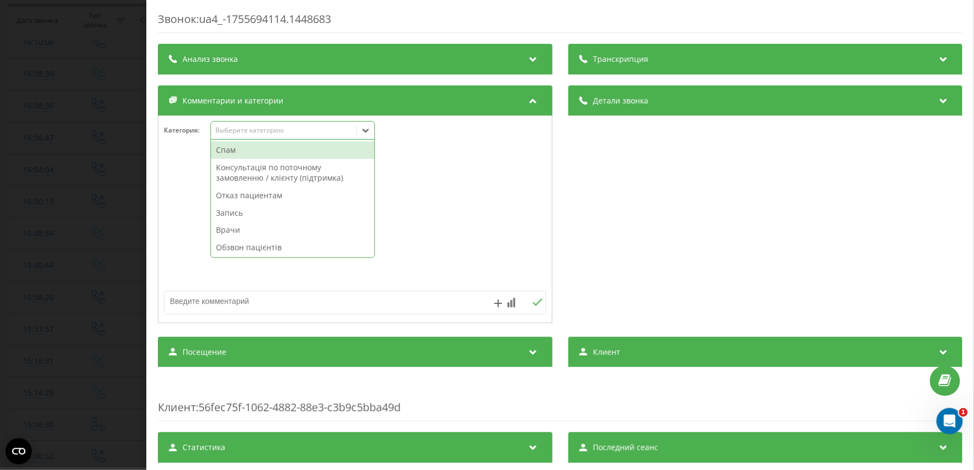
click at [233, 149] on div "Спам" at bounding box center [292, 150] width 163 height 18
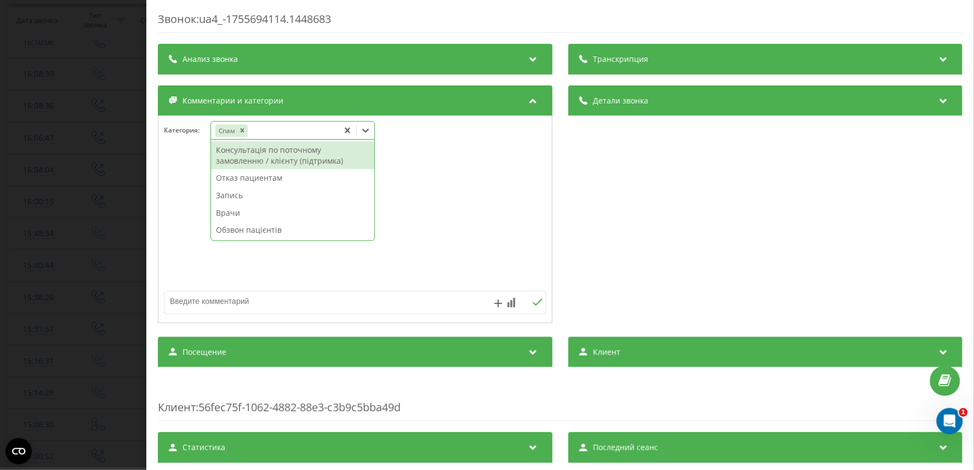
click at [12, 307] on div "Звонок : ua4_-1755694114.1448683 Транскрипция Для анализа AI будущих звонков на…" at bounding box center [487, 235] width 974 height 470
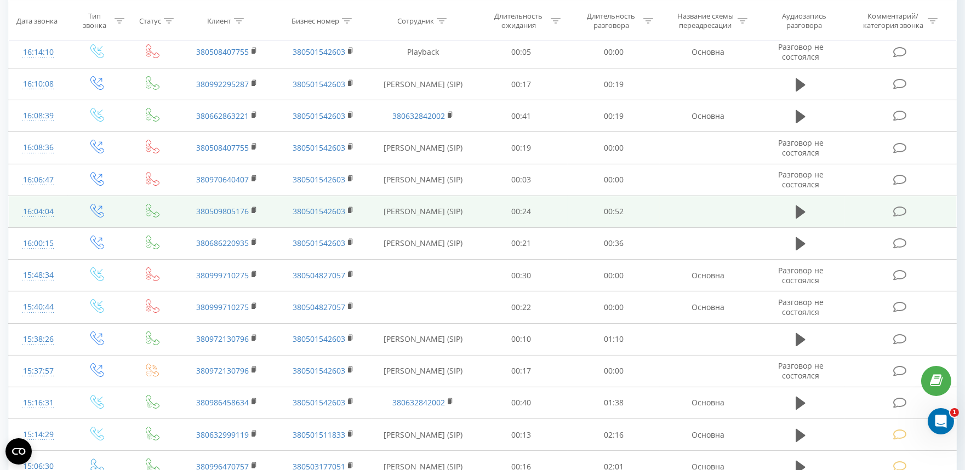
scroll to position [548, 0]
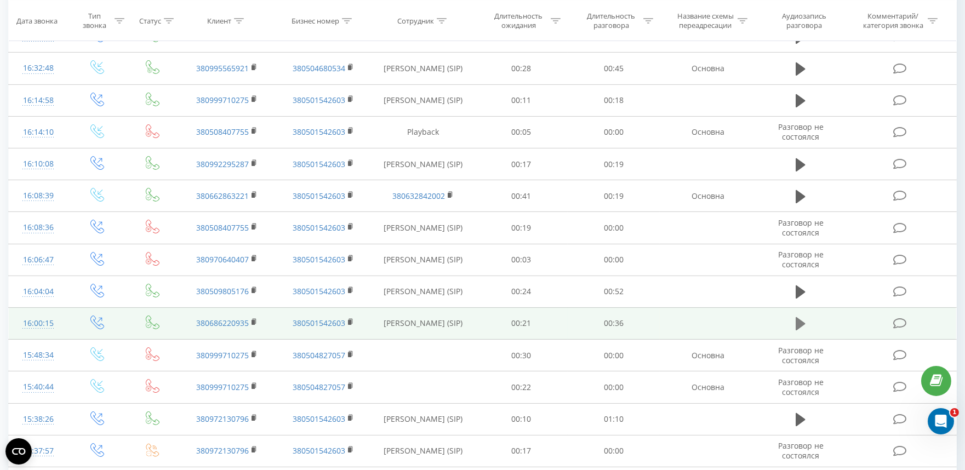
click at [800, 321] on icon at bounding box center [801, 323] width 10 height 13
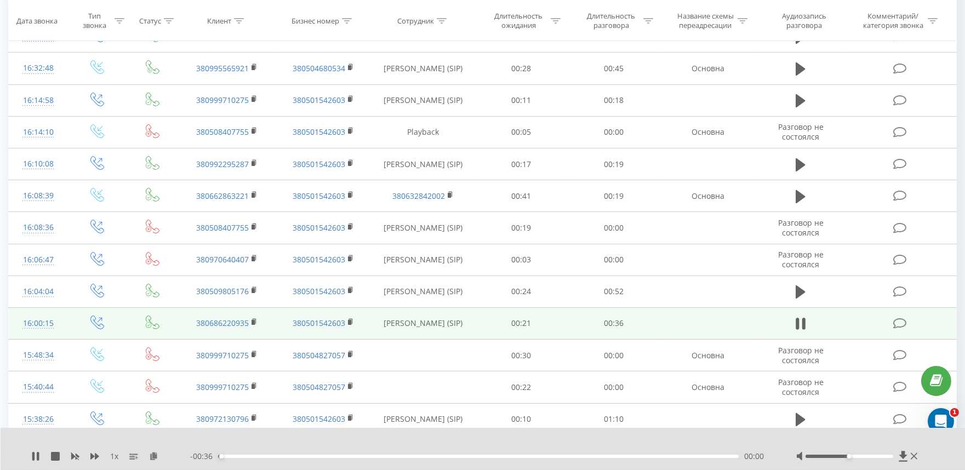
click at [385, 457] on div "00:00" at bounding box center [478, 456] width 521 height 3
click at [485, 456] on div "00:14" at bounding box center [478, 456] width 521 height 3
click at [330, 457] on div "00:07" at bounding box center [478, 456] width 521 height 3
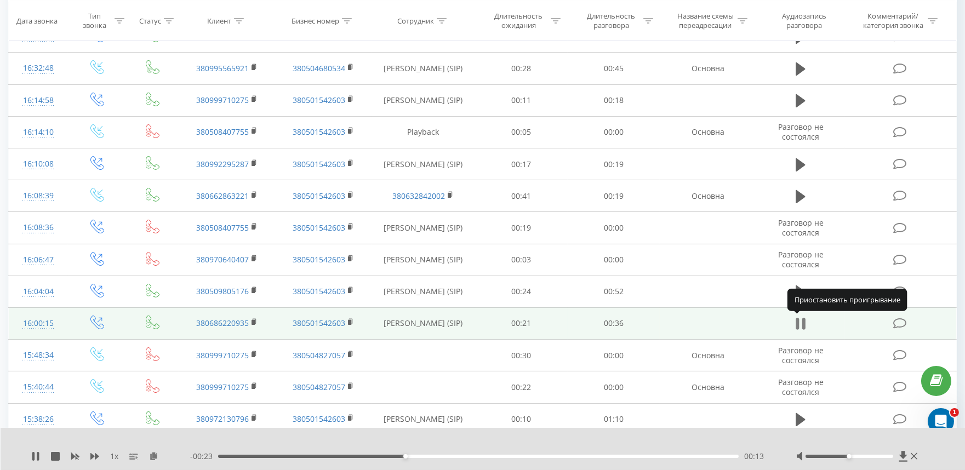
click at [803, 324] on icon at bounding box center [803, 324] width 3 height 12
click at [899, 322] on icon at bounding box center [900, 324] width 14 height 12
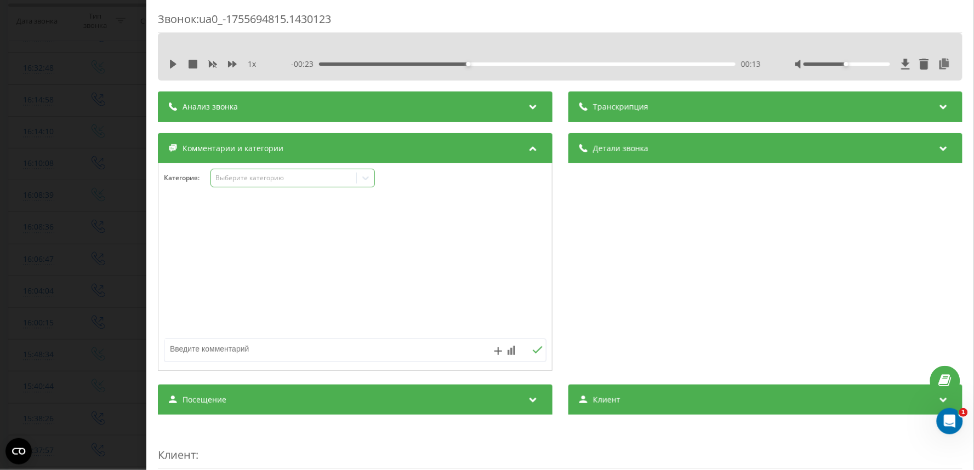
click at [239, 176] on div "Выберите категорию" at bounding box center [283, 178] width 137 height 9
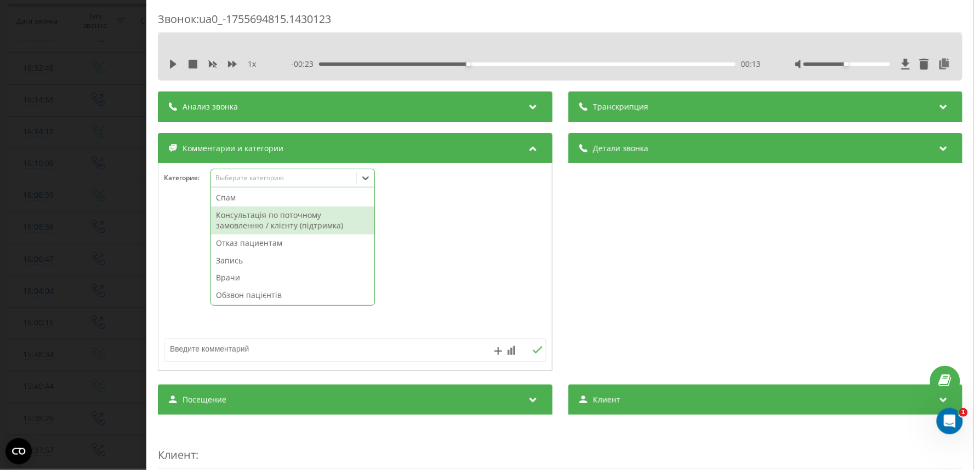
click at [236, 220] on div "Консультація по поточному замовленню / клієнту (підтримка)" at bounding box center [292, 221] width 163 height 28
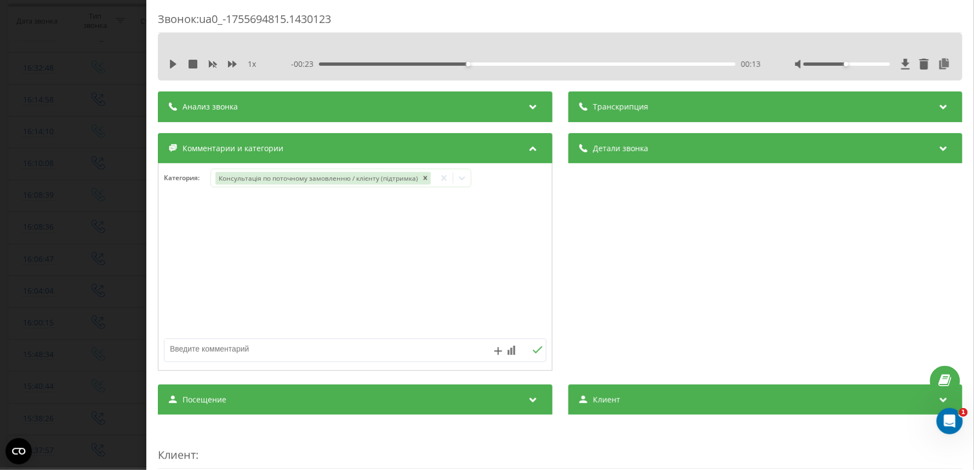
click at [0, 365] on div "Звонок : ua0_-1755694815.1430123 1 x - 00:23 00:13 00:13 Транскрипция Для анали…" at bounding box center [487, 235] width 974 height 470
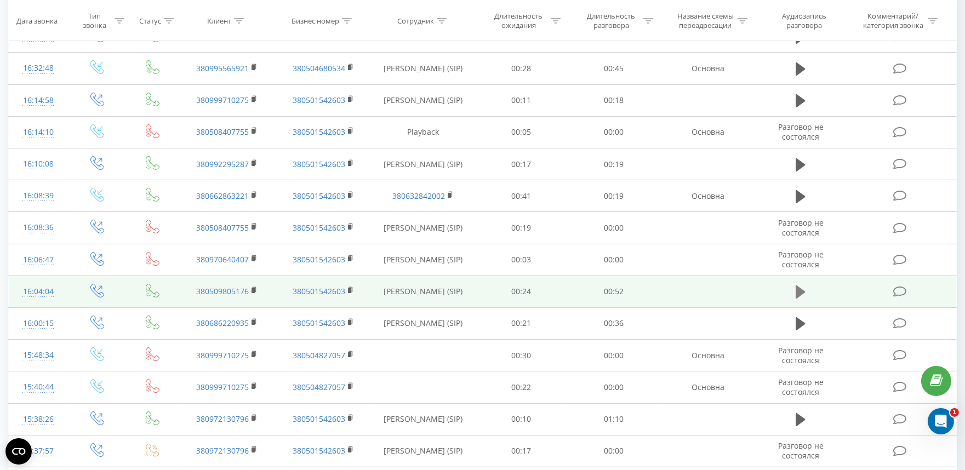
click at [802, 293] on icon at bounding box center [801, 292] width 10 height 13
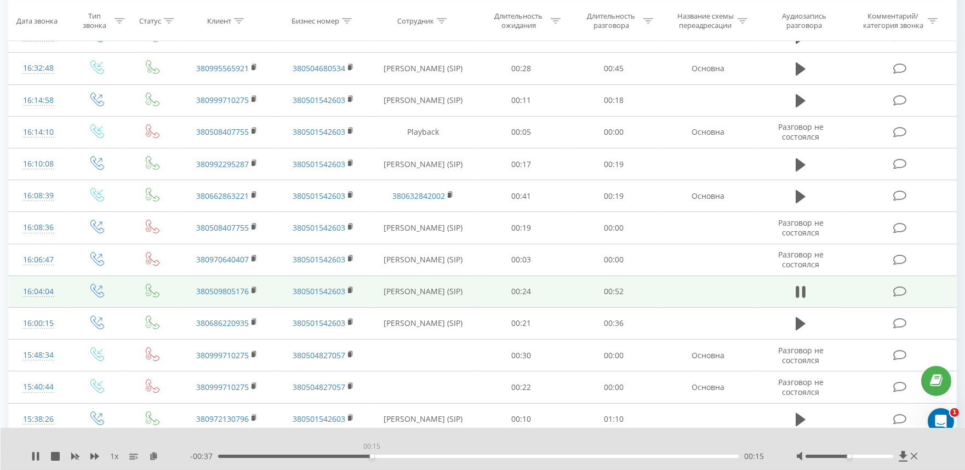
click at [372, 455] on div "00:15" at bounding box center [478, 456] width 521 height 3
click at [801, 293] on icon at bounding box center [801, 291] width 10 height 15
click at [897, 293] on icon at bounding box center [900, 292] width 14 height 12
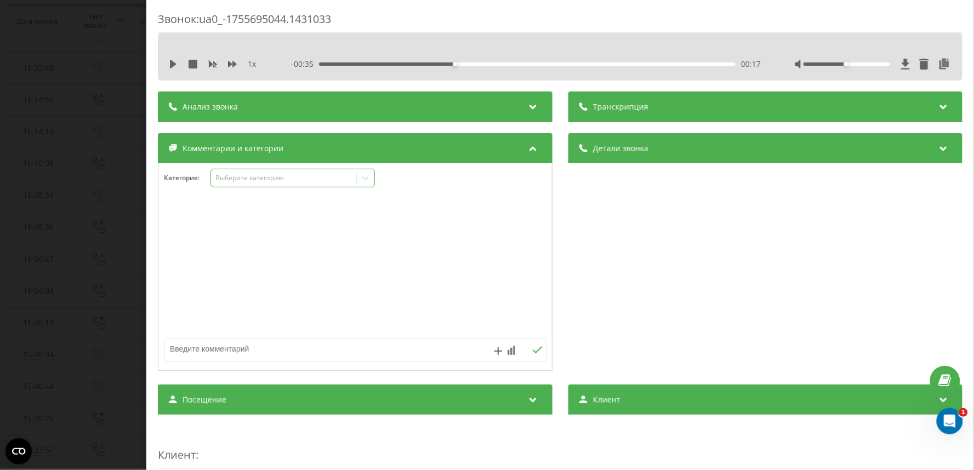
click at [280, 182] on div "Выберите категорию" at bounding box center [283, 178] width 137 height 9
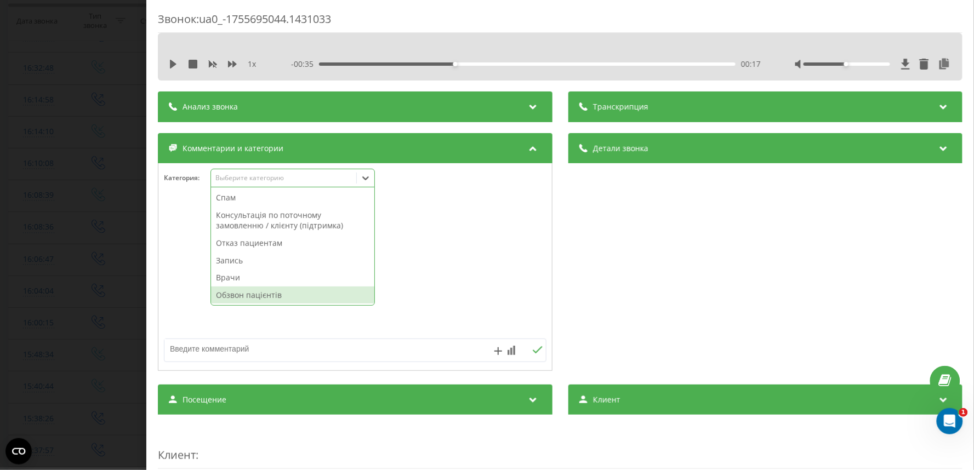
click at [272, 297] on div "Обзвон пацієнтів" at bounding box center [292, 296] width 163 height 18
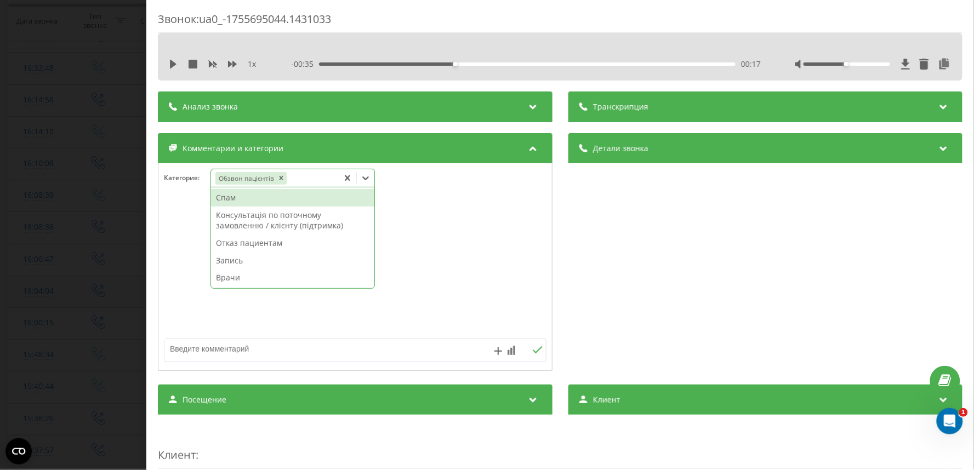
drag, startPoint x: 30, startPoint y: 282, endPoint x: 642, endPoint y: 286, distance: 612.2
click at [34, 282] on div "Звонок : ua0_-1755695044.1431033 1 x - 00:35 00:17 00:17 Транскрипция Для анали…" at bounding box center [487, 235] width 974 height 470
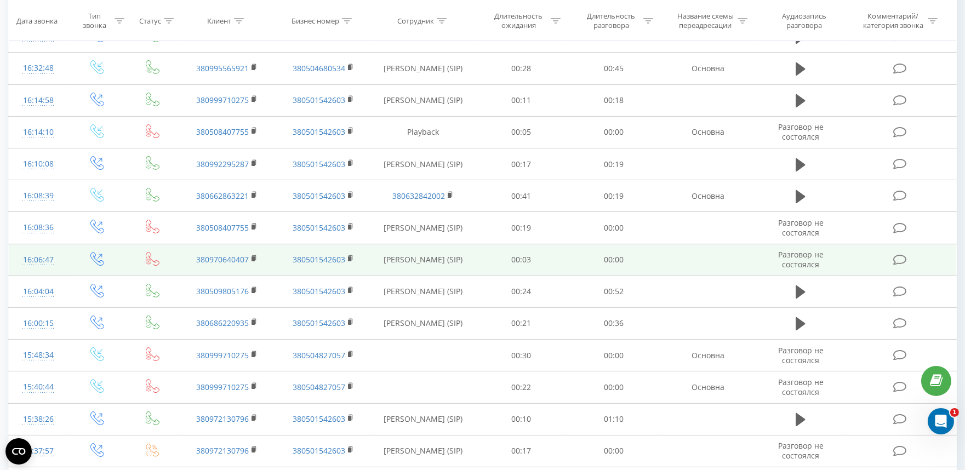
click at [903, 251] on td at bounding box center [900, 260] width 111 height 32
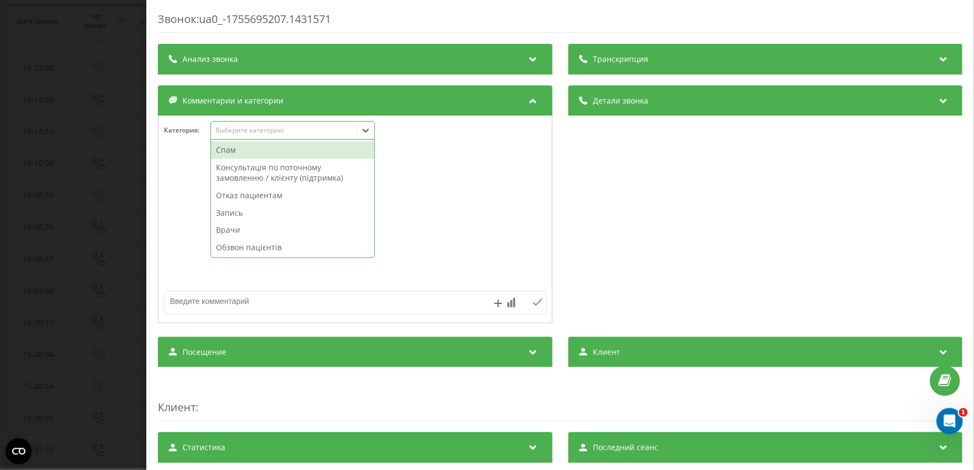
click at [286, 137] on div "Выберите категорию" at bounding box center [292, 130] width 164 height 19
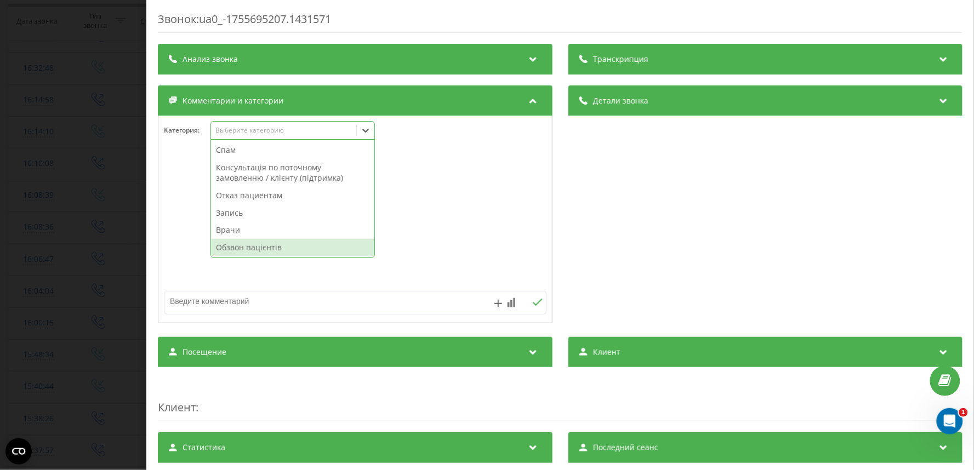
click at [277, 254] on div "Обзвон пацієнтів" at bounding box center [292, 248] width 163 height 18
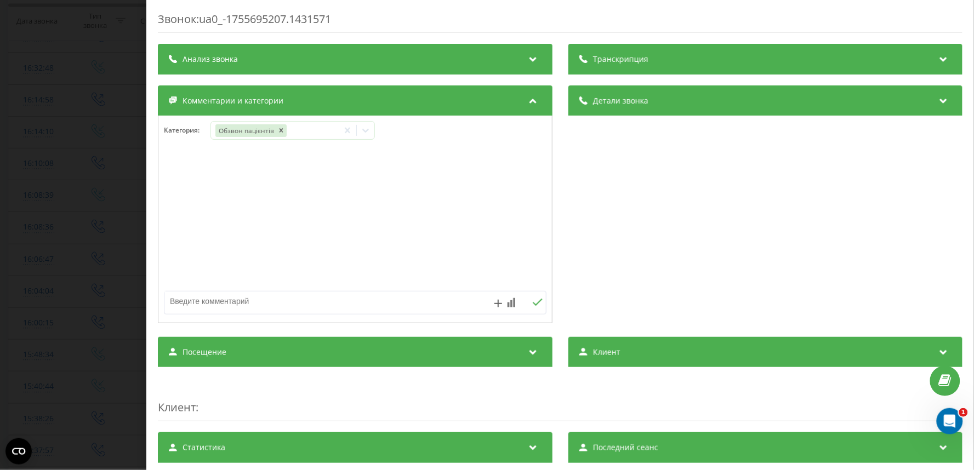
click at [19, 324] on div "Звонок : ua0_-1755695207.1431571 Транскрипция Для анализа AI будущих звонков на…" at bounding box center [487, 235] width 974 height 470
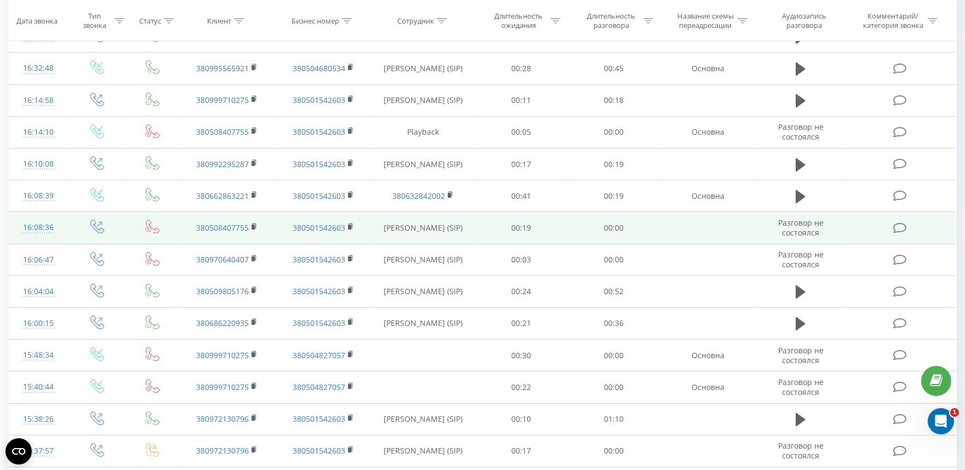
click at [902, 225] on icon at bounding box center [900, 229] width 14 height 12
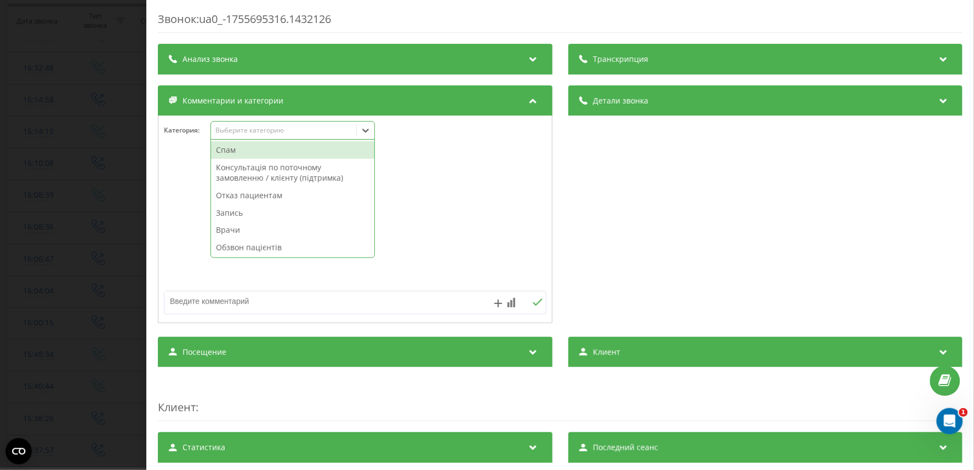
click at [281, 130] on div "Выберите категорию" at bounding box center [283, 130] width 137 height 9
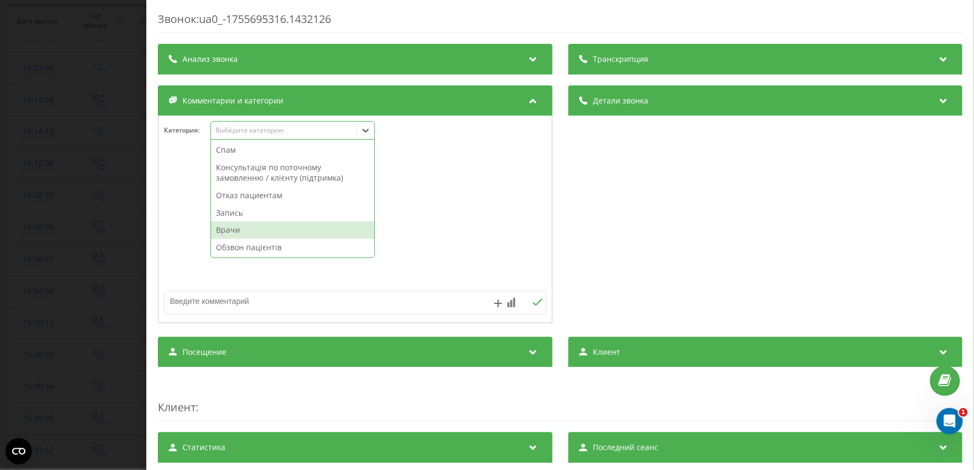
click at [249, 247] on div "Обзвон пацієнтів" at bounding box center [292, 248] width 163 height 18
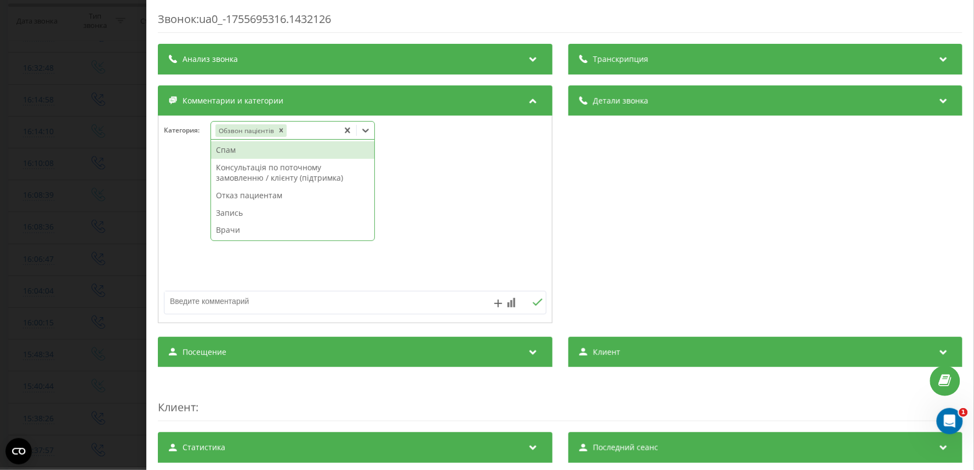
click at [27, 322] on div "Звонок : ua0_-1755695316.1432126 Транскрипция Для анализа AI будущих звонков на…" at bounding box center [487, 235] width 974 height 470
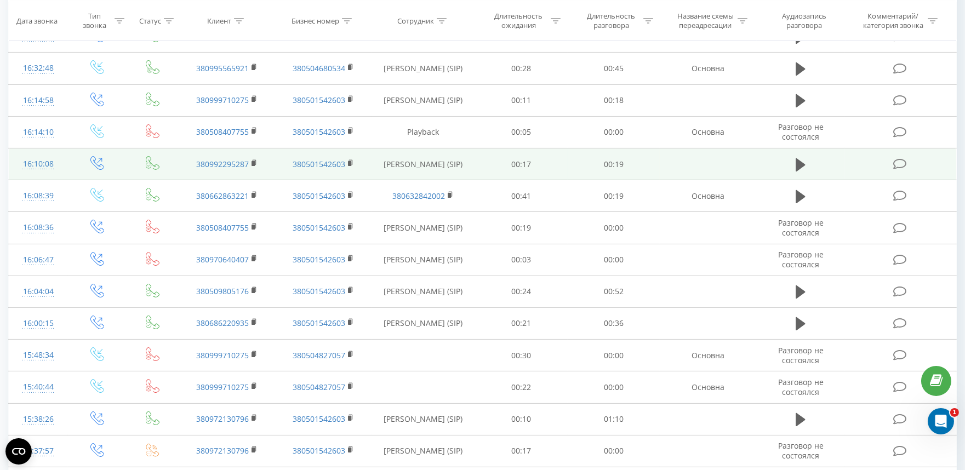
drag, startPoint x: 801, startPoint y: 190, endPoint x: 816, endPoint y: 165, distance: 28.5
click at [801, 191] on icon at bounding box center [801, 196] width 10 height 15
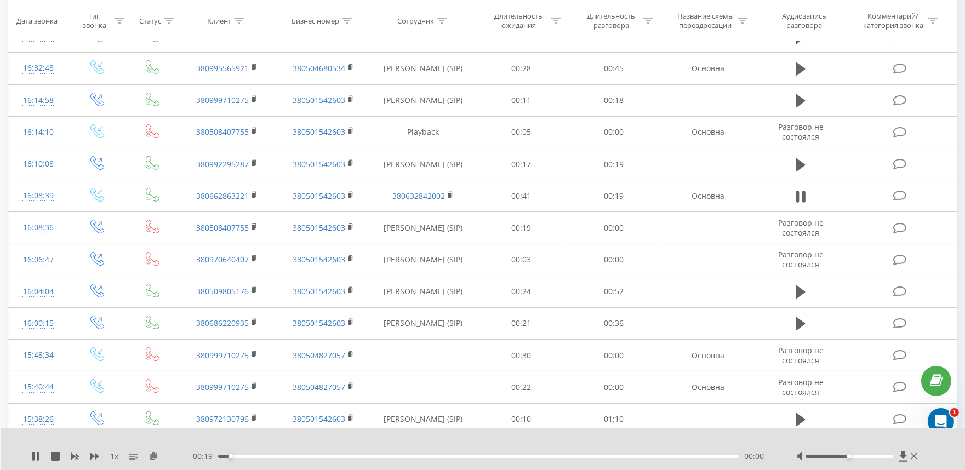
drag, startPoint x: 394, startPoint y: 457, endPoint x: 409, endPoint y: 449, distance: 16.9
click at [395, 457] on div "00:00" at bounding box center [478, 456] width 521 height 3
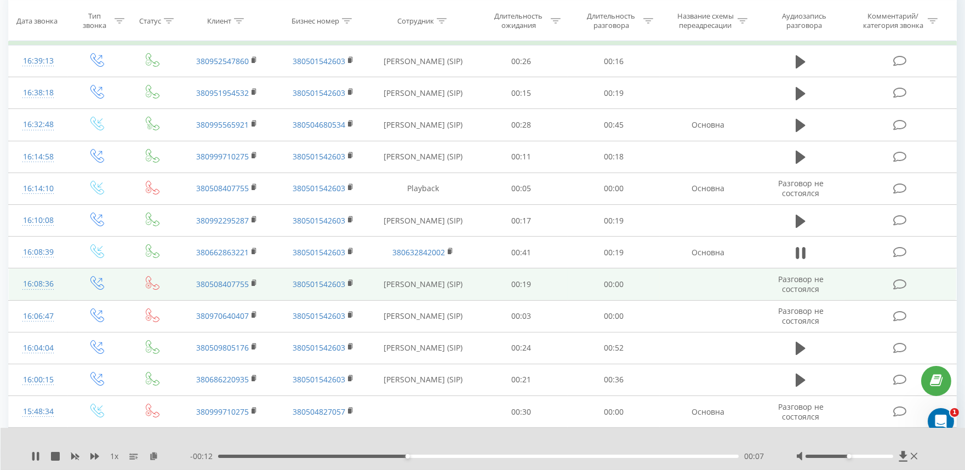
scroll to position [487, 0]
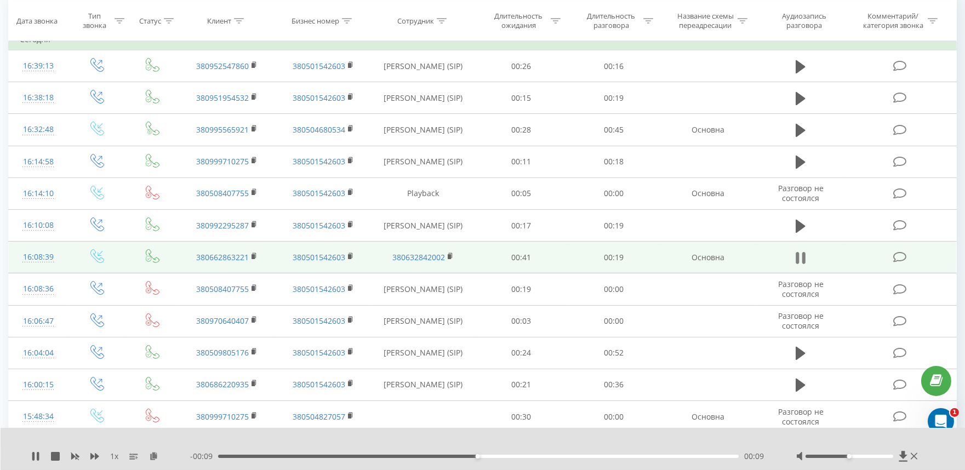
click at [804, 253] on icon at bounding box center [803, 258] width 3 height 12
click at [900, 253] on icon at bounding box center [900, 258] width 14 height 12
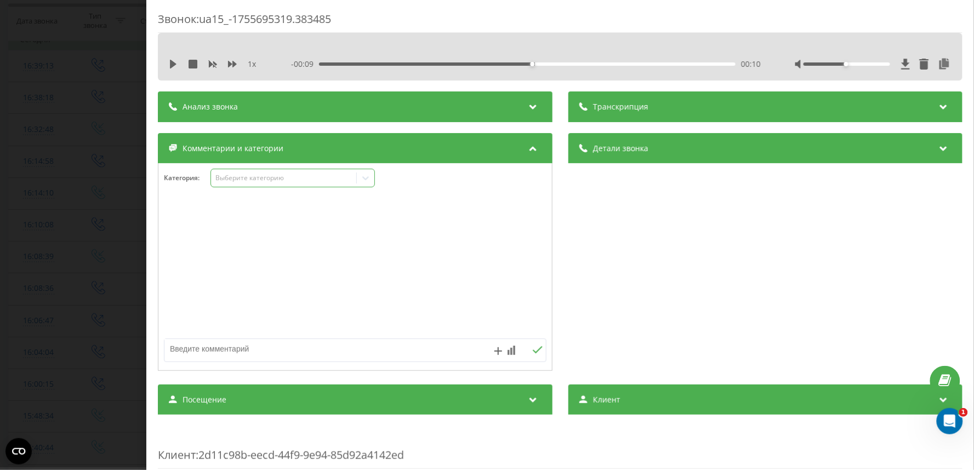
click at [248, 176] on div "Выберите категорию" at bounding box center [283, 178] width 137 height 9
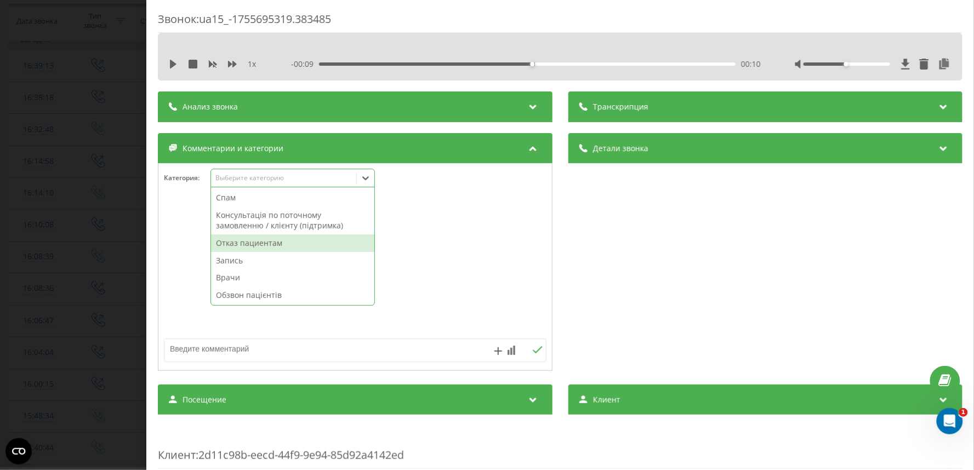
click at [244, 242] on div "Отказ пациентам" at bounding box center [292, 244] width 163 height 18
click at [233, 350] on textarea at bounding box center [316, 349] width 305 height 20
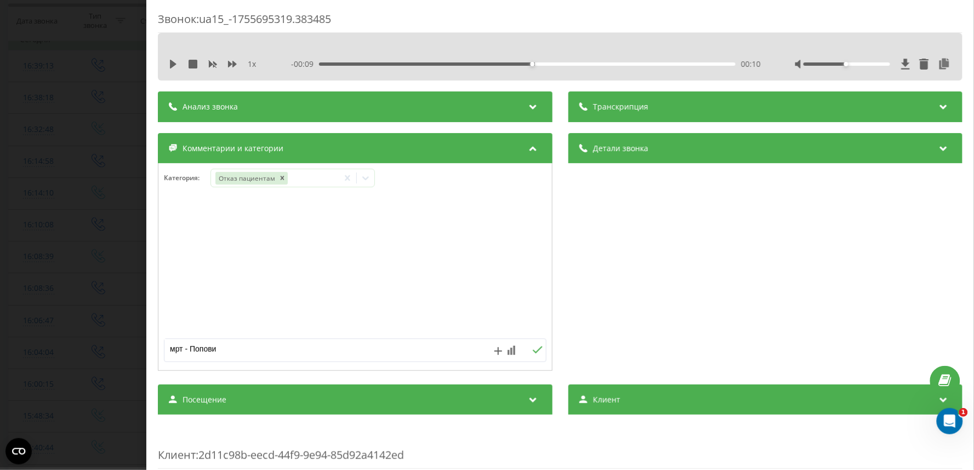
type textarea "мрт - Попович"
click at [88, 287] on div "Звонок : ua15_-1755695319.383485 1 x - 00:09 00:10 00:10 Транскрипция Для анали…" at bounding box center [487, 235] width 974 height 470
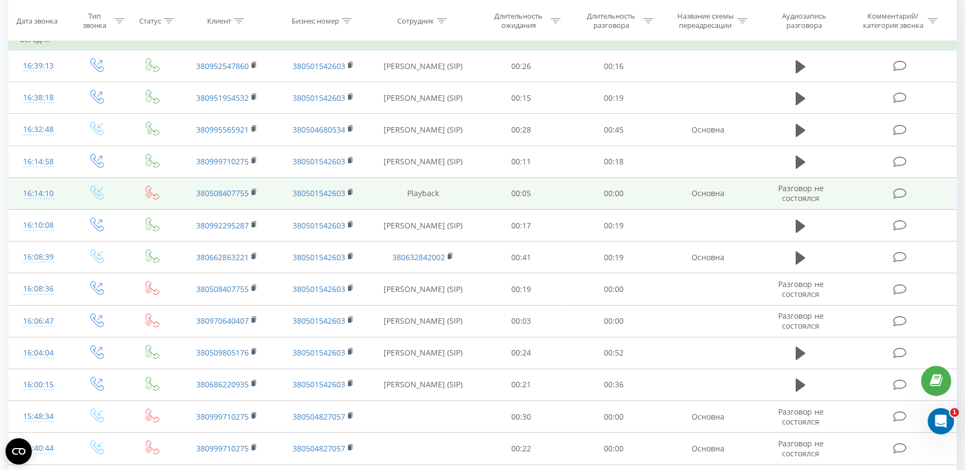
click at [894, 201] on td at bounding box center [900, 194] width 111 height 32
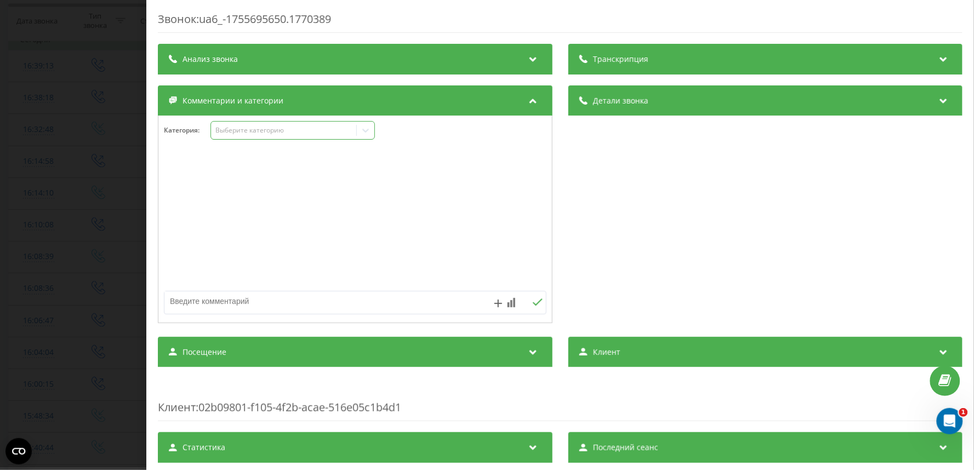
click at [260, 134] on div "Выберите категорию" at bounding box center [283, 130] width 137 height 9
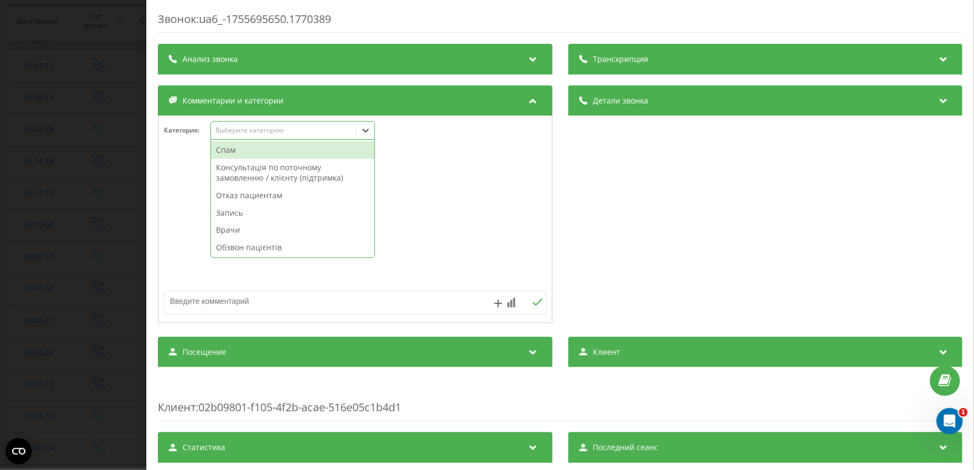
drag, startPoint x: 254, startPoint y: 146, endPoint x: 220, endPoint y: 156, distance: 35.2
click at [254, 147] on div "Спам" at bounding box center [292, 150] width 163 height 18
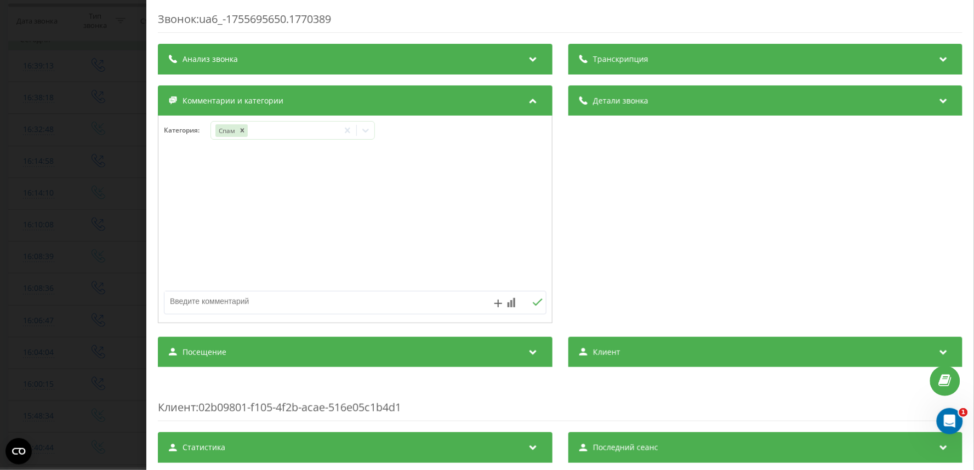
click at [0, 276] on div "Звонок : ua6_-1755695650.1770389 Транскрипция Для анализа AI будущих звонков на…" at bounding box center [487, 235] width 974 height 470
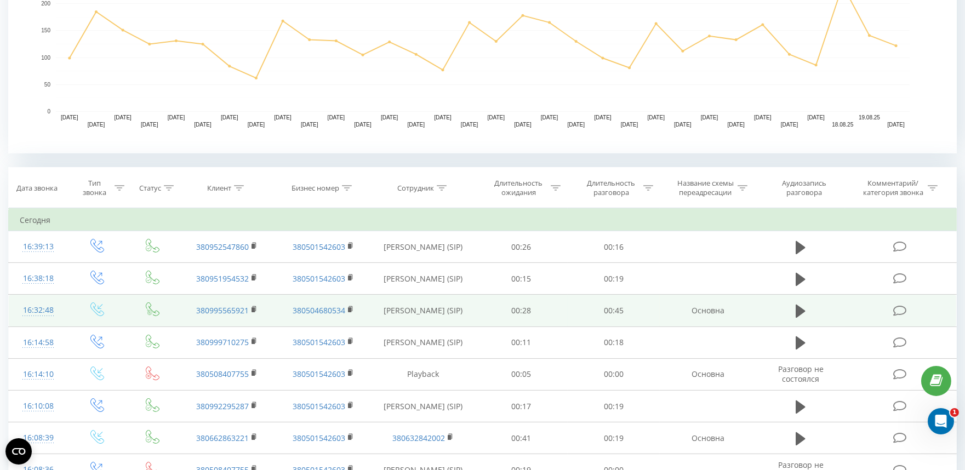
scroll to position [304, 0]
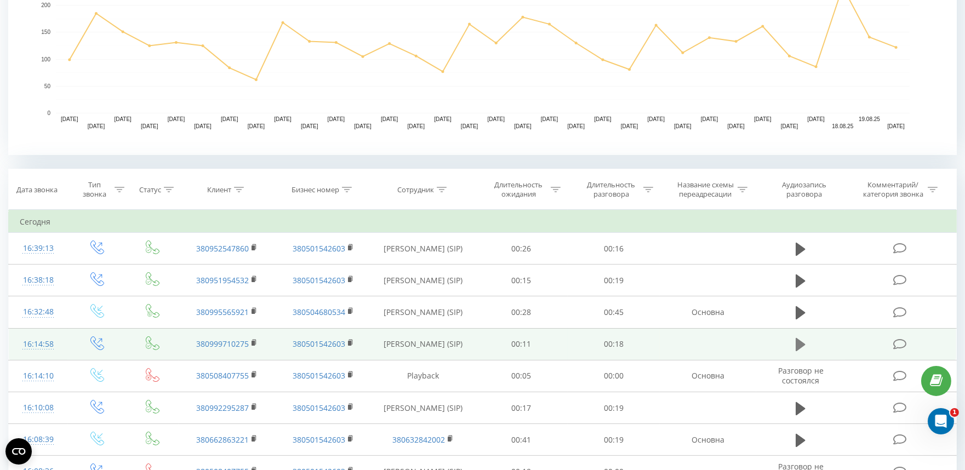
click at [797, 344] on icon at bounding box center [801, 344] width 10 height 13
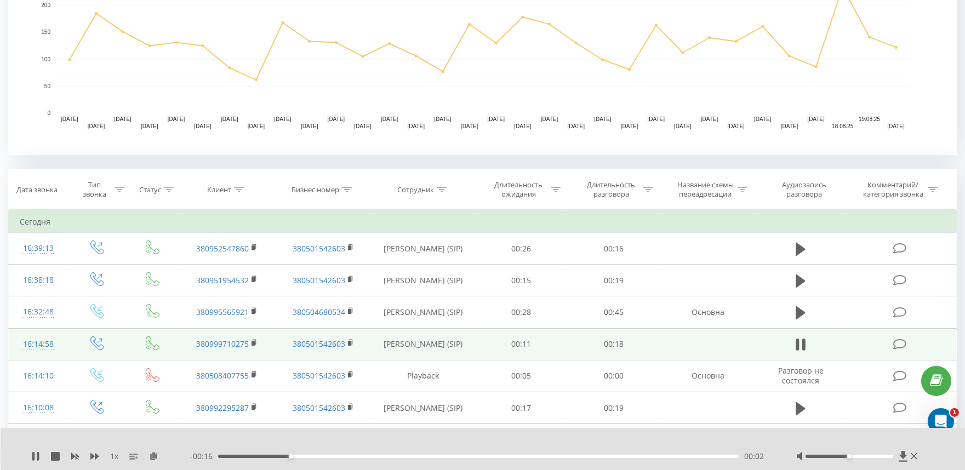
drag, startPoint x: 803, startPoint y: 343, endPoint x: 889, endPoint y: 339, distance: 85.6
click at [810, 343] on td at bounding box center [800, 344] width 89 height 32
click at [905, 340] on icon at bounding box center [900, 345] width 14 height 12
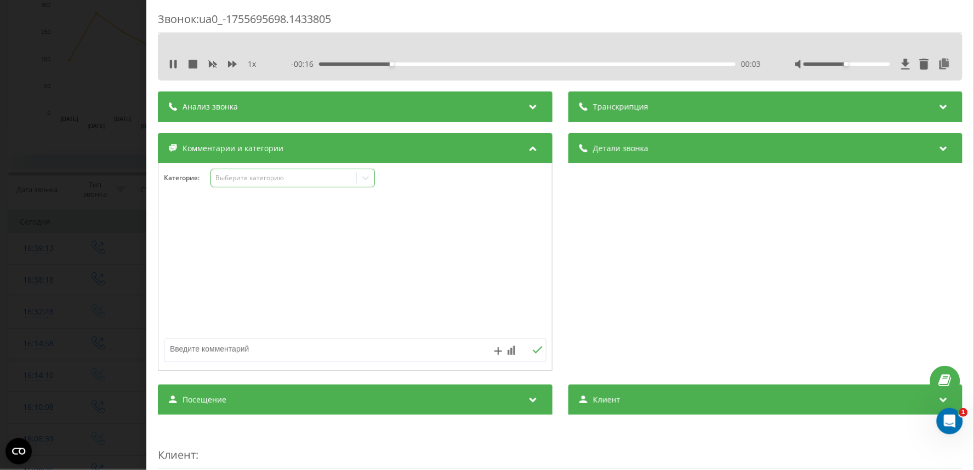
click at [261, 181] on div "Выберите категорию" at bounding box center [283, 178] width 137 height 9
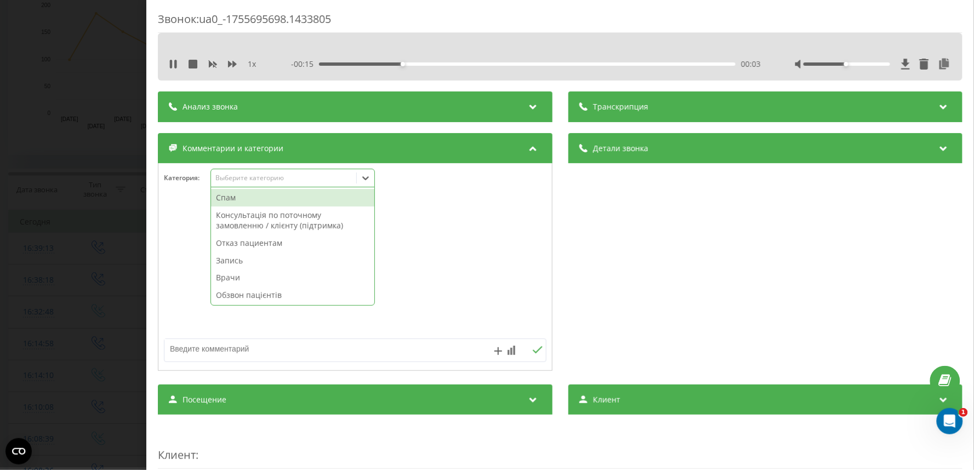
click at [250, 299] on div "Обзвон пацієнтів" at bounding box center [292, 296] width 163 height 18
click at [50, 330] on div "Звонок : ua0_-1755695698.1433805 1 x - 00:14 00:05 00:05 Транскрипция Для анали…" at bounding box center [487, 235] width 974 height 470
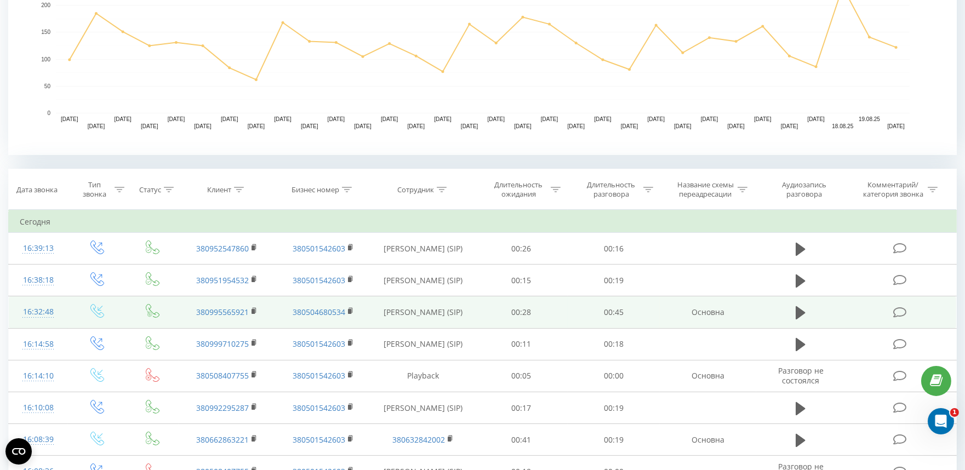
click at [905, 310] on icon at bounding box center [900, 313] width 14 height 12
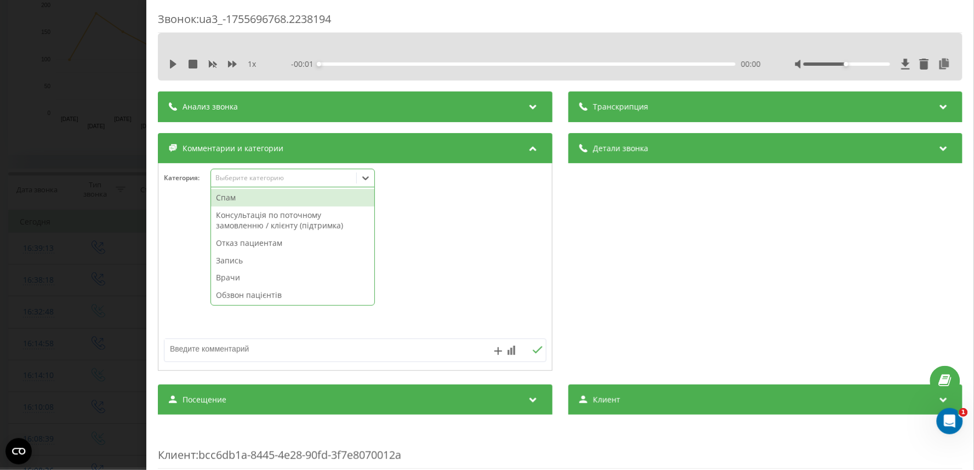
drag, startPoint x: 252, startPoint y: 183, endPoint x: 238, endPoint y: 249, distance: 68.4
click at [252, 185] on div "Выберите категорию" at bounding box center [292, 178] width 164 height 19
click at [237, 298] on div "Обзвон пацієнтів" at bounding box center [292, 296] width 163 height 18
click at [33, 357] on div "Звонок : ua3_-1755696768.2238194 1 x - 00:45 00:00 00:00 Транскрипция Для анали…" at bounding box center [487, 235] width 974 height 470
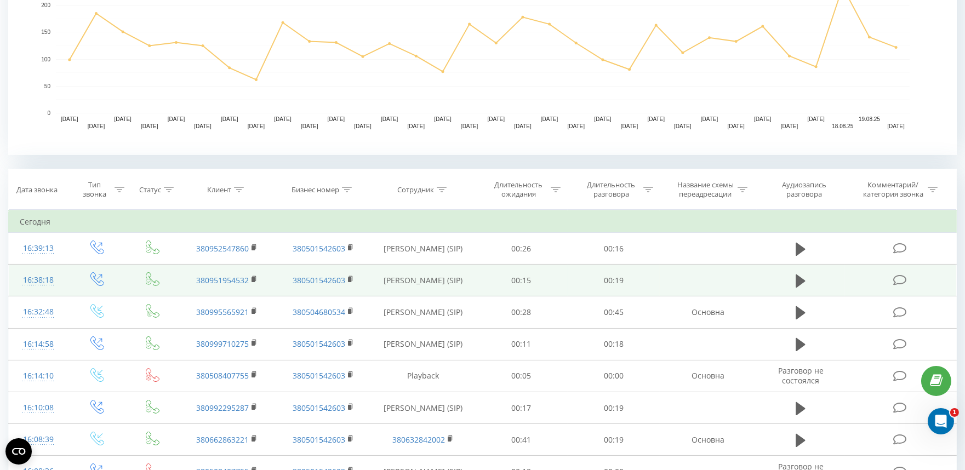
click at [904, 282] on icon at bounding box center [900, 281] width 14 height 12
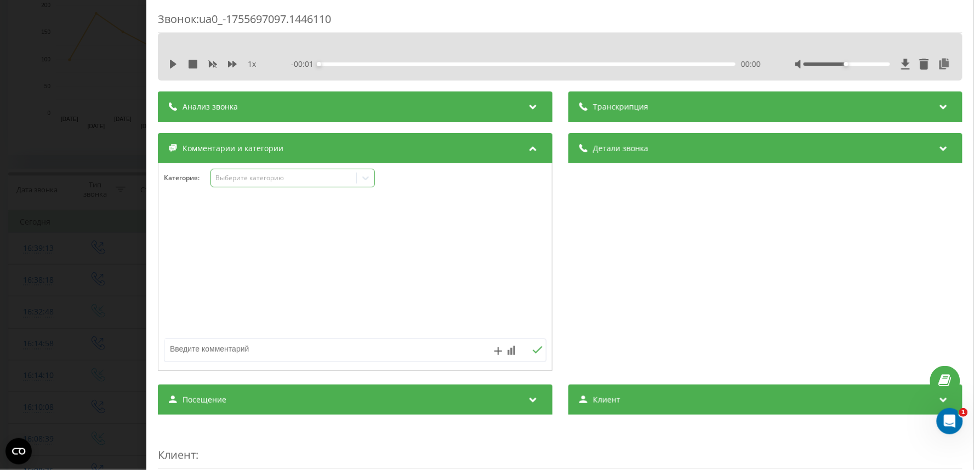
click at [256, 178] on div "Выберите категорию" at bounding box center [283, 178] width 137 height 9
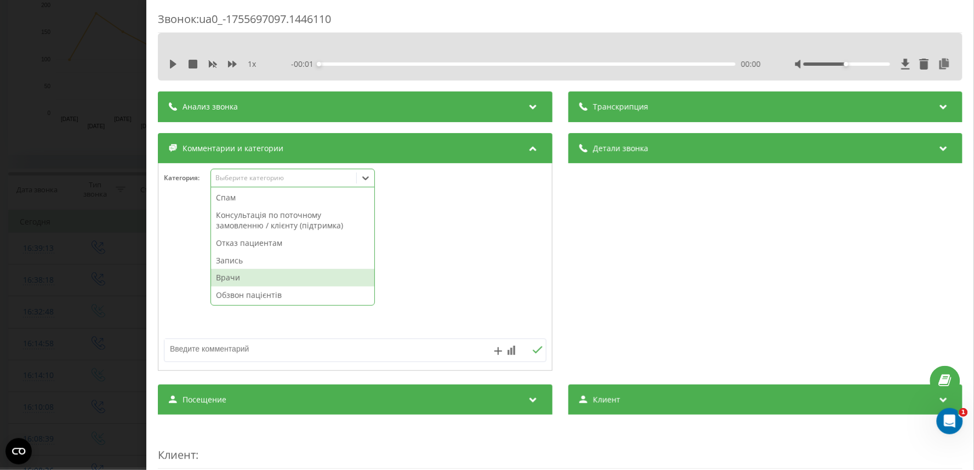
click at [252, 297] on div "Обзвон пацієнтів" at bounding box center [292, 296] width 163 height 18
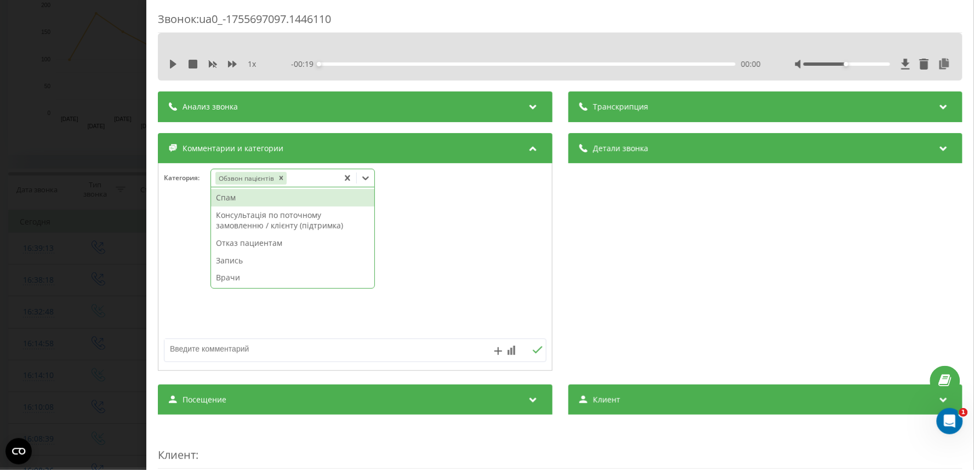
click at [31, 324] on div "Звонок : ua0_-1755697097.1446110 1 x - 00:19 00:00 00:00 Транскрипция Для анали…" at bounding box center [487, 235] width 974 height 470
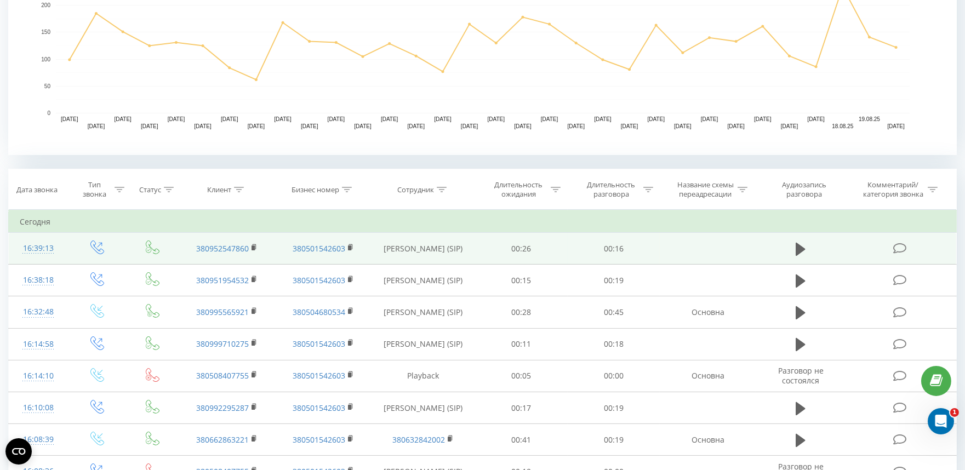
click at [899, 243] on icon at bounding box center [900, 249] width 14 height 12
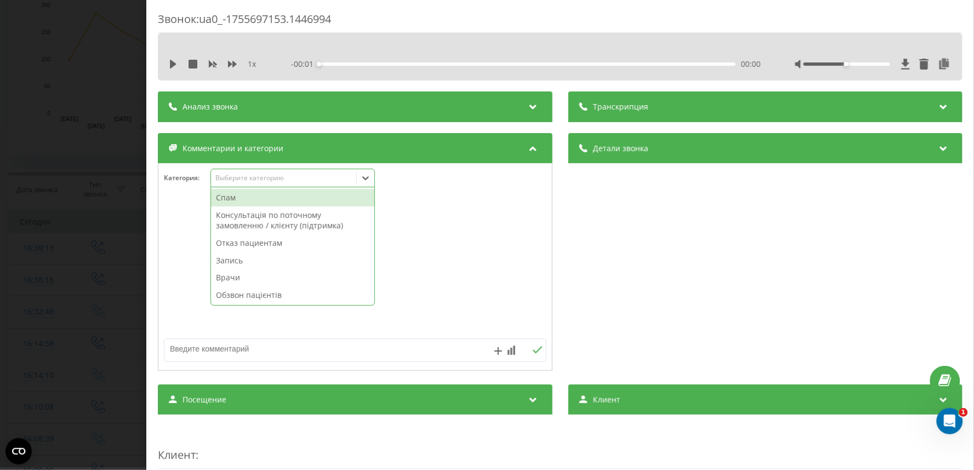
drag, startPoint x: 253, startPoint y: 179, endPoint x: 247, endPoint y: 221, distance: 43.2
click at [253, 179] on div "Выберите категорию" at bounding box center [283, 178] width 137 height 9
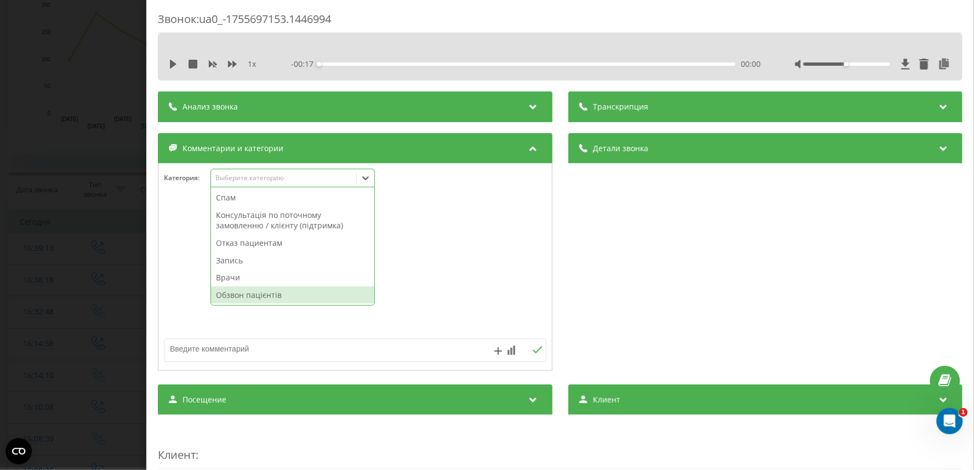
click at [229, 298] on div "Обзвон пацієнтів" at bounding box center [292, 296] width 163 height 18
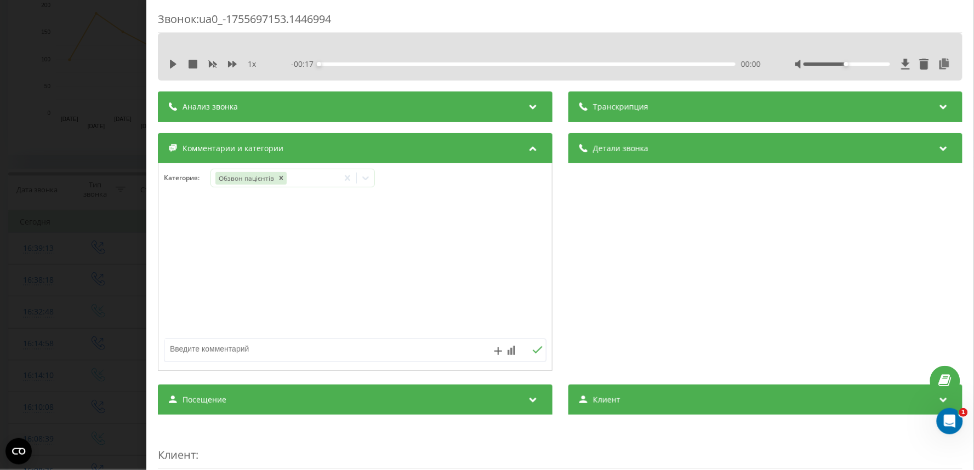
click at [29, 336] on div "Звонок : ua0_-1755697153.1446994 1 x - 00:17 00:00 00:00 Транскрипция Для анали…" at bounding box center [487, 235] width 974 height 470
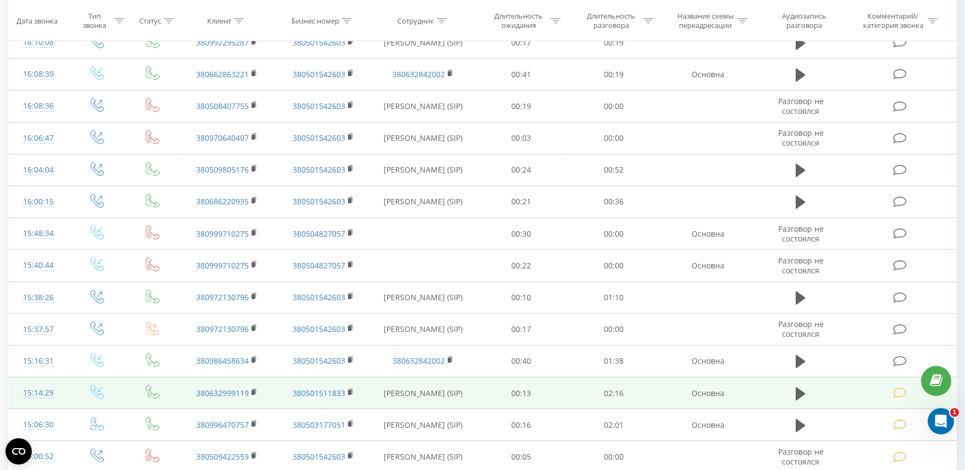
scroll to position [905, 0]
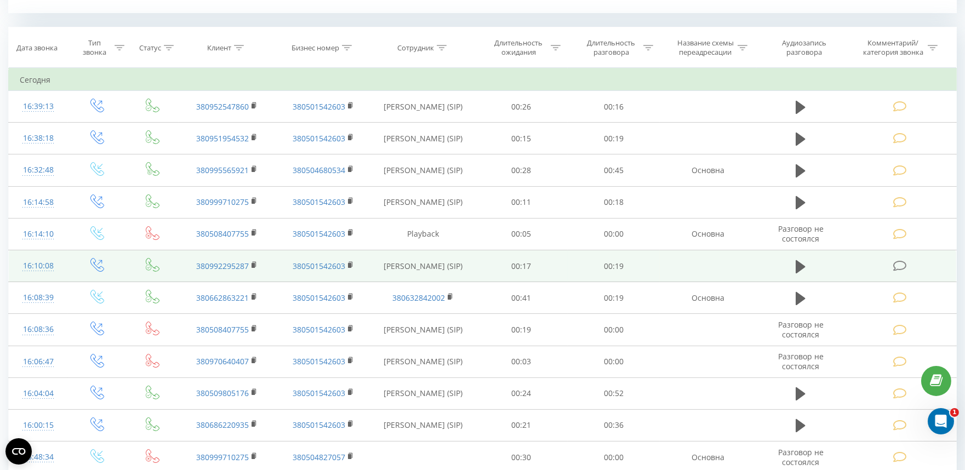
scroll to position [548, 0]
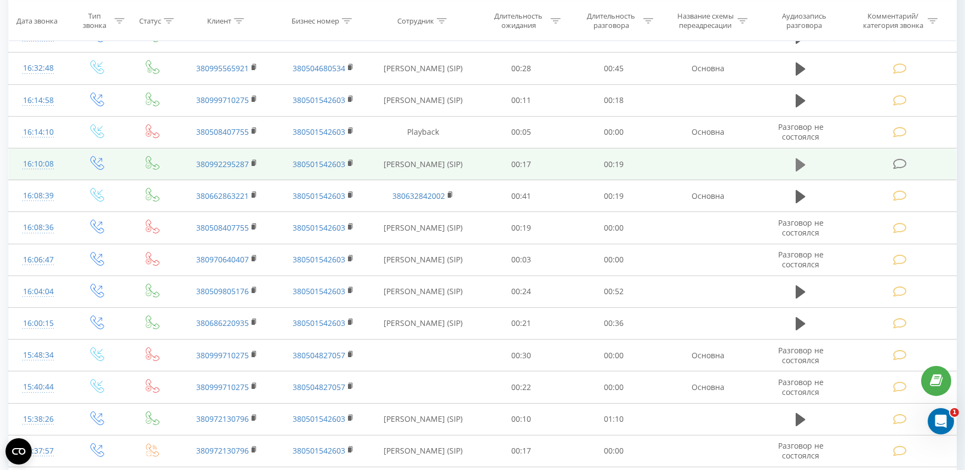
click at [799, 163] on icon at bounding box center [801, 164] width 10 height 13
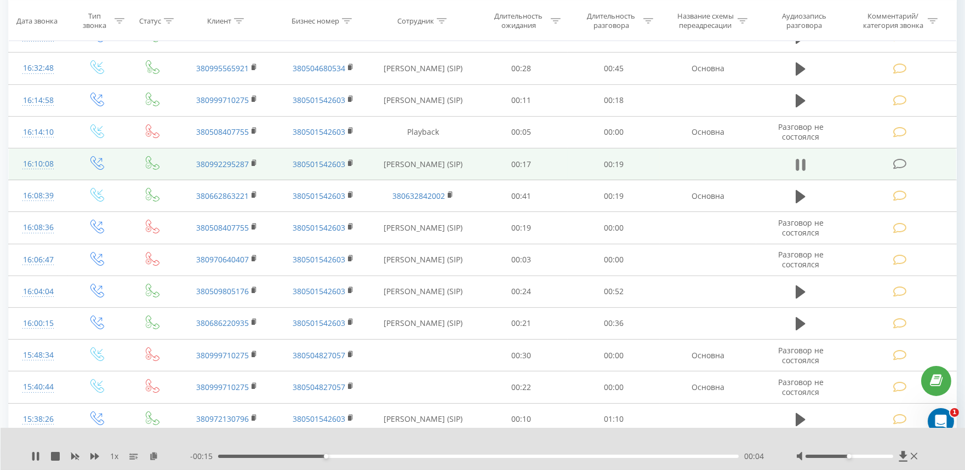
click at [797, 163] on icon at bounding box center [797, 165] width 3 height 12
click at [894, 163] on icon at bounding box center [900, 164] width 14 height 12
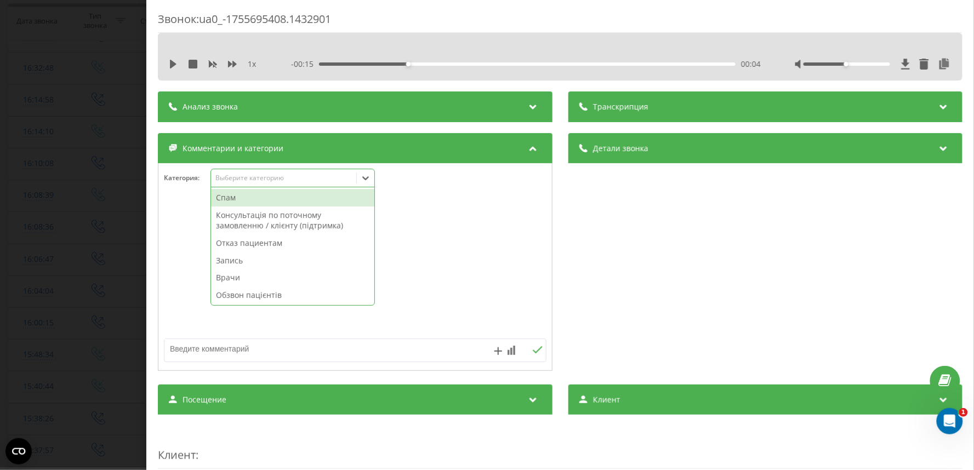
click at [275, 176] on div "Выберите категорию" at bounding box center [283, 178] width 137 height 9
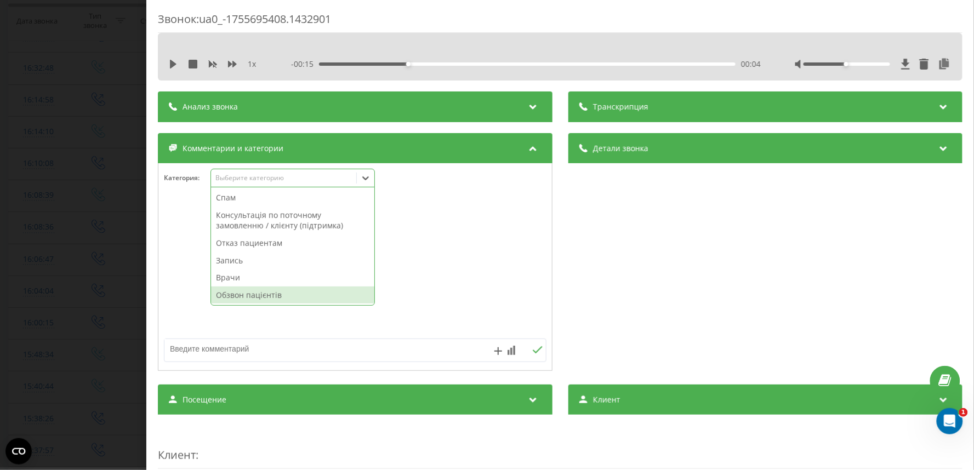
click at [258, 293] on div "Обзвон пацієнтів" at bounding box center [292, 296] width 163 height 18
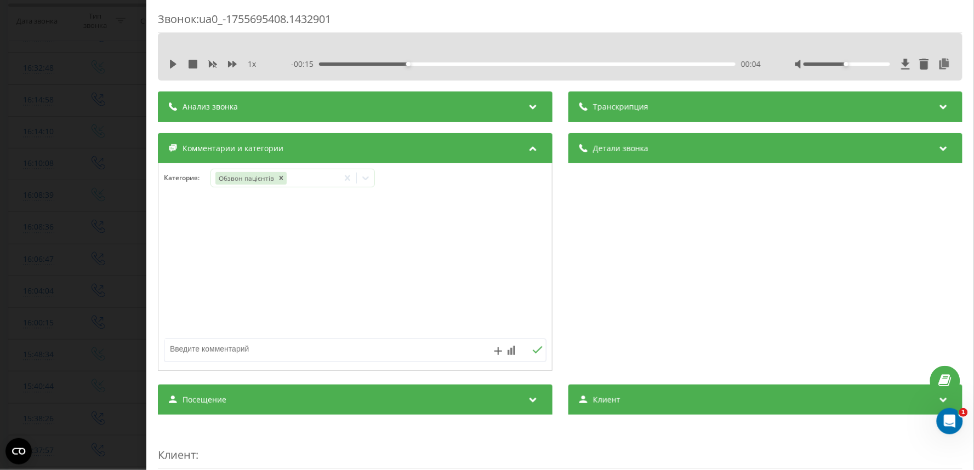
click at [19, 300] on div "Звонок : ua0_-1755695408.1432901 1 x - 00:15 00:04 00:04 Транскрипция Для анали…" at bounding box center [487, 235] width 974 height 470
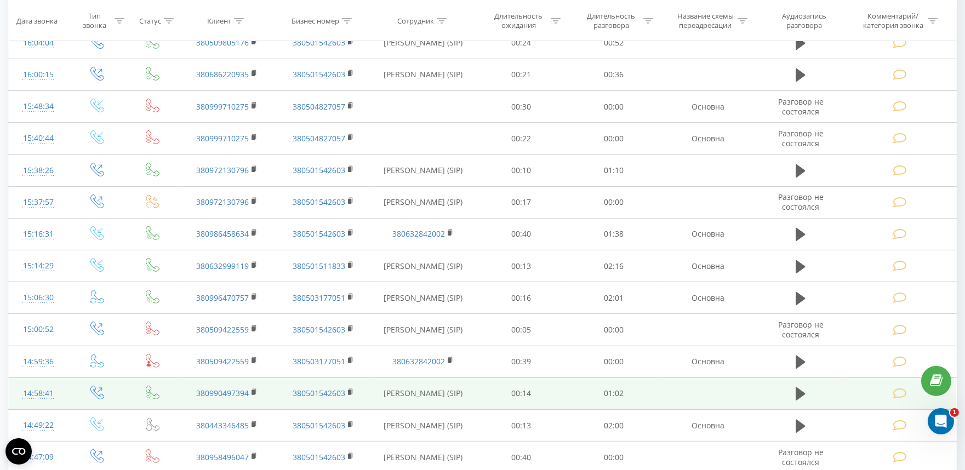
scroll to position [905, 0]
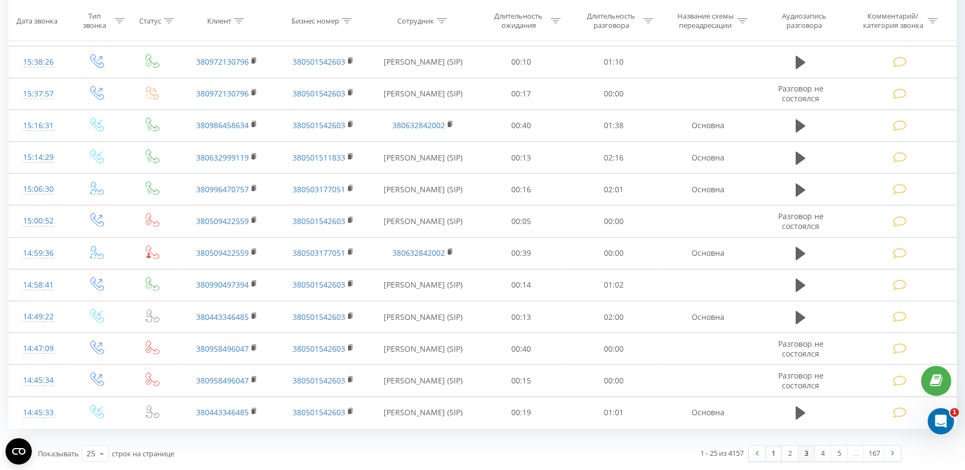
click at [802, 454] on link "3" at bounding box center [807, 453] width 16 height 15
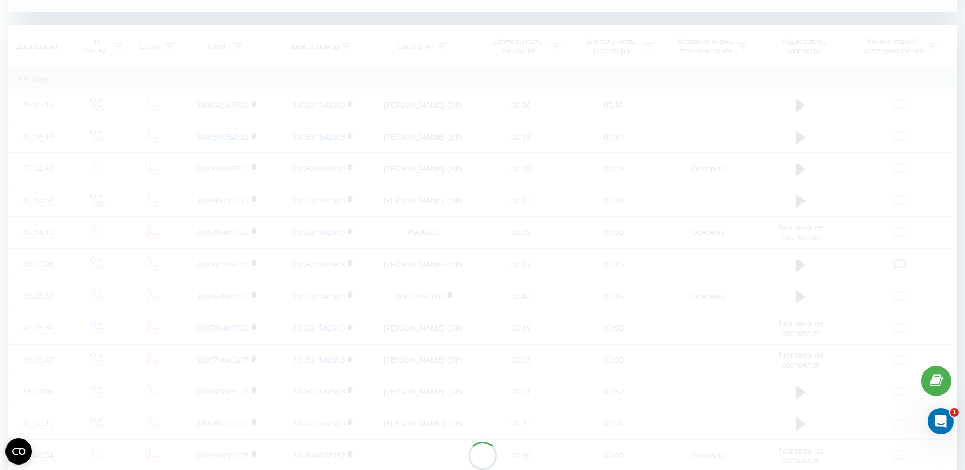
scroll to position [446, 0]
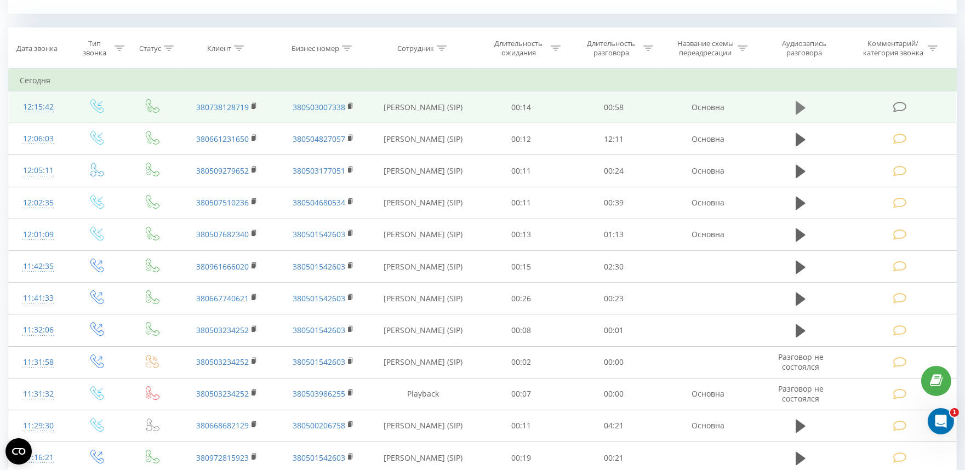
click at [801, 103] on icon at bounding box center [801, 107] width 10 height 15
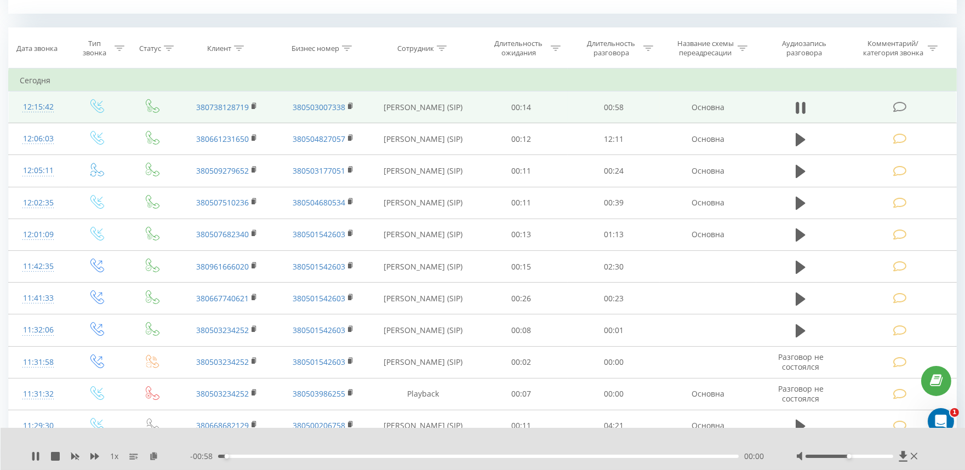
click at [357, 455] on div "00:00" at bounding box center [478, 456] width 521 height 3
click at [803, 107] on icon at bounding box center [803, 108] width 3 height 12
click at [904, 106] on icon at bounding box center [900, 107] width 14 height 12
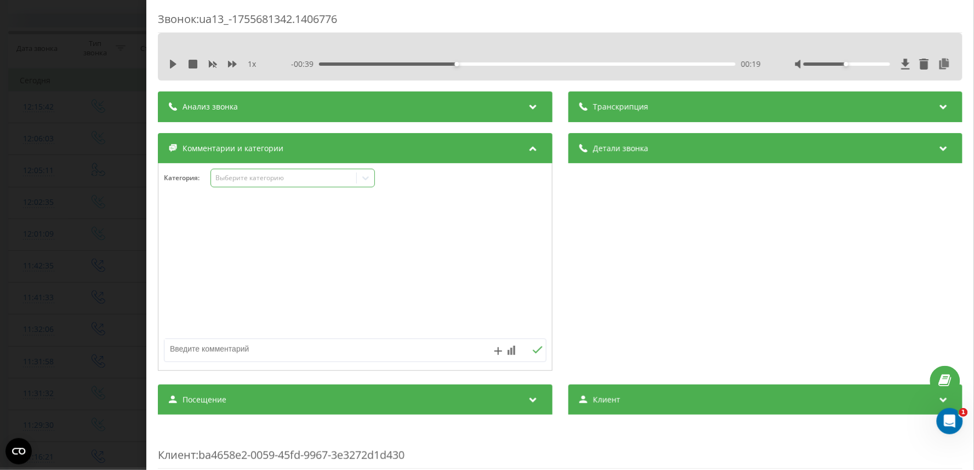
click at [238, 176] on div "Выберите категорию" at bounding box center [283, 178] width 137 height 9
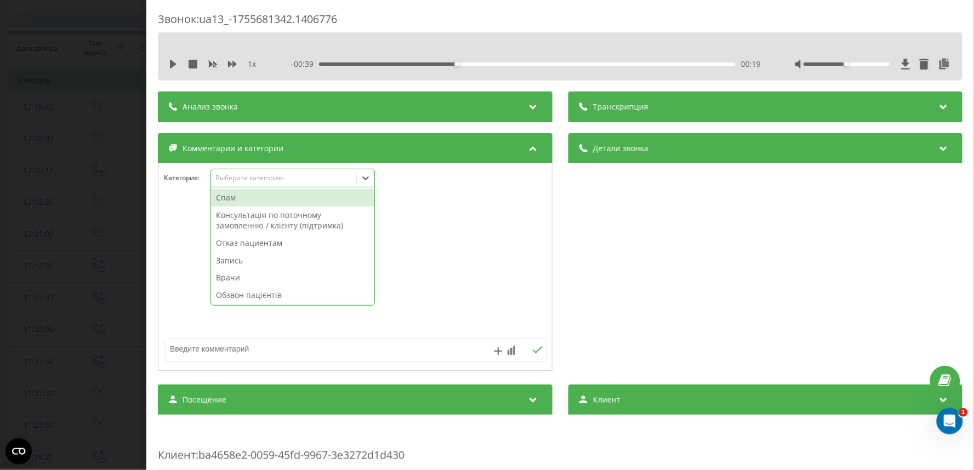
click at [238, 196] on div "Спам" at bounding box center [292, 198] width 163 height 18
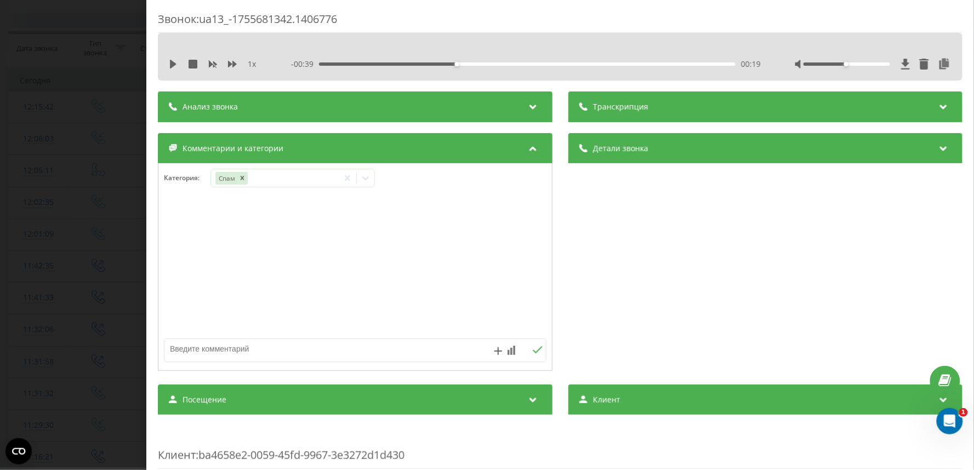
click at [85, 242] on div "Звонок : ua13_-1755681342.1406776 1 x - 00:39 00:19 00:19 Транскрипция Для анал…" at bounding box center [487, 235] width 974 height 470
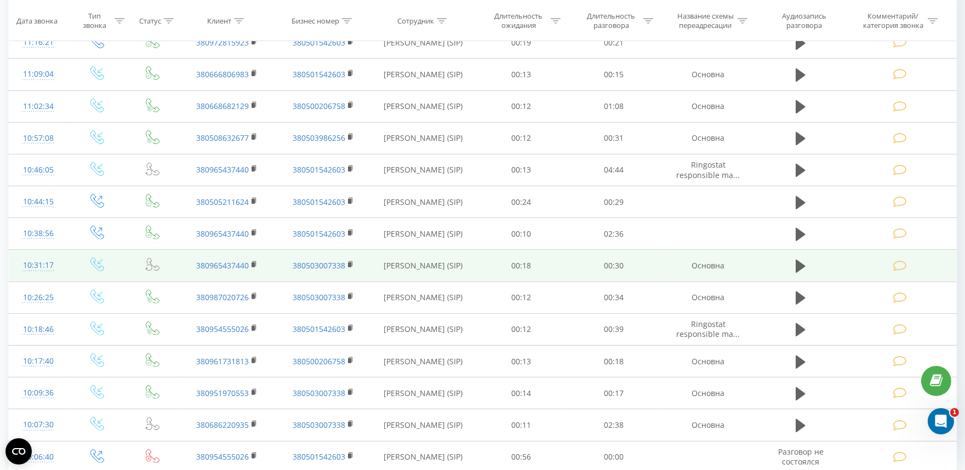
scroll to position [905, 0]
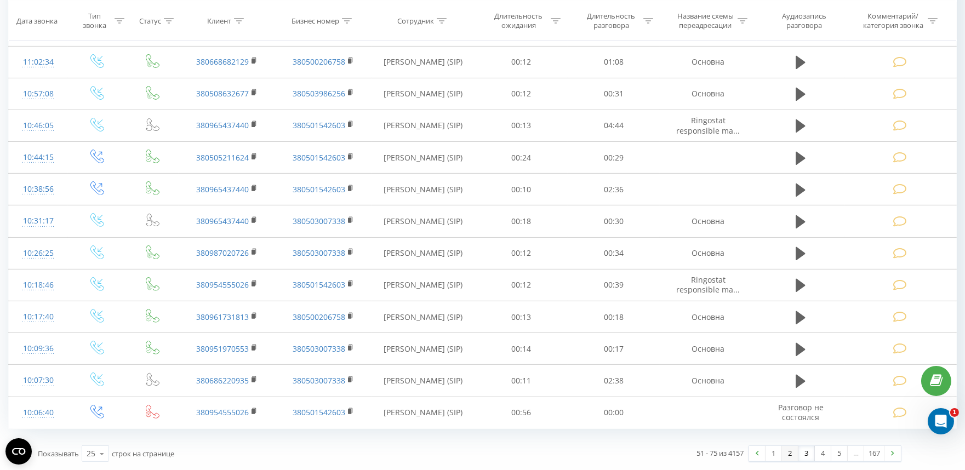
click at [791, 454] on link "2" at bounding box center [790, 453] width 16 height 15
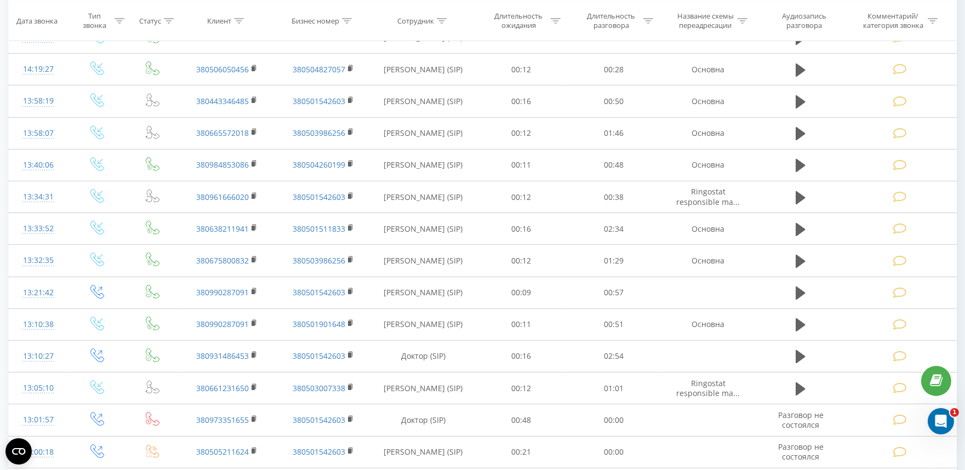
scroll to position [905, 0]
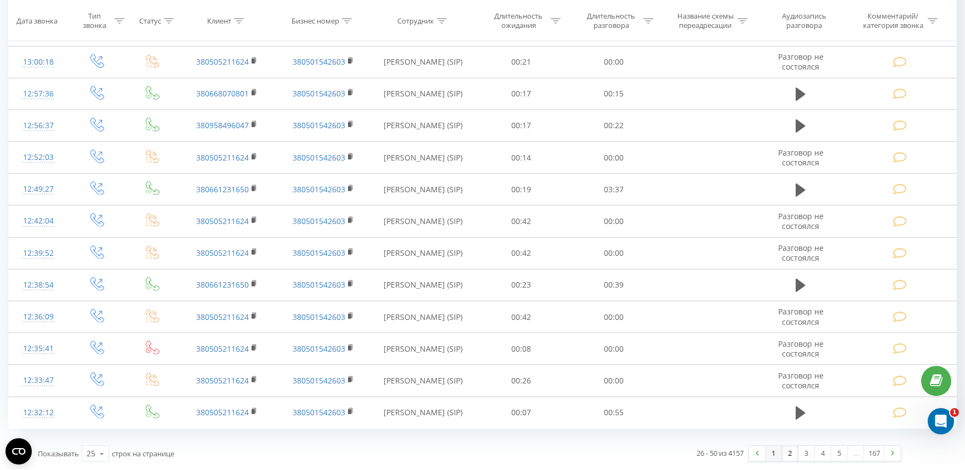
click at [772, 452] on link "1" at bounding box center [774, 453] width 16 height 15
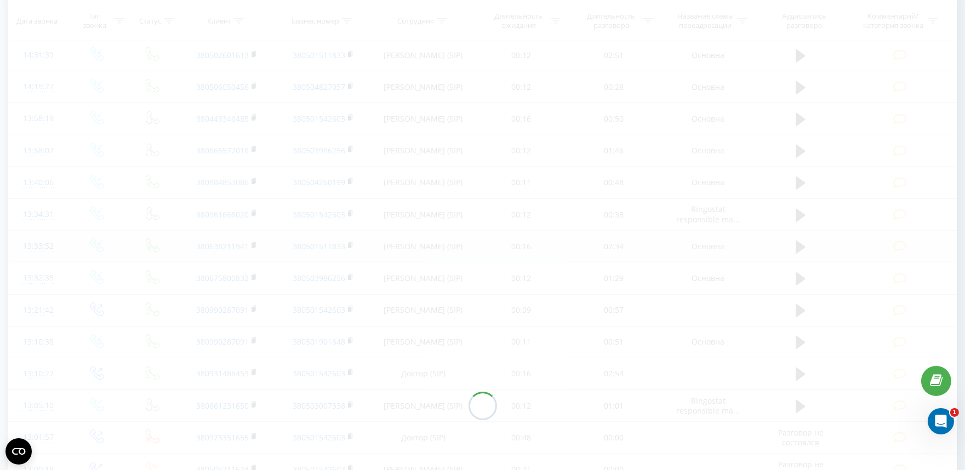
scroll to position [446, 0]
